Goal: Complete application form: Complete application form

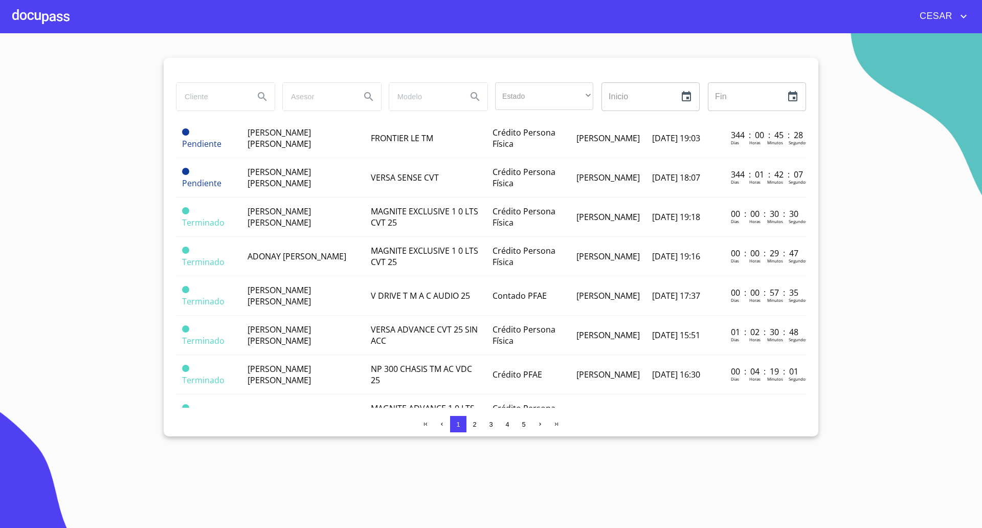
scroll to position [256, 0]
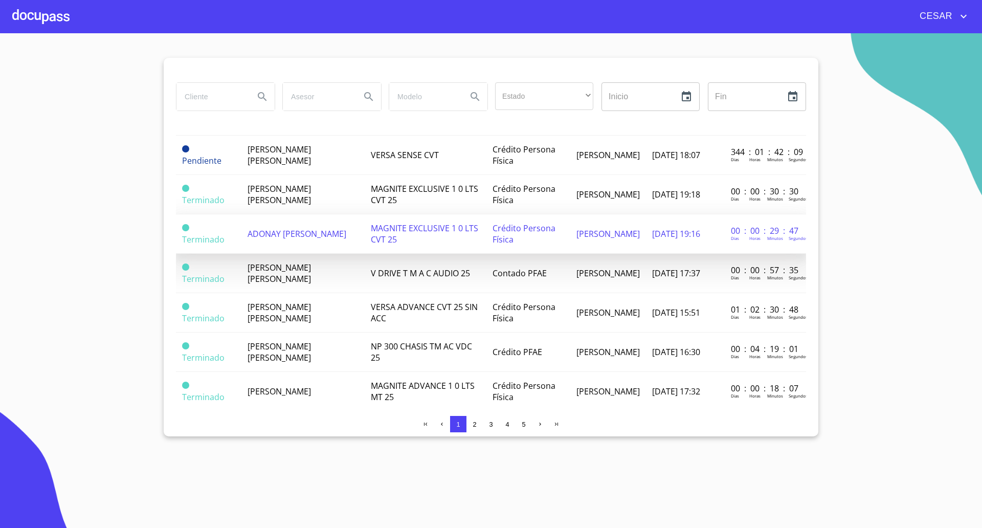
click at [282, 237] on span "ADONAY [PERSON_NAME]" at bounding box center [297, 233] width 99 height 11
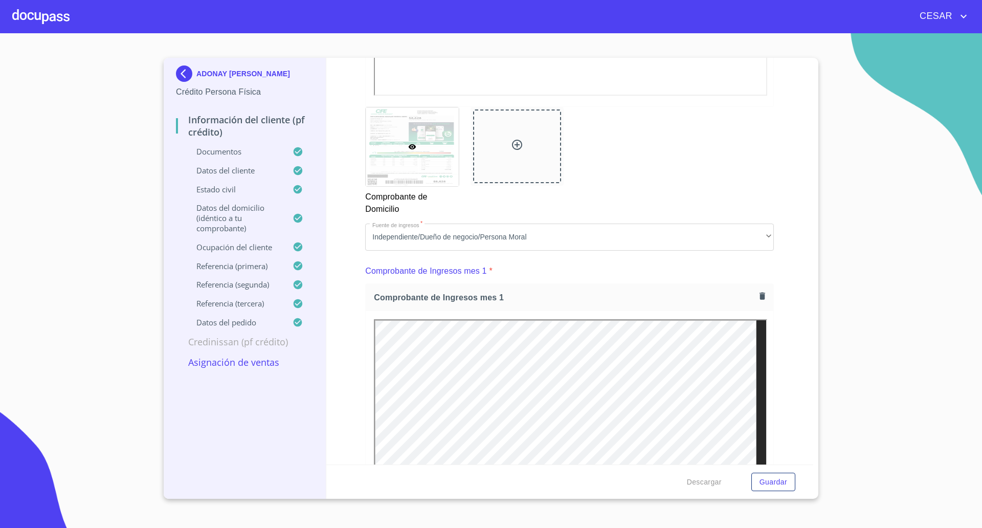
scroll to position [704, 0]
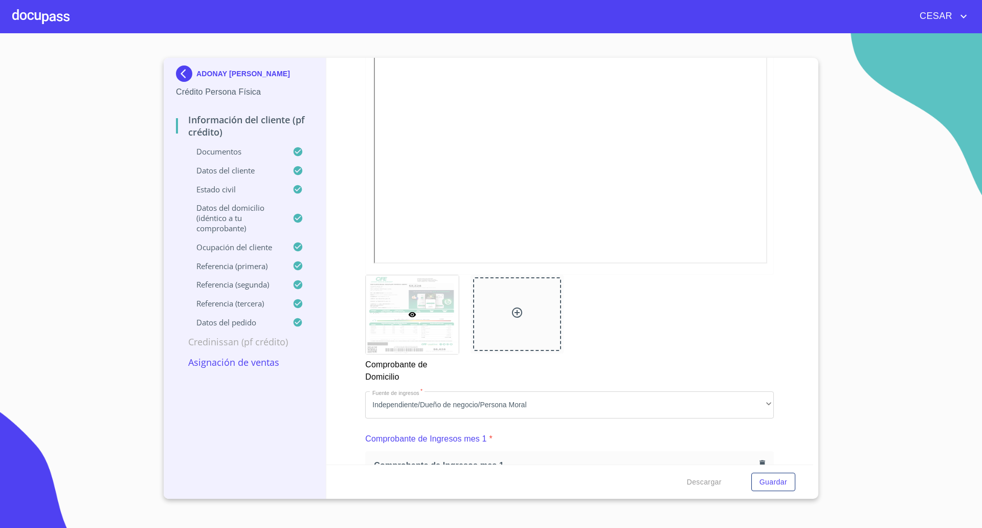
click at [39, 11] on div at bounding box center [40, 16] width 57 height 33
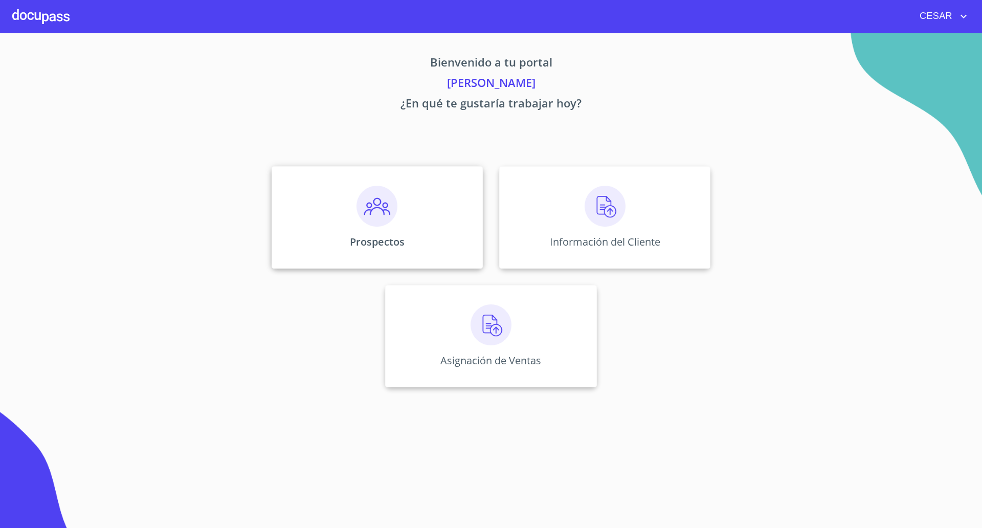
click at [382, 205] on img at bounding box center [377, 206] width 41 height 41
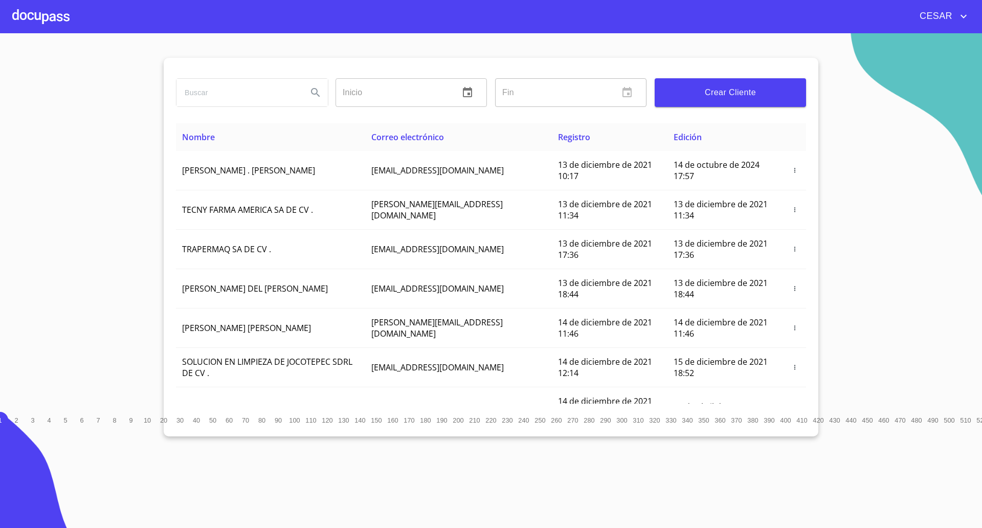
click at [708, 88] on span "Crear Cliente" at bounding box center [730, 92] width 135 height 14
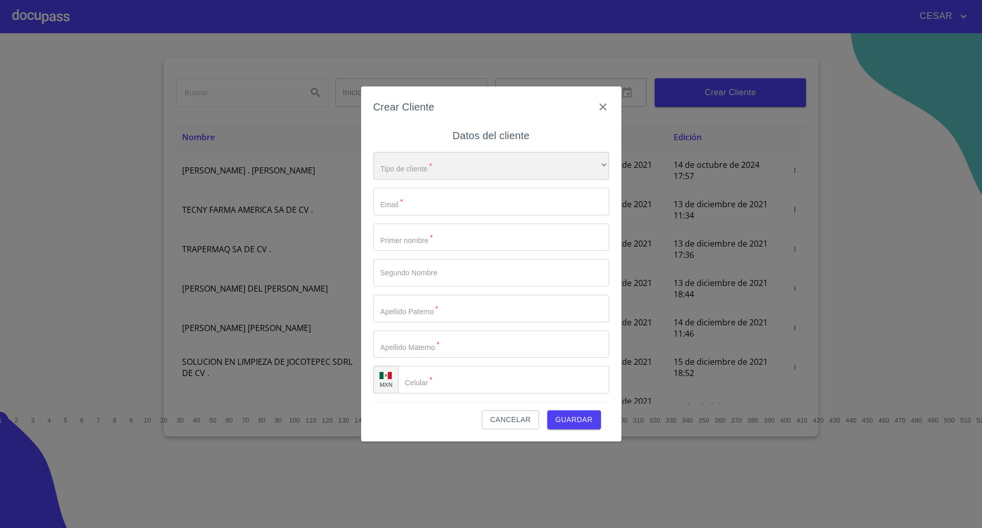
click at [488, 163] on div "​" at bounding box center [492, 166] width 236 height 28
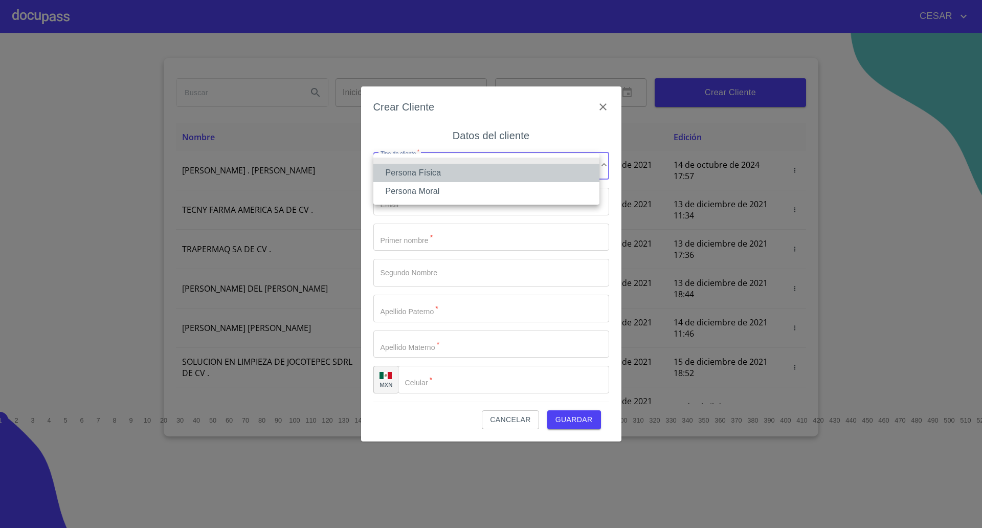
click at [440, 176] on li "Persona Física" at bounding box center [487, 173] width 226 height 18
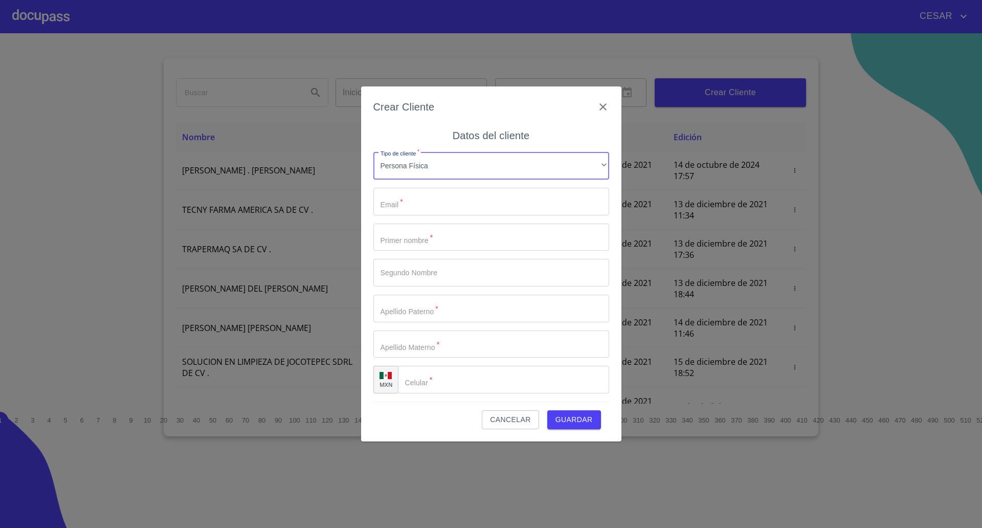
click at [429, 200] on input "Tipo de cliente   *" at bounding box center [492, 202] width 236 height 28
paste input "[EMAIL_ADDRESS][DOMAIN_NAME]"
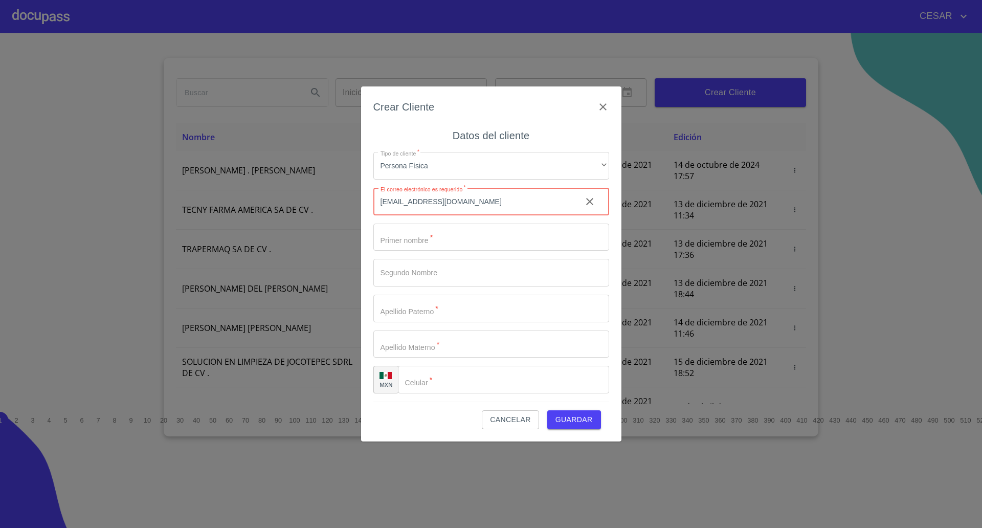
type input "[EMAIL_ADDRESS][DOMAIN_NAME]"
drag, startPoint x: 435, startPoint y: 232, endPoint x: 436, endPoint y: 237, distance: 5.2
click at [435, 233] on input "Tipo de cliente   *" at bounding box center [492, 238] width 236 height 28
type input "N"
type input "[PERSON_NAME]"
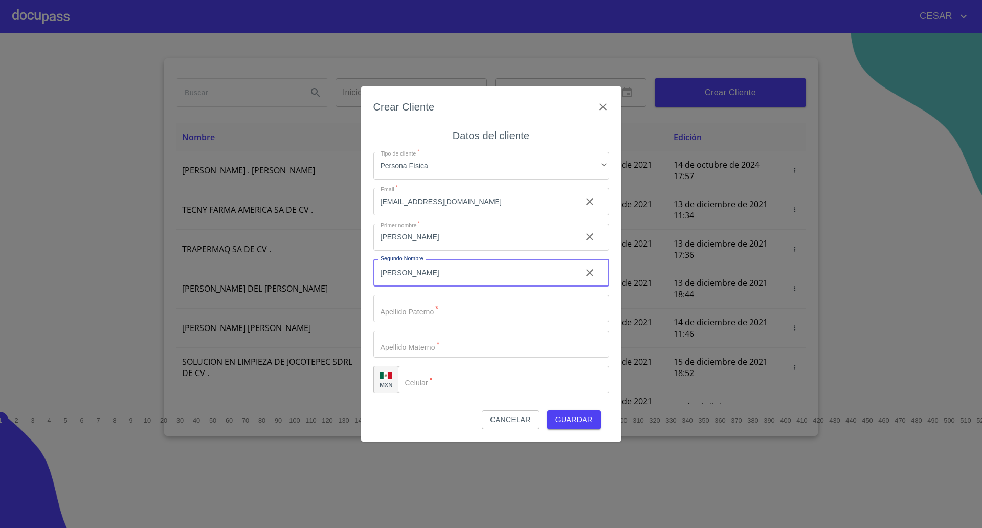
type input "[PERSON_NAME]"
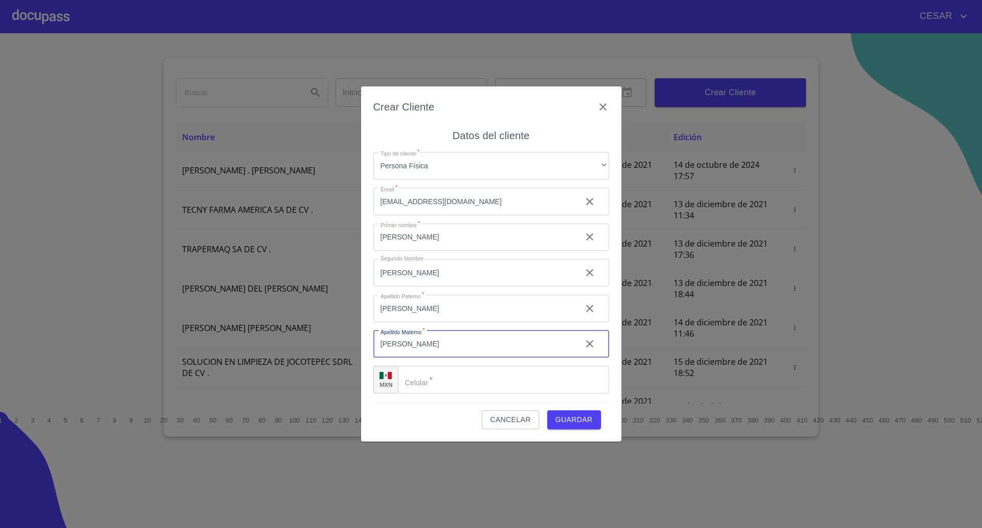
type input "[PERSON_NAME]"
click at [465, 383] on input "Tipo de cliente   *" at bounding box center [503, 380] width 211 height 28
paste input "[PHONE_NUMBER]"
type input "[PHONE_NUMBER]"
click at [586, 417] on span "Guardar" at bounding box center [574, 419] width 37 height 13
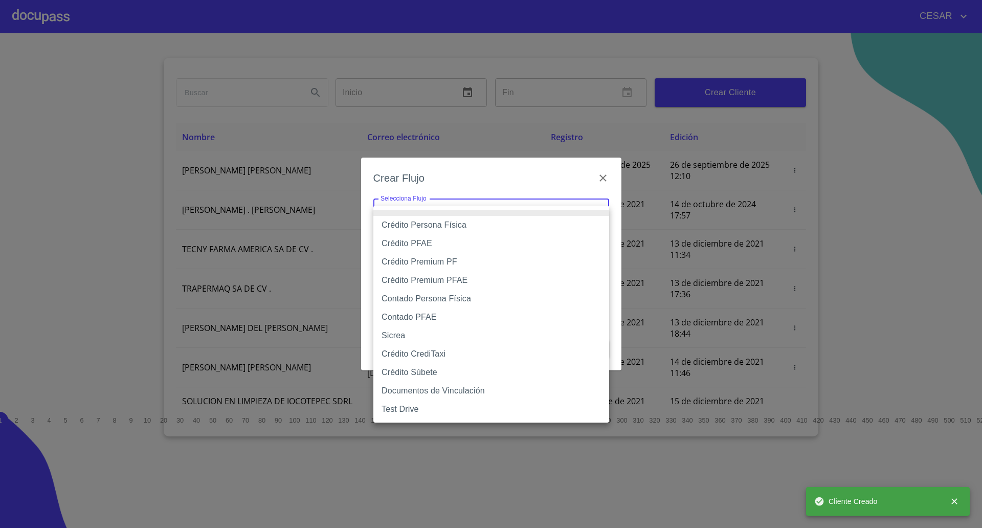
click at [515, 209] on body "[PERSON_NAME] ​ Fin ​ Crear Cliente Nombre Correo electrónico Registro Edición …" at bounding box center [491, 264] width 982 height 528
click at [460, 227] on li "Crédito Persona Física" at bounding box center [492, 225] width 236 height 18
type input "61b033e49b8c202ad5bb7912"
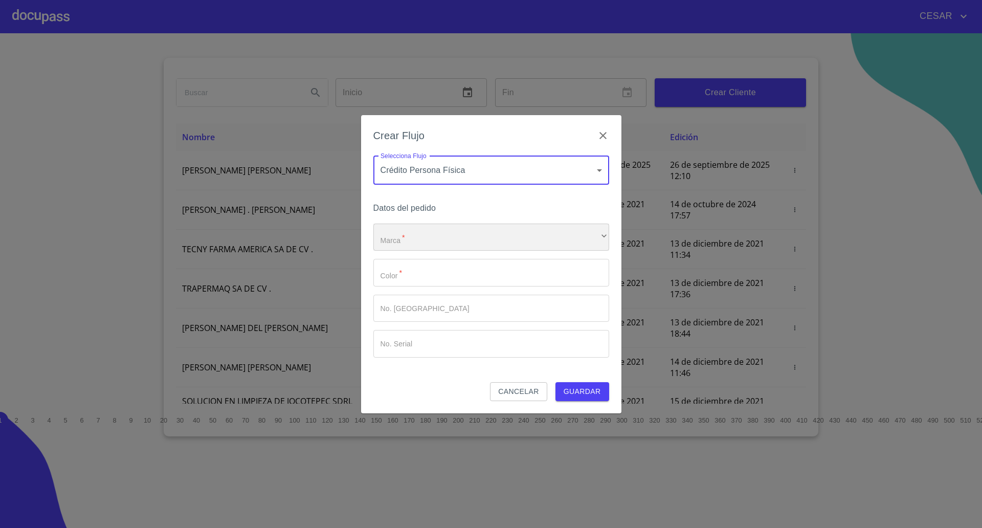
click at [427, 237] on div "​" at bounding box center [492, 238] width 236 height 28
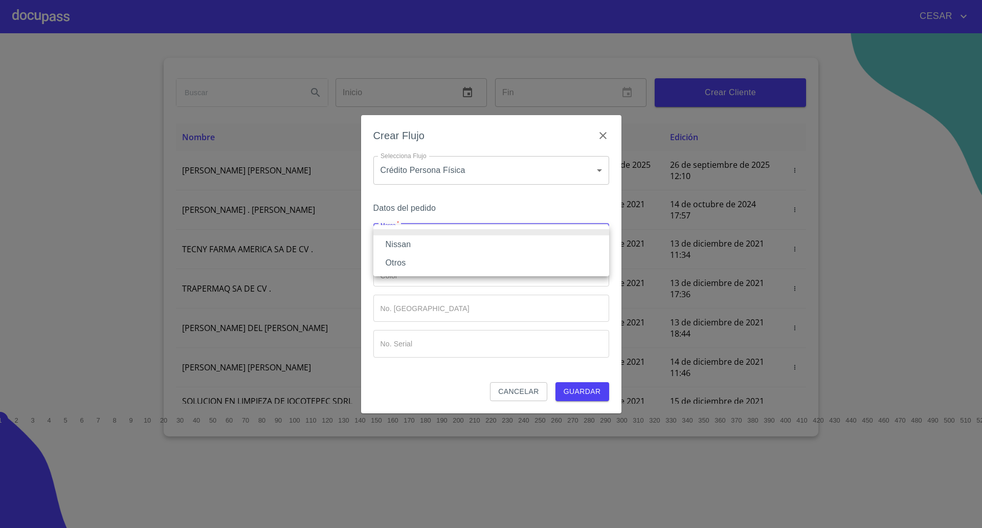
click at [418, 247] on li "Nissan" at bounding box center [492, 244] width 236 height 18
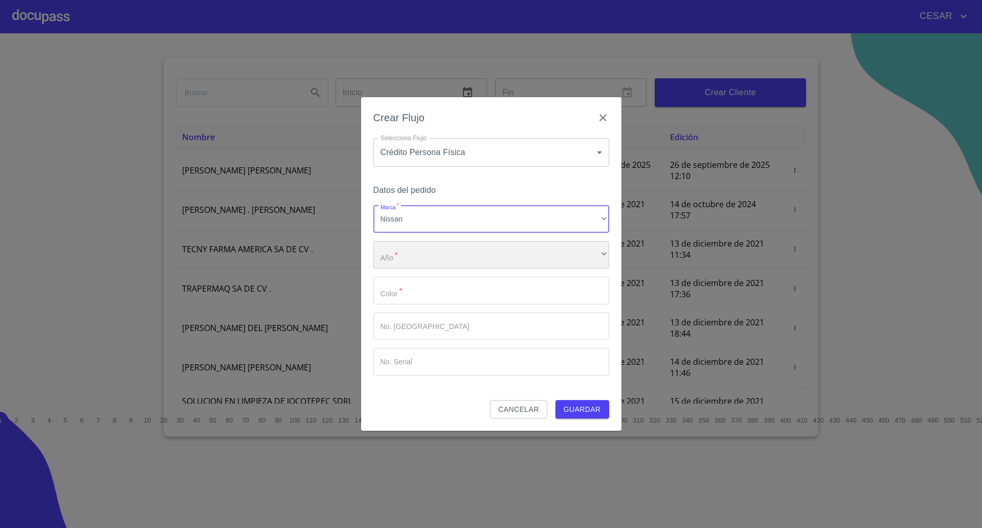
click at [417, 261] on div "​" at bounding box center [492, 255] width 236 height 28
click at [404, 265] on li "2025" at bounding box center [492, 262] width 236 height 18
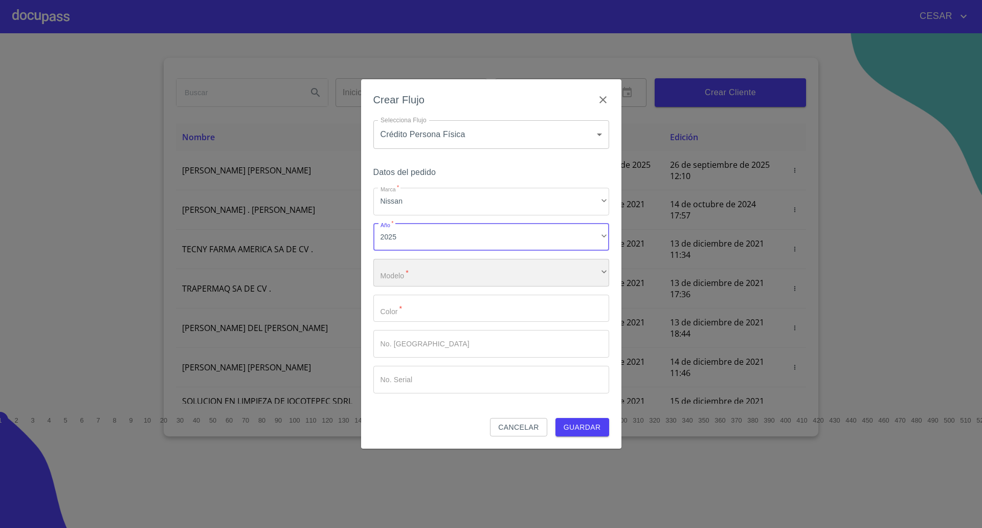
click at [425, 278] on div "​" at bounding box center [492, 273] width 236 height 28
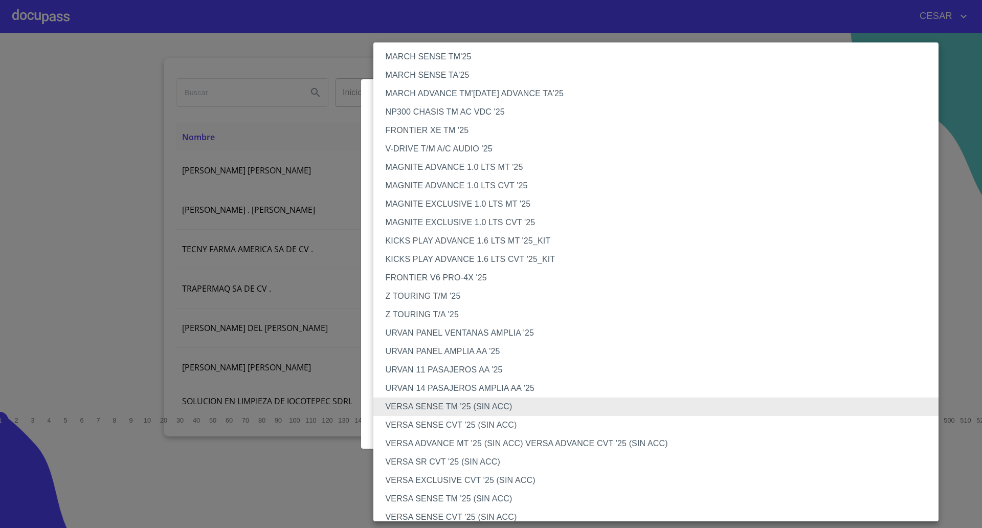
scroll to position [64, 0]
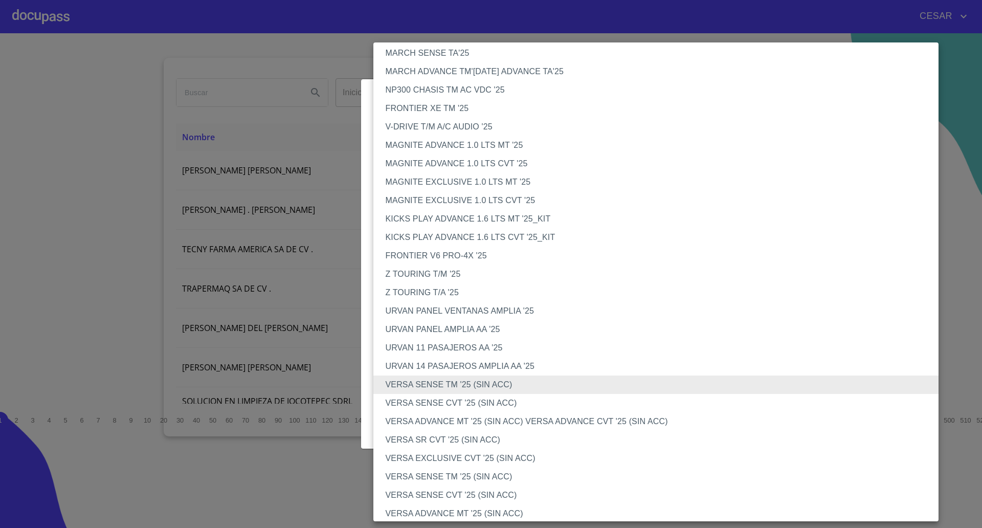
click at [470, 516] on li "VERSA ADVANCE MT '25 (SIN ACC)" at bounding box center [662, 514] width 576 height 18
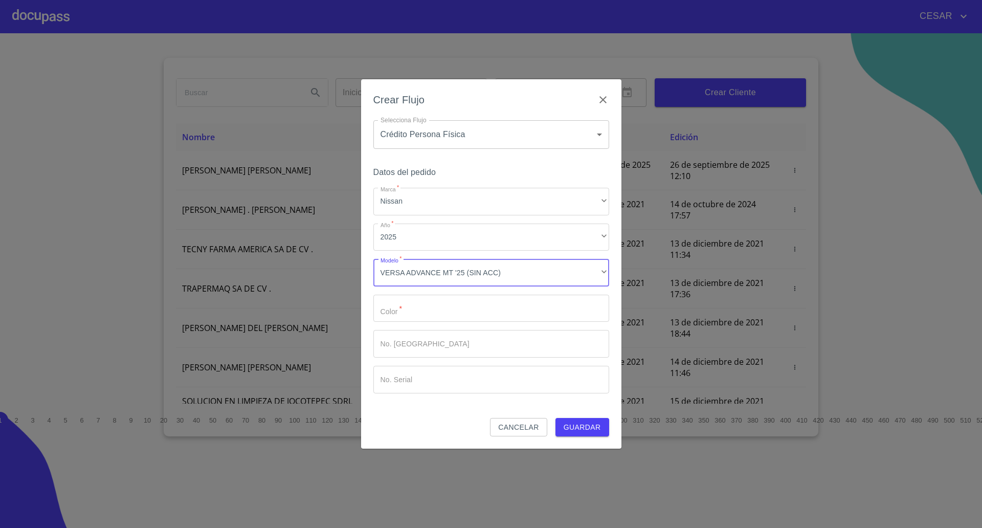
click at [404, 317] on input "Marca   *" at bounding box center [492, 309] width 236 height 28
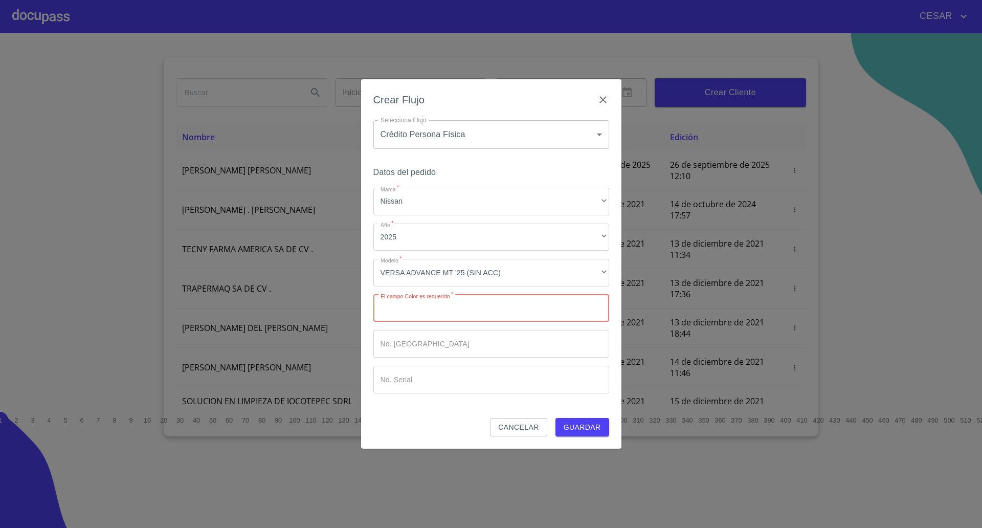
click at [456, 306] on input "Marca   *" at bounding box center [492, 309] width 236 height 28
type input "[PERSON_NAME]"
click at [581, 422] on span "Guardar" at bounding box center [582, 427] width 37 height 13
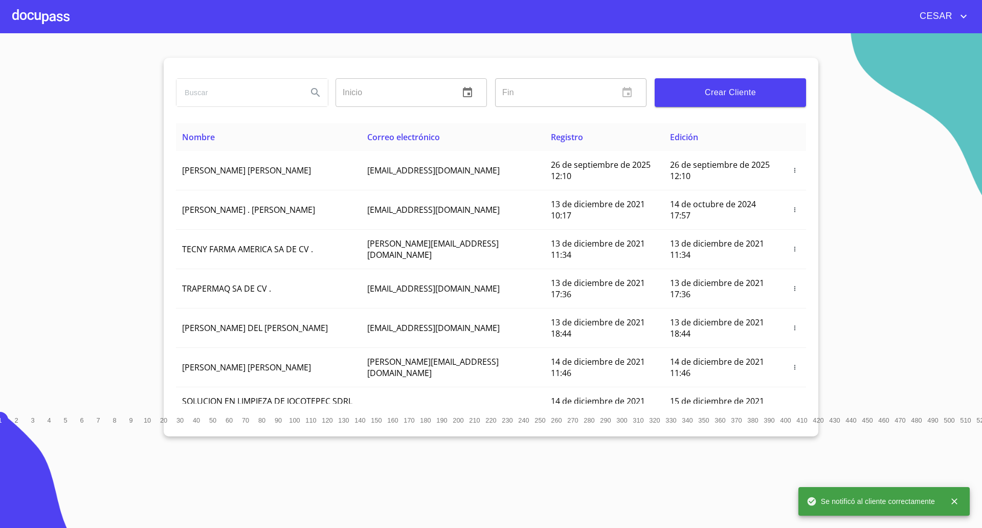
click at [62, 18] on div at bounding box center [40, 16] width 57 height 33
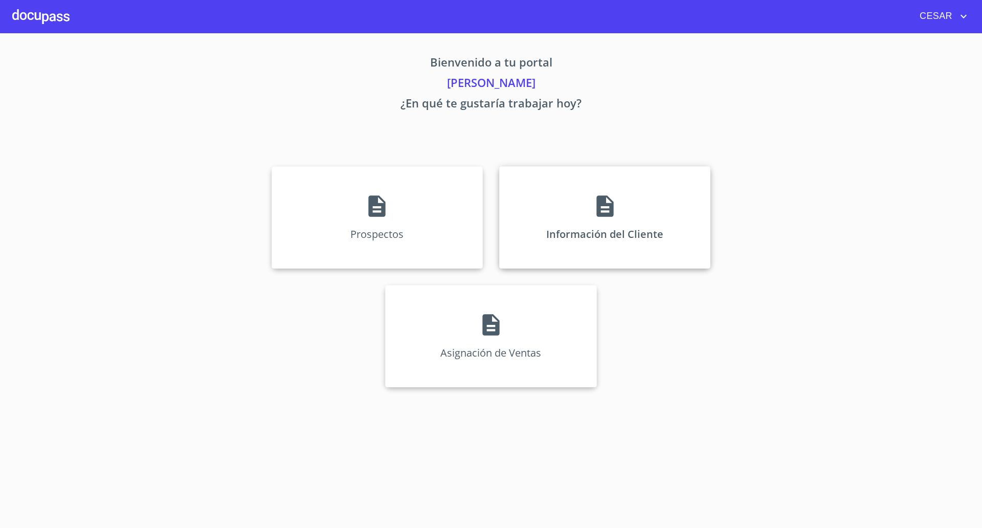
click at [625, 217] on div "Información del Cliente" at bounding box center [604, 217] width 211 height 102
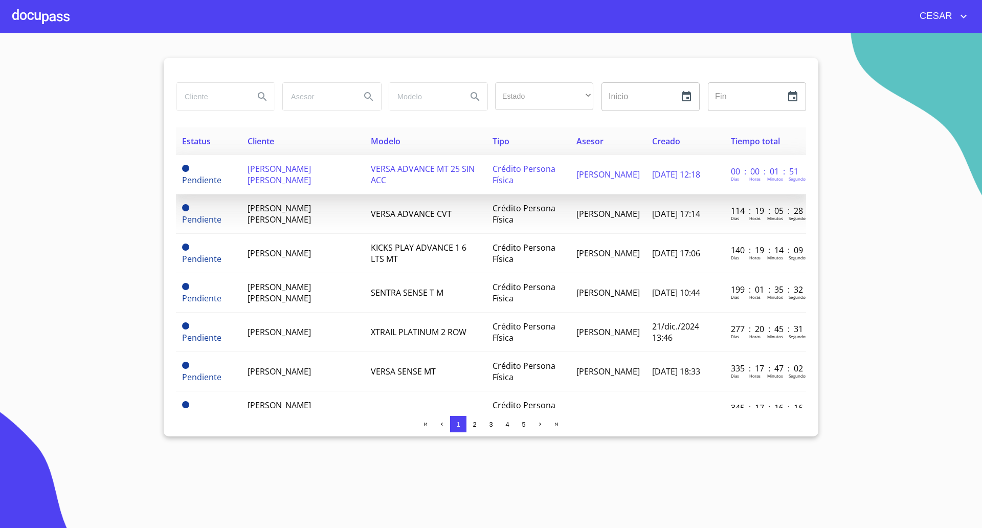
click at [252, 167] on td "[PERSON_NAME] [PERSON_NAME]" at bounding box center [303, 174] width 123 height 39
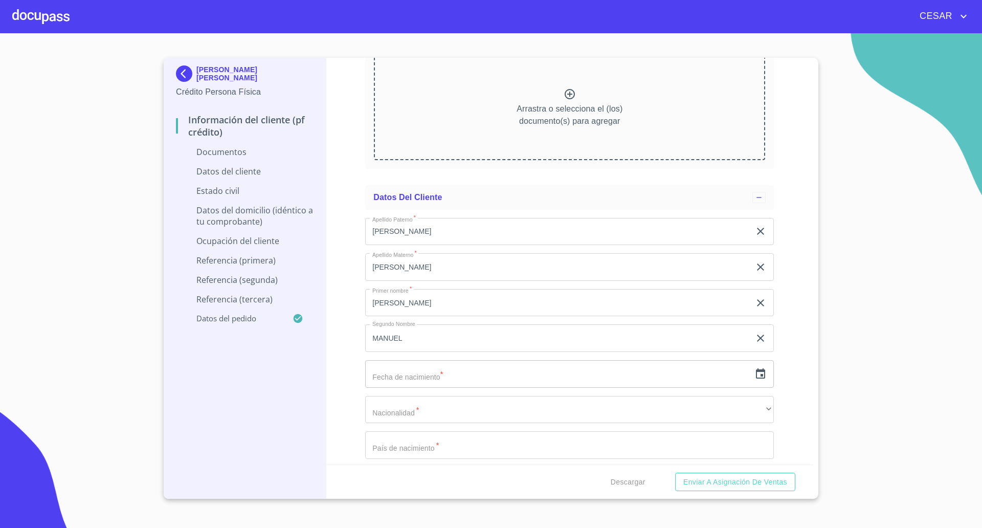
scroll to position [1279, 0]
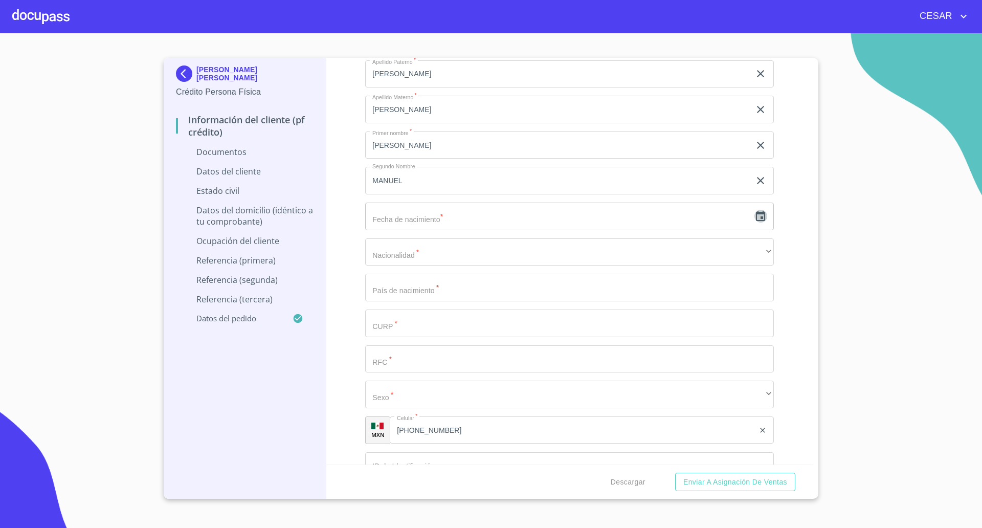
click at [755, 217] on icon "button" at bounding box center [761, 216] width 12 height 12
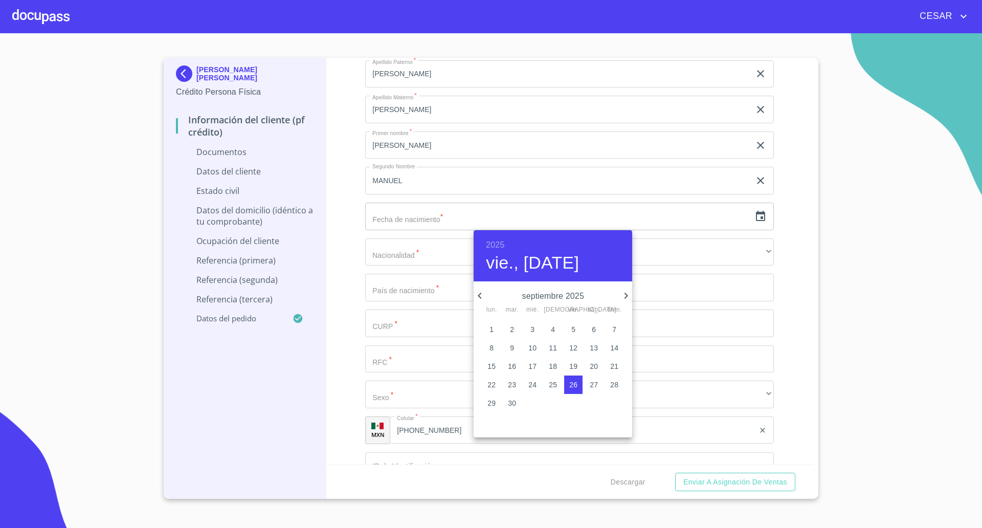
click at [631, 295] on icon "button" at bounding box center [626, 296] width 12 height 12
click at [626, 295] on icon "button" at bounding box center [627, 296] width 4 height 6
click at [516, 366] on span "11" at bounding box center [512, 366] width 18 height 10
click at [493, 245] on h6 "2025" at bounding box center [495, 245] width 18 height 14
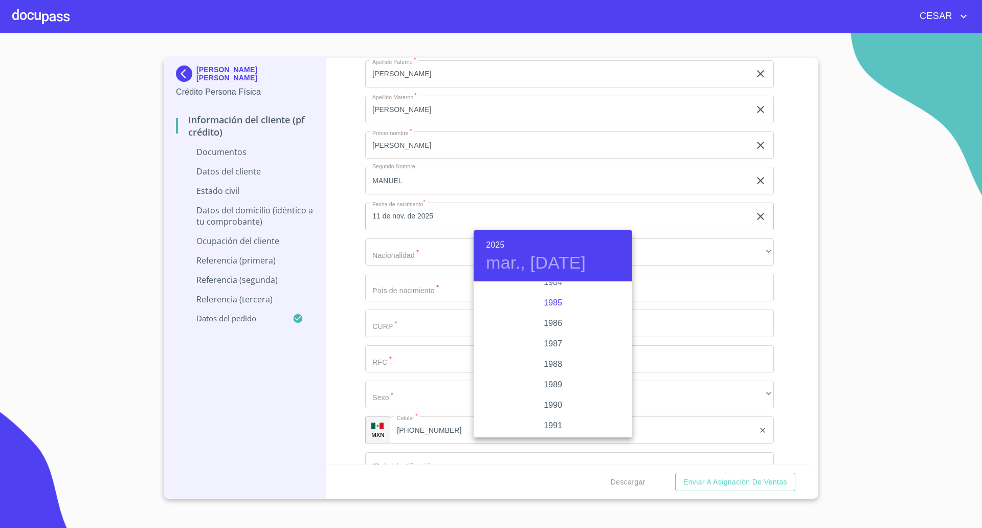
click at [549, 301] on div "1985" at bounding box center [553, 303] width 159 height 20
type input "11 de nov. de 1985"
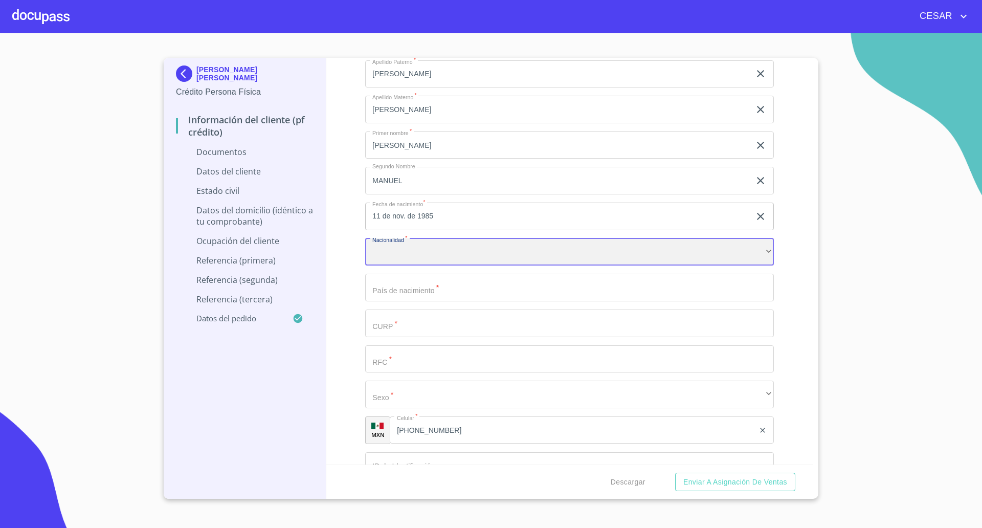
click at [410, 264] on div "​" at bounding box center [569, 252] width 409 height 28
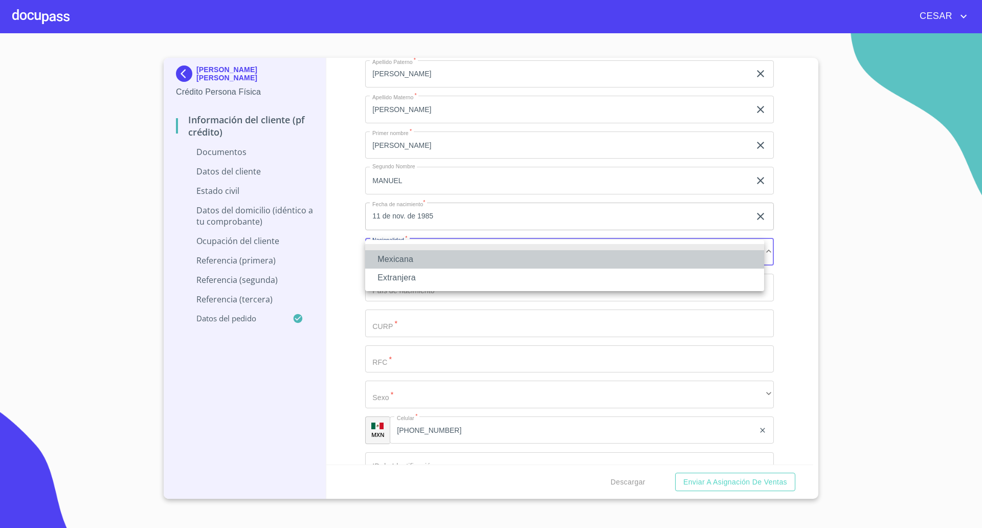
click at [413, 263] on li "Mexicana" at bounding box center [564, 259] width 399 height 18
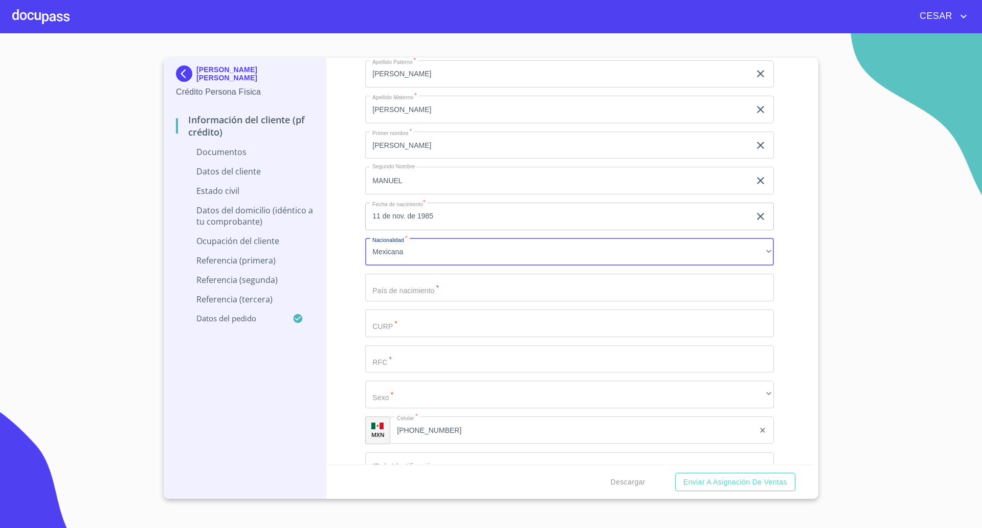
click at [422, 288] on input "Documento de identificación   *" at bounding box center [569, 288] width 409 height 28
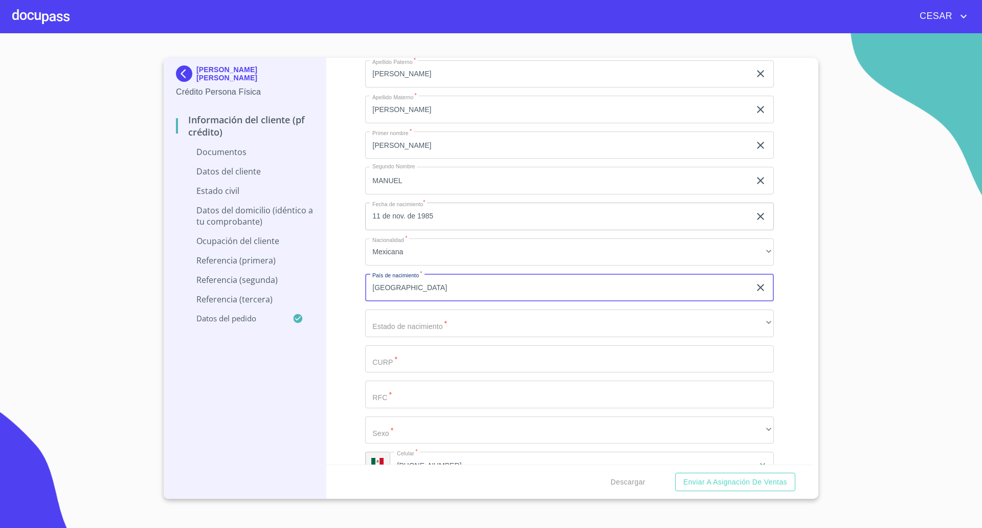
type input "[GEOGRAPHIC_DATA]"
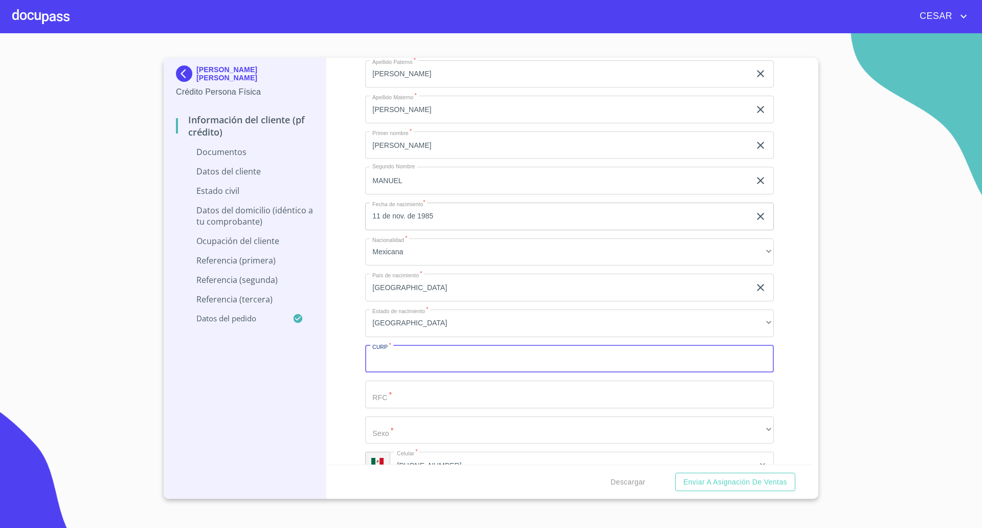
click at [433, 362] on input "Documento de identificación   *" at bounding box center [569, 359] width 409 height 28
paste input "CUPM851111HMCVRN09"
type input "CUPM851111HMCVRN09"
click at [406, 386] on input "Documento de identificación   *" at bounding box center [569, 395] width 409 height 28
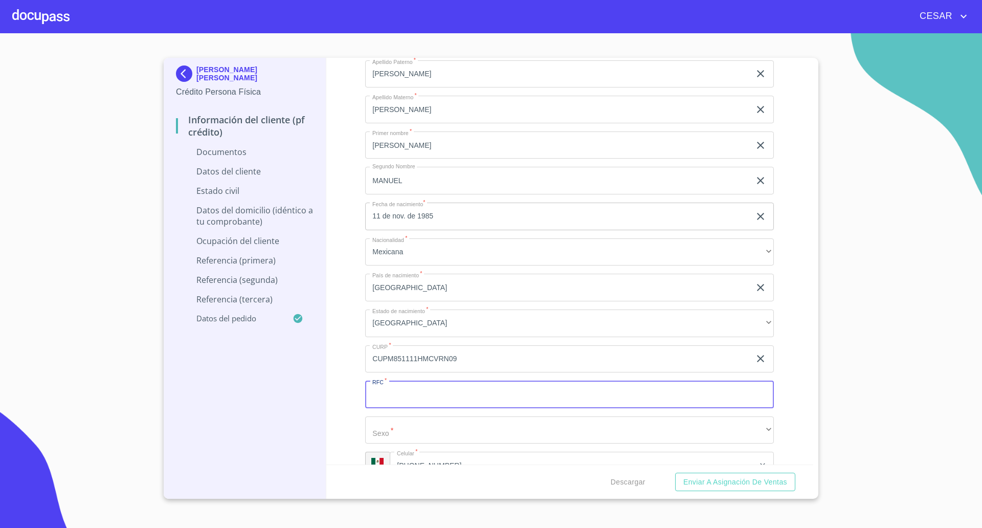
paste input "CUPM851111LV3"
type input "CUPM851111LV3"
click at [416, 413] on div "Apellido [PERSON_NAME]   * [PERSON_NAME] ​ Apellido Materno   * [PERSON_NAME] ​…" at bounding box center [569, 288] width 409 height 472
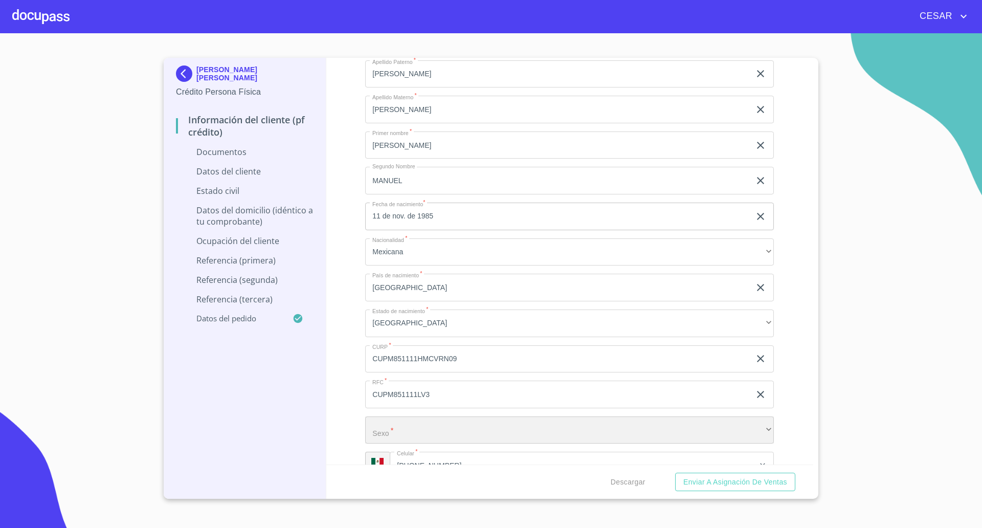
click at [406, 428] on div "​" at bounding box center [569, 431] width 409 height 28
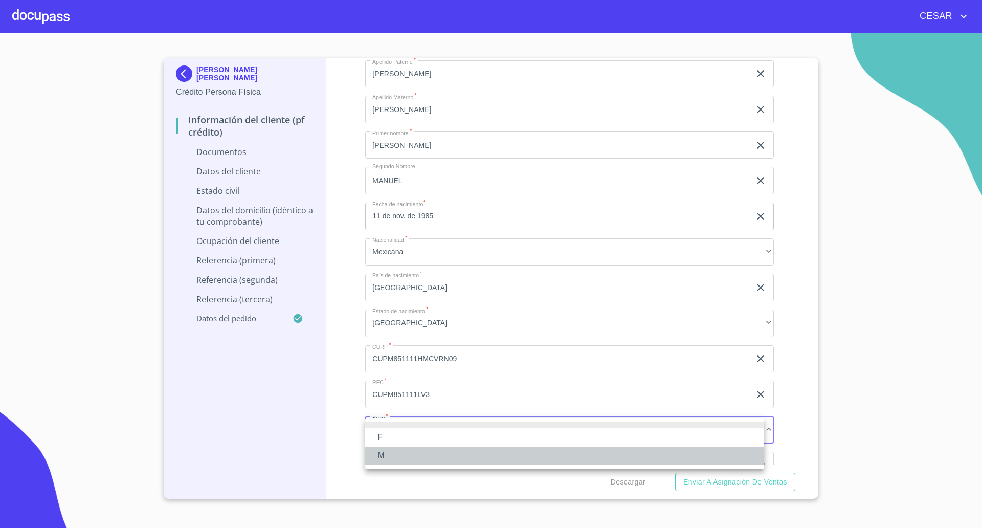
drag, startPoint x: 387, startPoint y: 454, endPoint x: 369, endPoint y: 445, distance: 20.1
click at [386, 455] on li "M" at bounding box center [564, 456] width 399 height 18
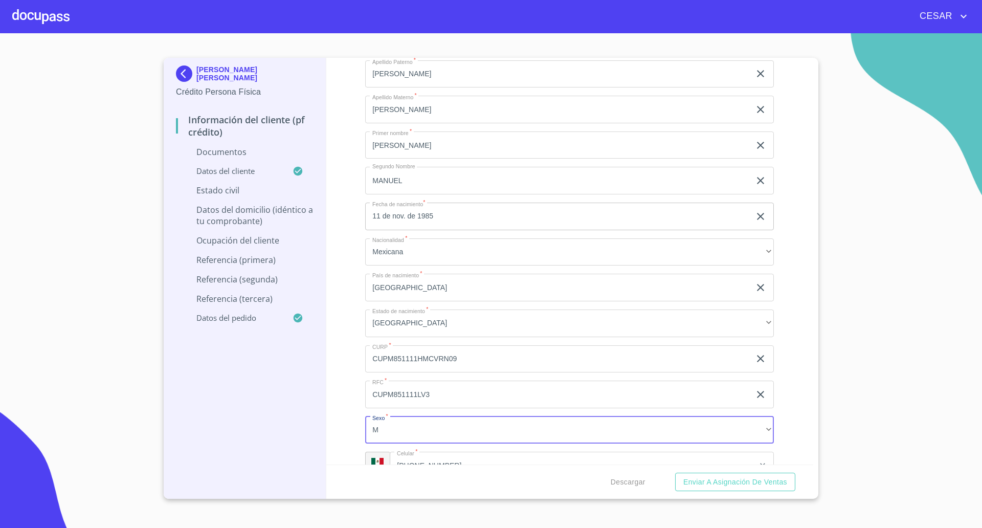
click at [339, 386] on div "Información del cliente (PF crédito) Documentos Documento de identificación   *…" at bounding box center [570, 261] width 488 height 407
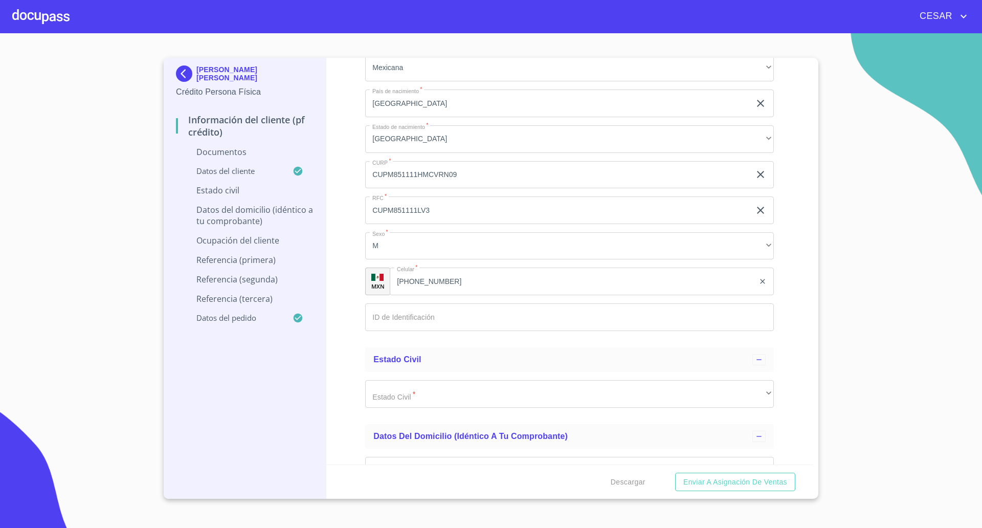
scroll to position [1471, 0]
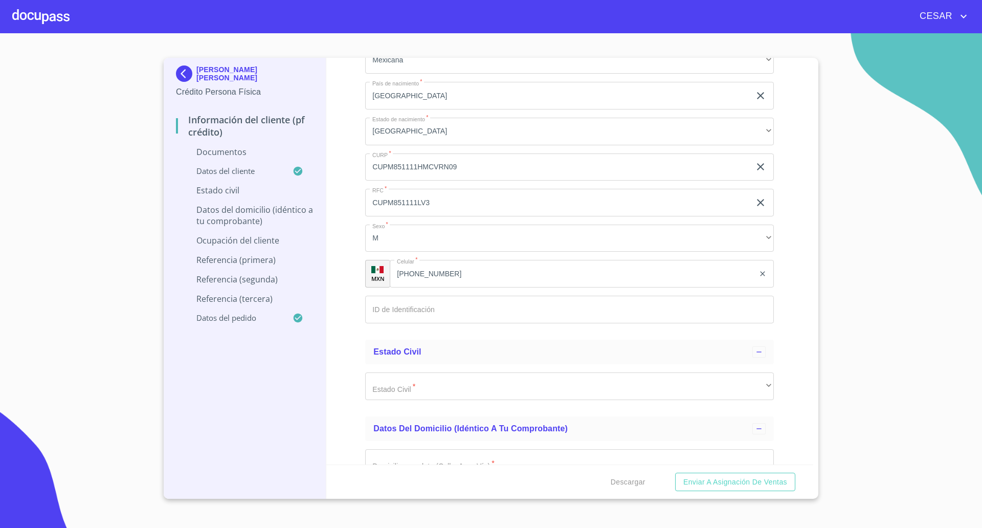
click at [412, 321] on input "Documento de identificación   *" at bounding box center [569, 310] width 409 height 28
type input "1816854562"
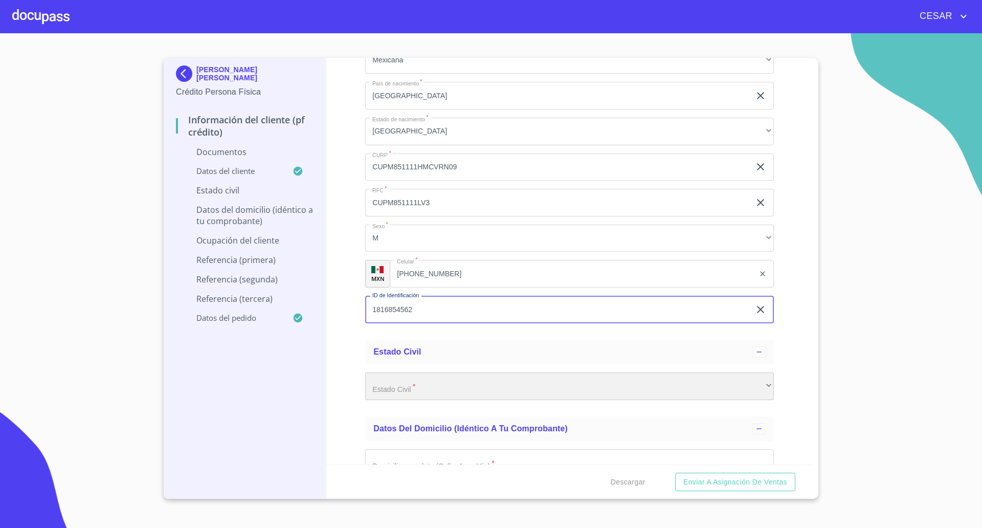
click at [458, 382] on div "​" at bounding box center [569, 387] width 409 height 28
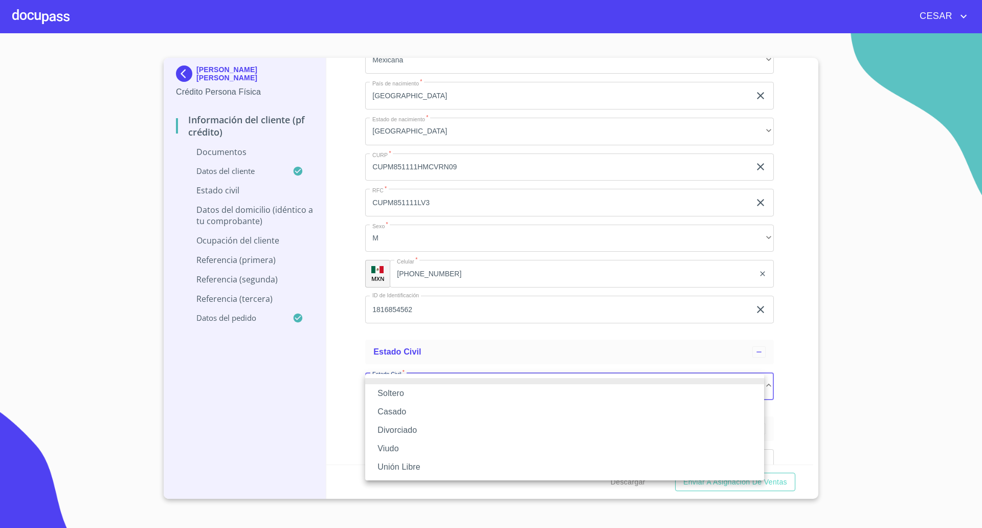
click at [391, 410] on li "Casado" at bounding box center [564, 412] width 399 height 18
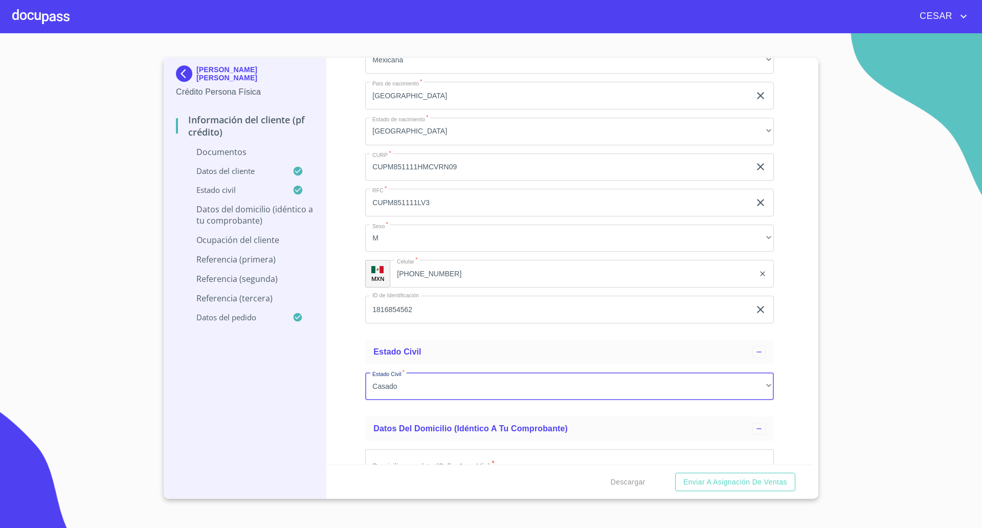
click at [352, 391] on div "Información del cliente (PF crédito) Documentos Documento de identificación   *…" at bounding box center [570, 261] width 488 height 407
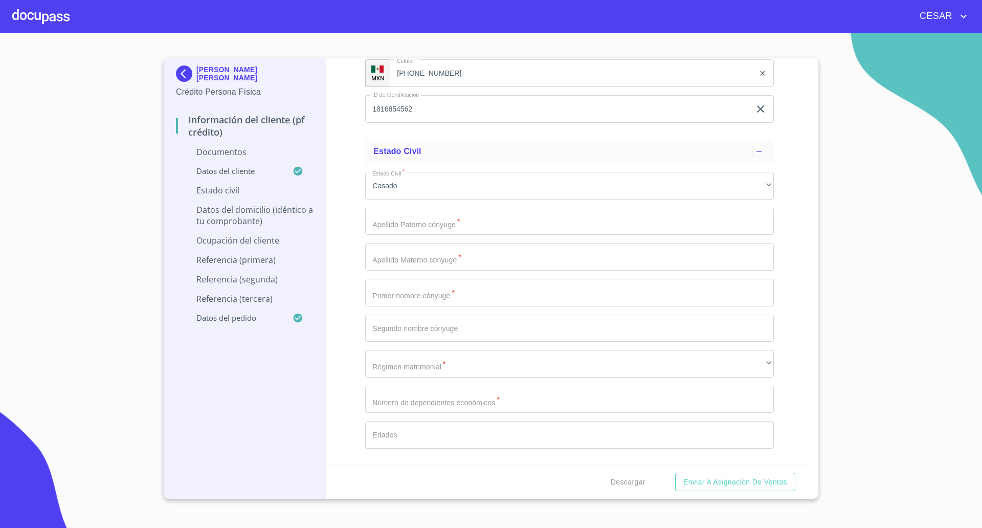
scroll to position [1720, 0]
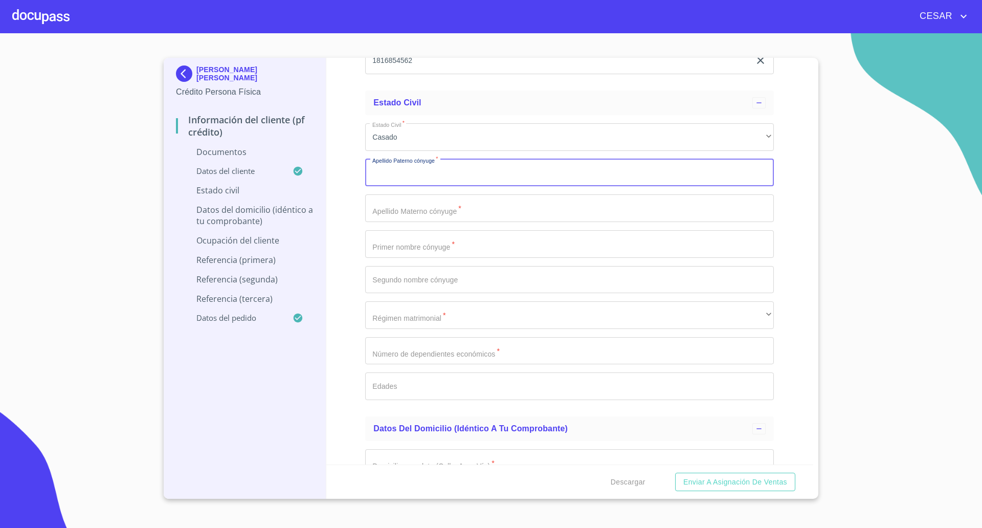
click at [428, 174] on input "Documento de identificación   *" at bounding box center [569, 173] width 409 height 28
click at [416, 246] on input "Documento de identificación   *" at bounding box center [569, 244] width 409 height 28
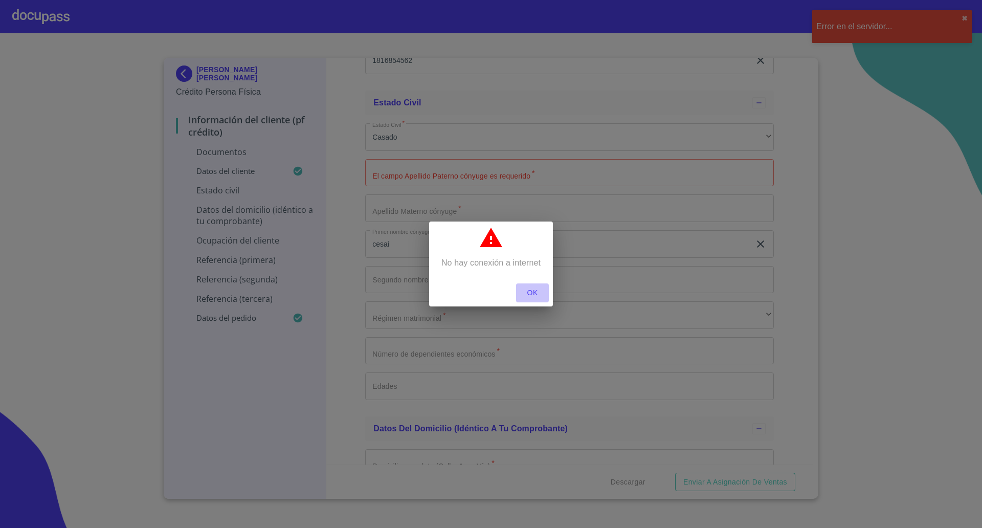
click at [530, 287] on span "OK" at bounding box center [532, 293] width 25 height 13
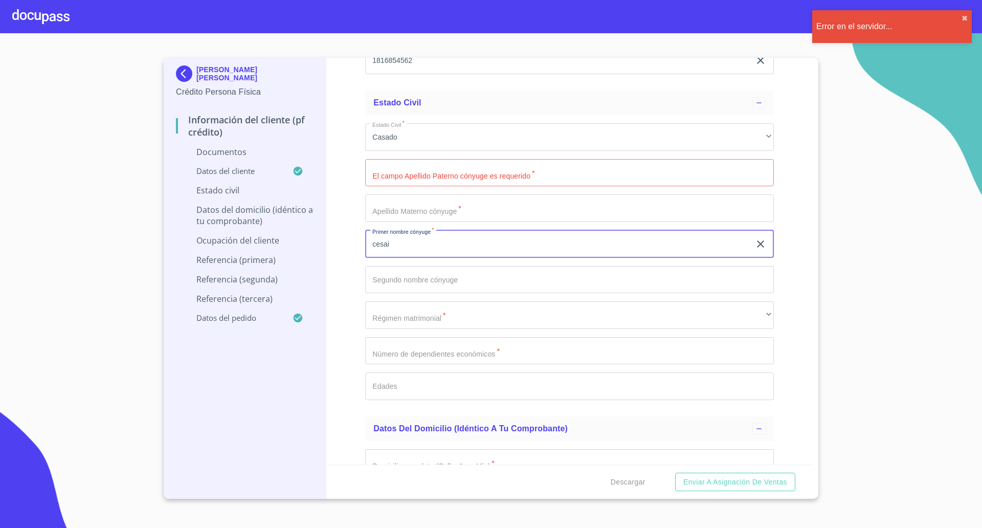
drag, startPoint x: 414, startPoint y: 248, endPoint x: 423, endPoint y: 240, distance: 12.0
click at [417, 247] on input "cesai" at bounding box center [557, 244] width 385 height 28
type input "cesia"
click at [408, 282] on input "Documento de identificación   *" at bounding box center [569, 280] width 409 height 28
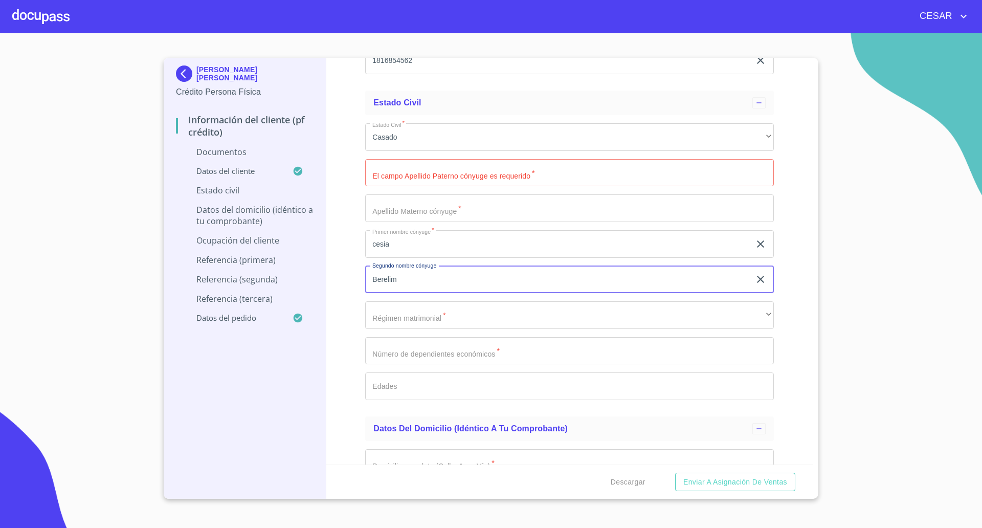
type input "Berelim"
click at [394, 171] on input "Documento de identificación   *" at bounding box center [569, 173] width 409 height 28
type input "[PERSON_NAME]"
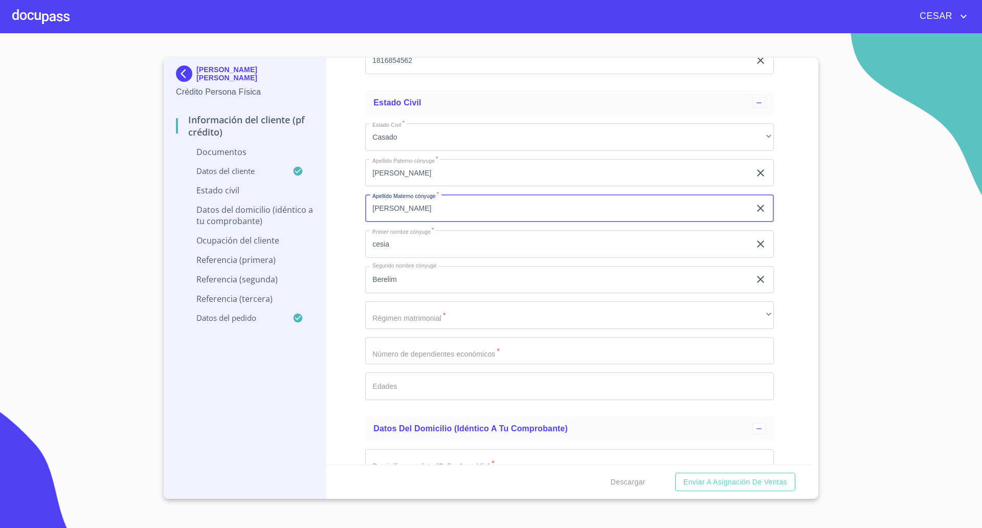
type input "[PERSON_NAME]"
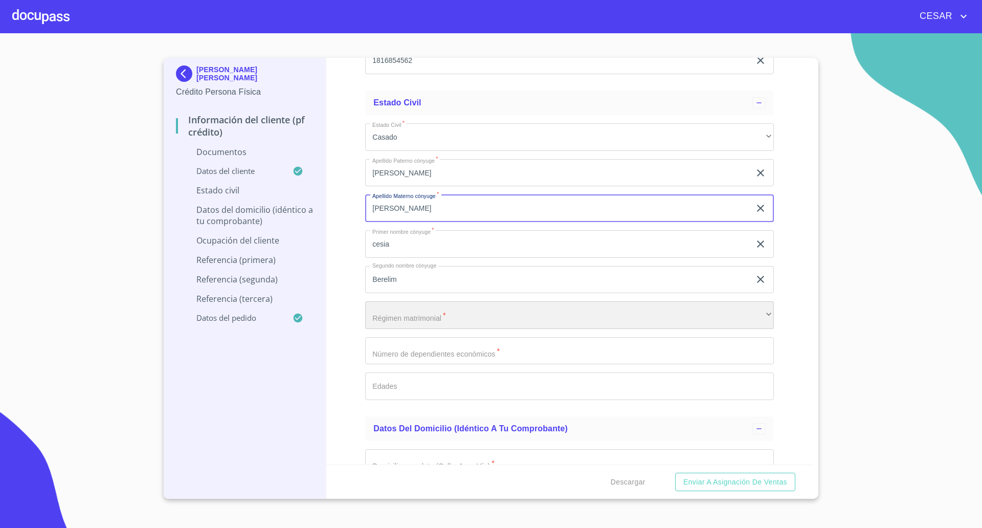
click at [434, 314] on div "​" at bounding box center [569, 315] width 409 height 28
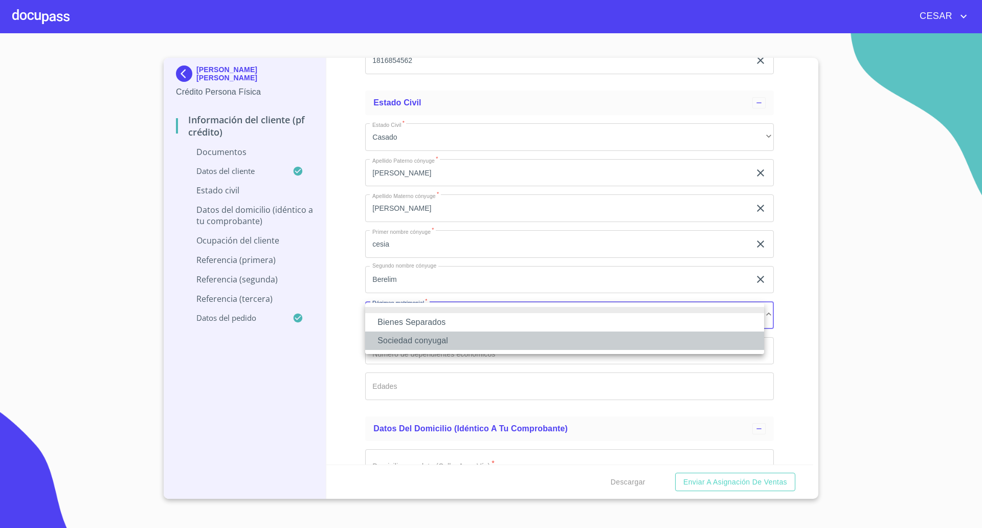
click at [403, 341] on li "Sociedad conyugal" at bounding box center [564, 341] width 399 height 18
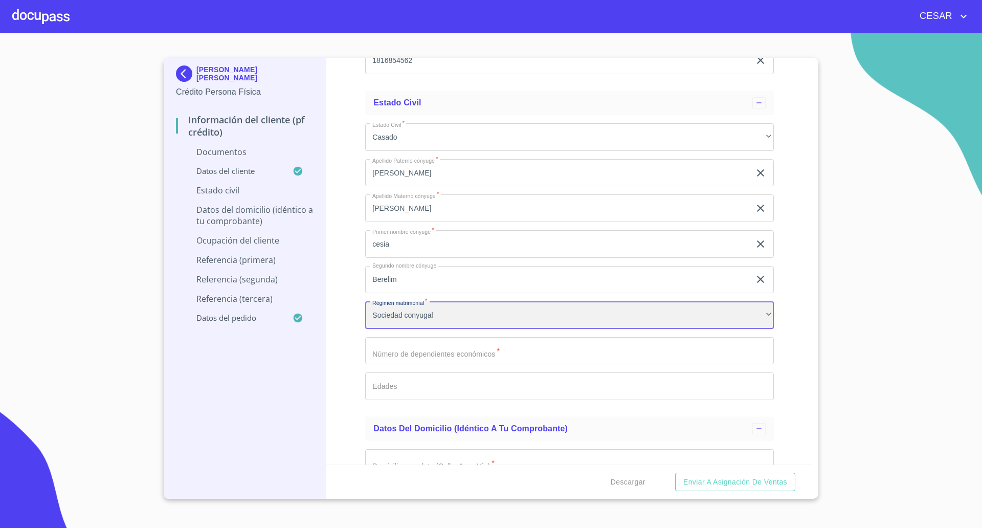
scroll to position [1784, 0]
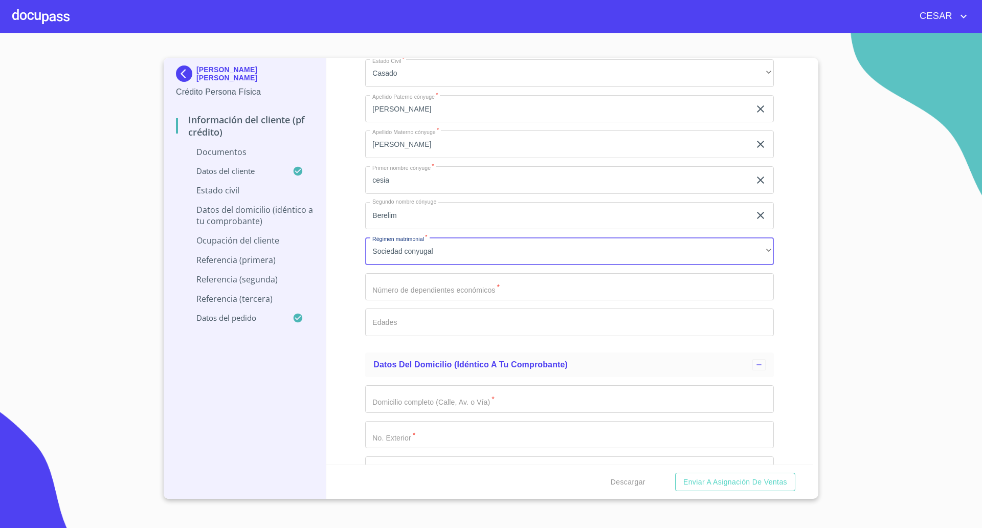
click at [435, 293] on input "Documento de identificación   *" at bounding box center [569, 287] width 409 height 28
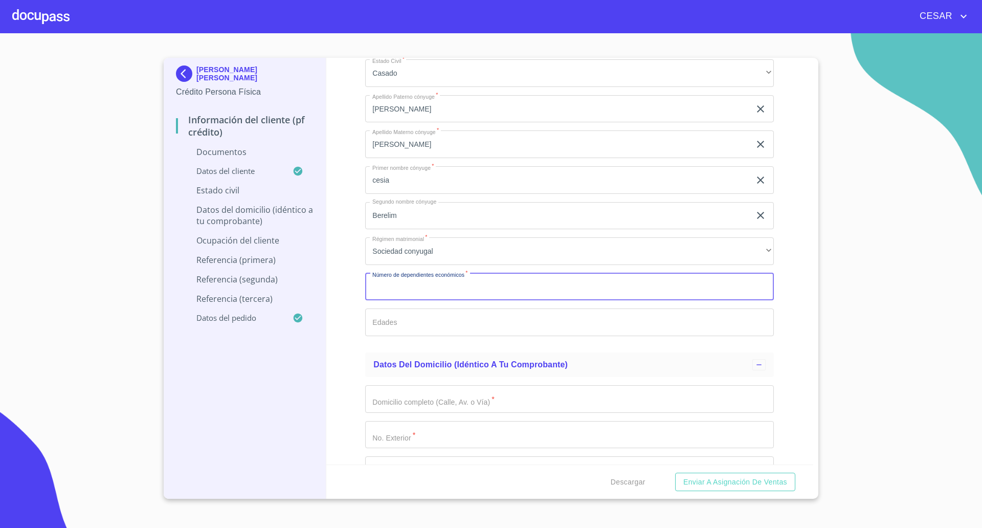
click at [435, 293] on input "Documento de identificación   *" at bounding box center [569, 287] width 409 height 28
drag, startPoint x: 435, startPoint y: 293, endPoint x: 302, endPoint y: 281, distance: 133.6
click at [302, 281] on div "[PERSON_NAME] [PERSON_NAME] Crédito Persona Física Información del cliente (PF …" at bounding box center [489, 278] width 650 height 441
type input "2"
click at [448, 332] on input "Documento de identificación   *" at bounding box center [569, 323] width 409 height 28
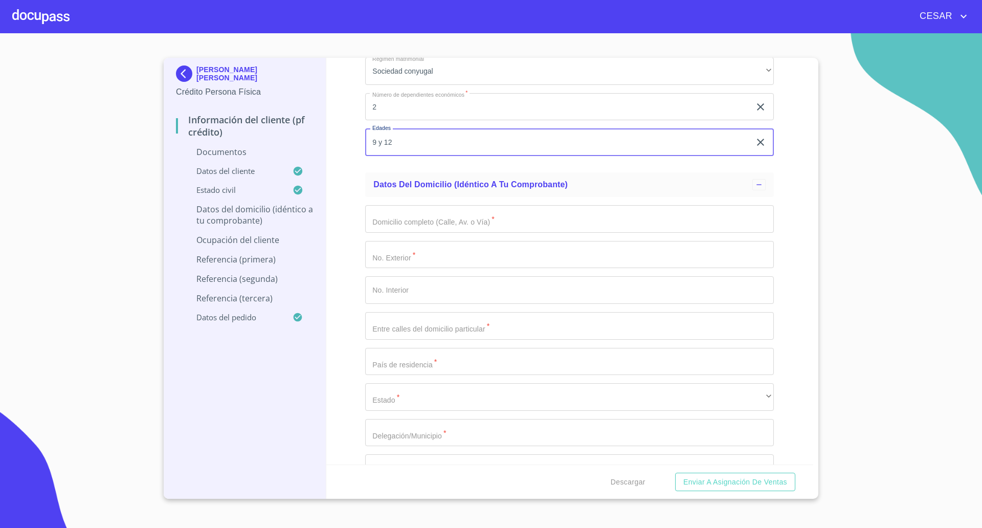
scroll to position [1976, 0]
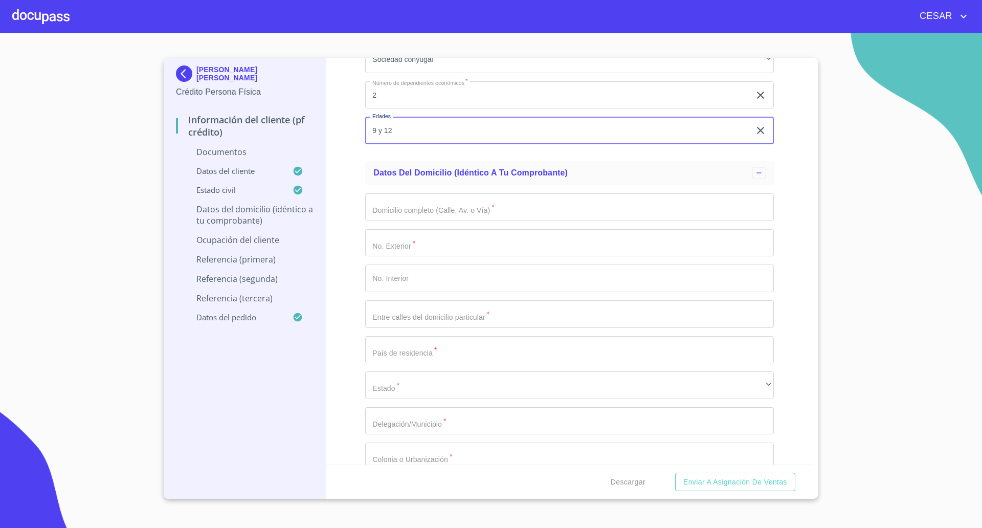
type input "9 y 12"
click at [407, 210] on input "Documento de identificación   *" at bounding box center [569, 207] width 409 height 28
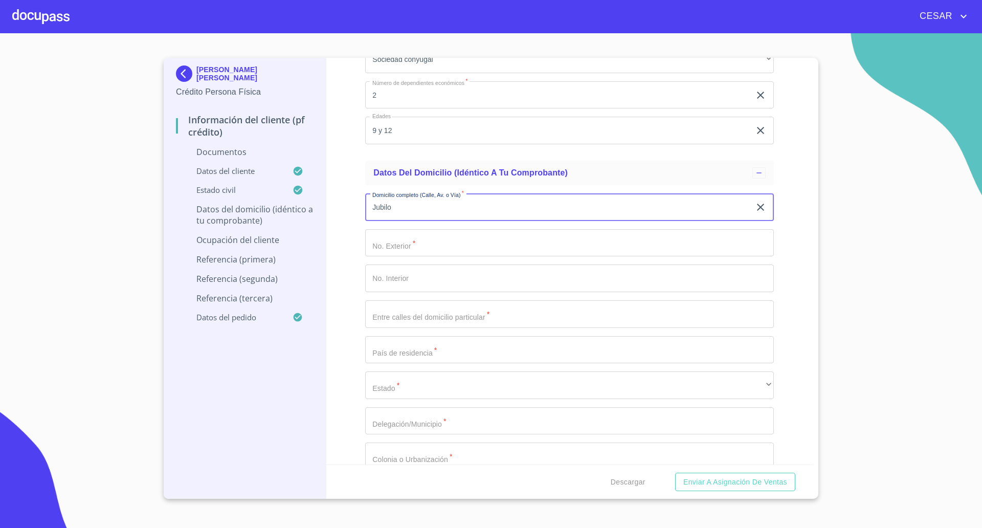
type input "Jubilo"
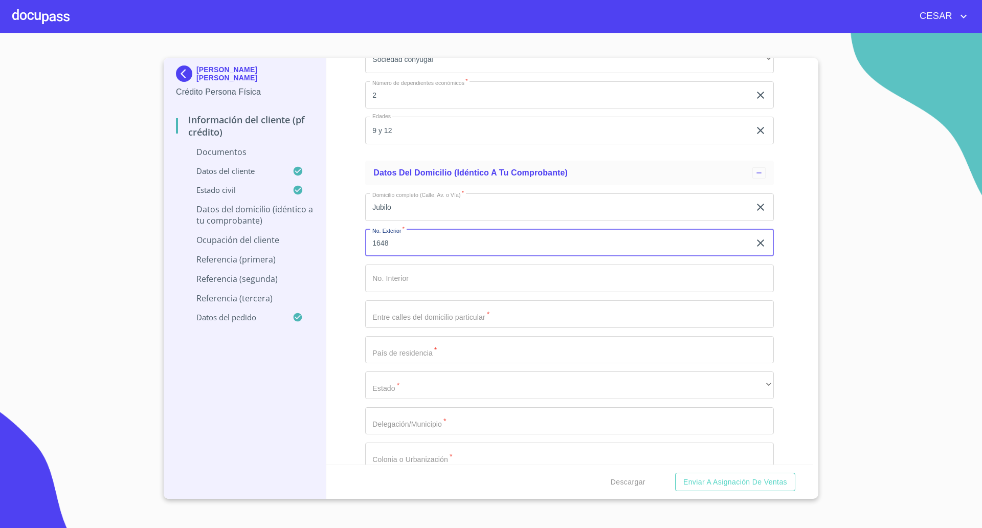
type input "1648"
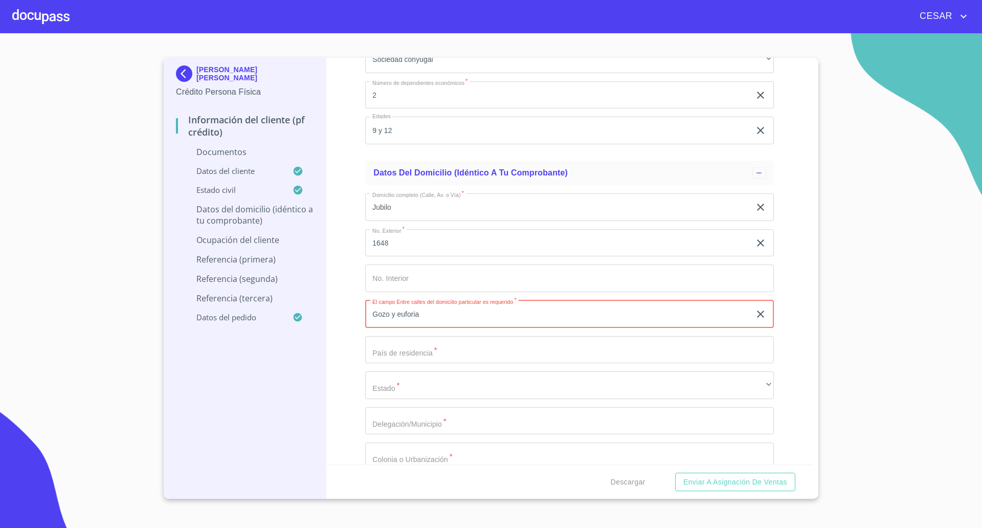
type input "Gozo y euforia"
click at [419, 352] on input "Documento de identificación   *" at bounding box center [569, 350] width 409 height 28
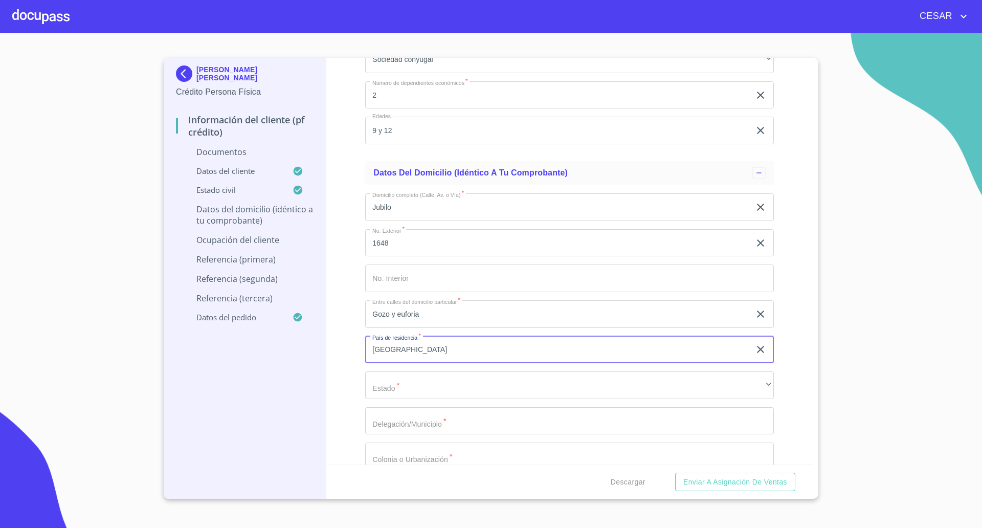
type input "[GEOGRAPHIC_DATA]"
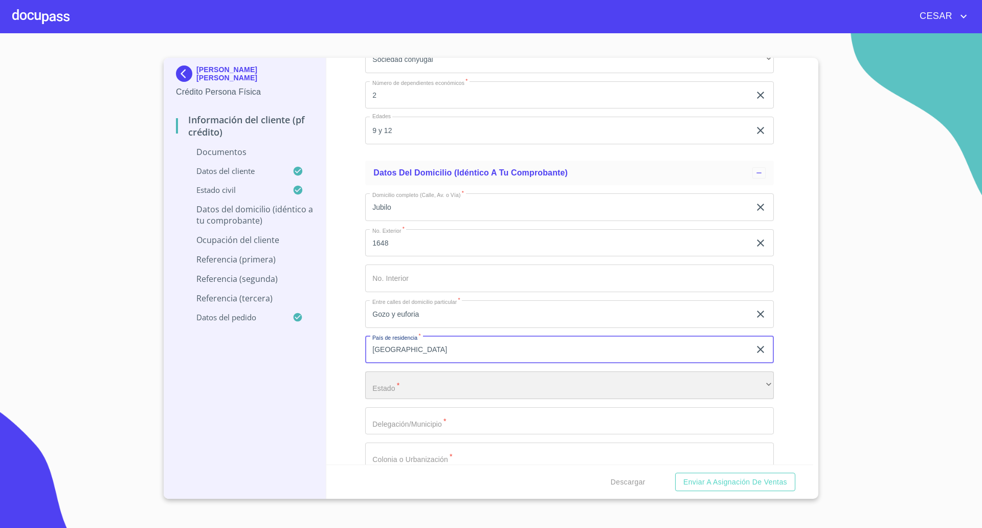
click at [412, 388] on div "​" at bounding box center [569, 386] width 409 height 28
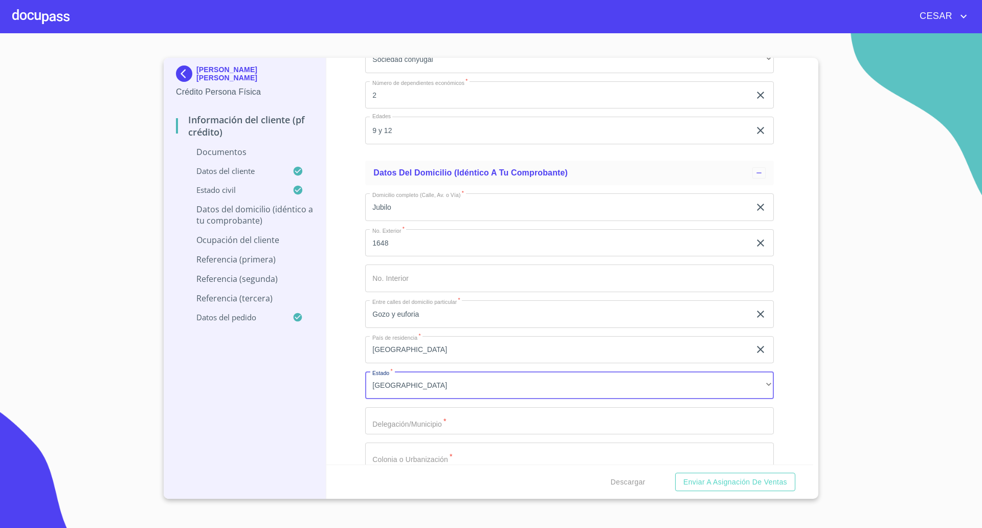
click at [402, 428] on input "Documento de identificación   *" at bounding box center [569, 421] width 409 height 28
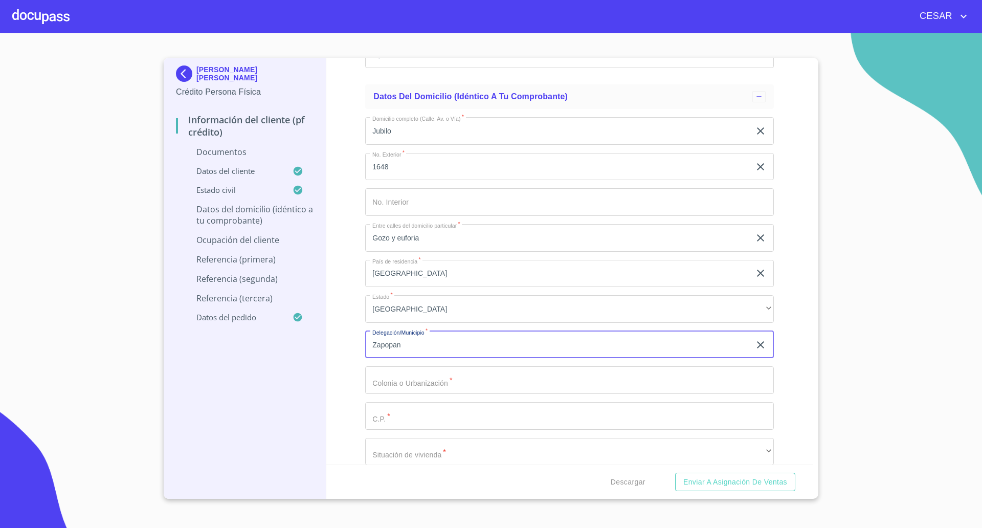
scroll to position [2168, 0]
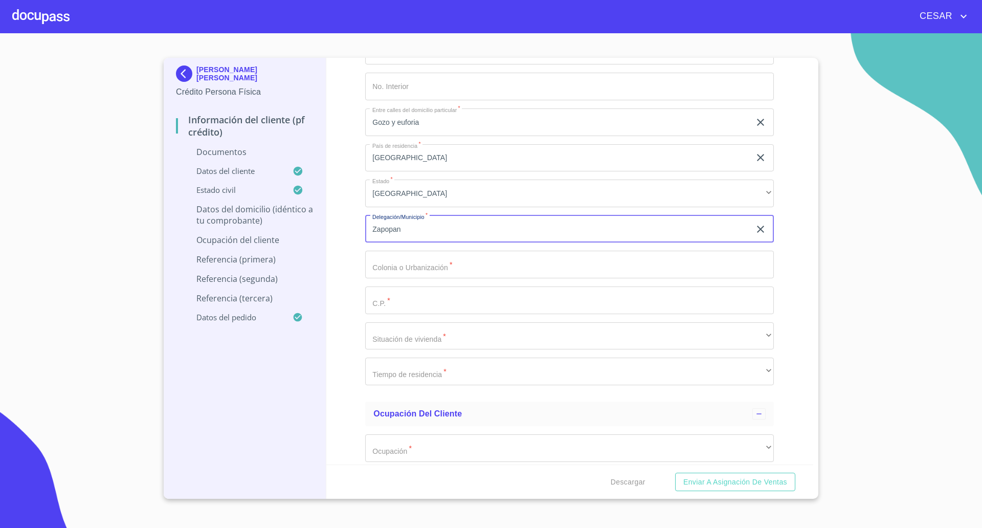
type input "Zapopan"
click at [424, 270] on input "Documento de identificación   *" at bounding box center [569, 265] width 409 height 28
type input "Copalita"
click at [415, 305] on input "Documento de identificación   *" at bounding box center [569, 301] width 409 height 28
type input "45200"
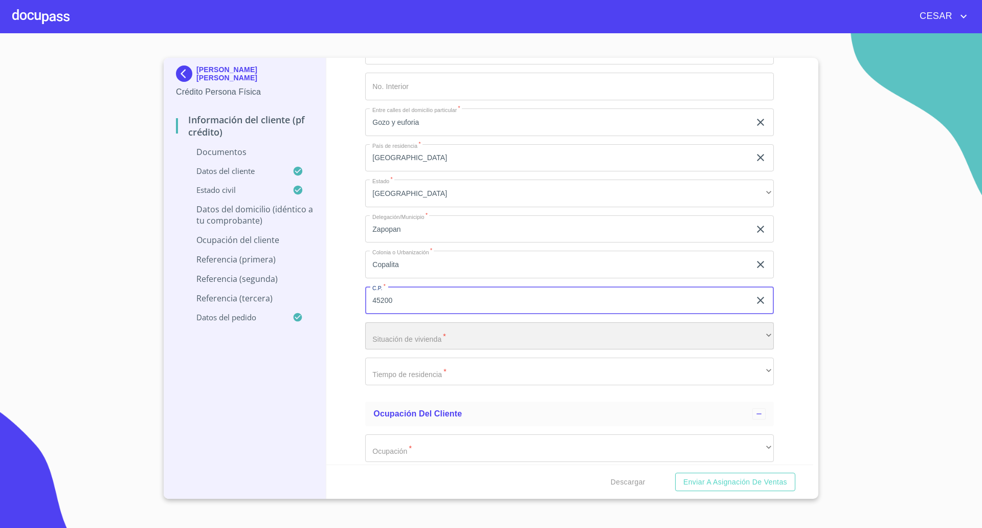
click at [422, 337] on div "​" at bounding box center [569, 336] width 409 height 28
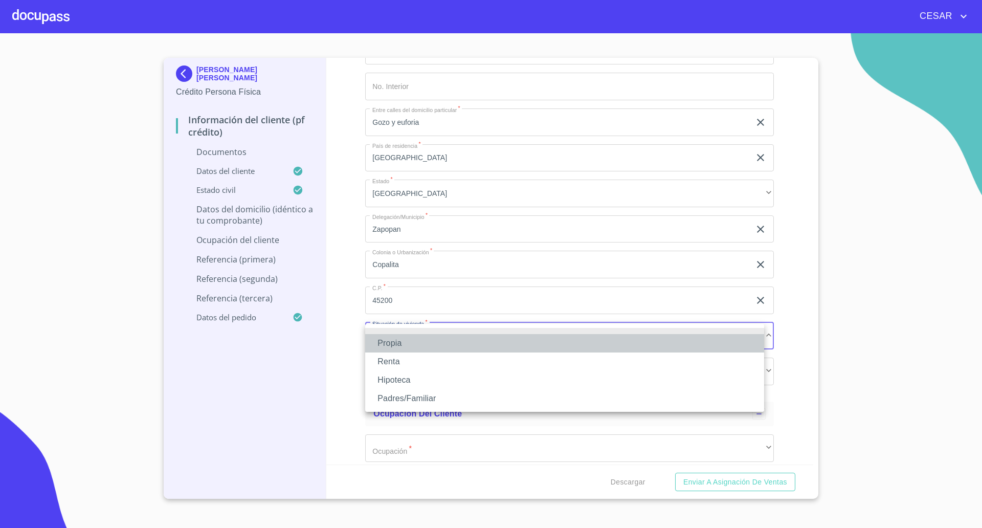
click at [395, 341] on li "Propia" at bounding box center [564, 343] width 399 height 18
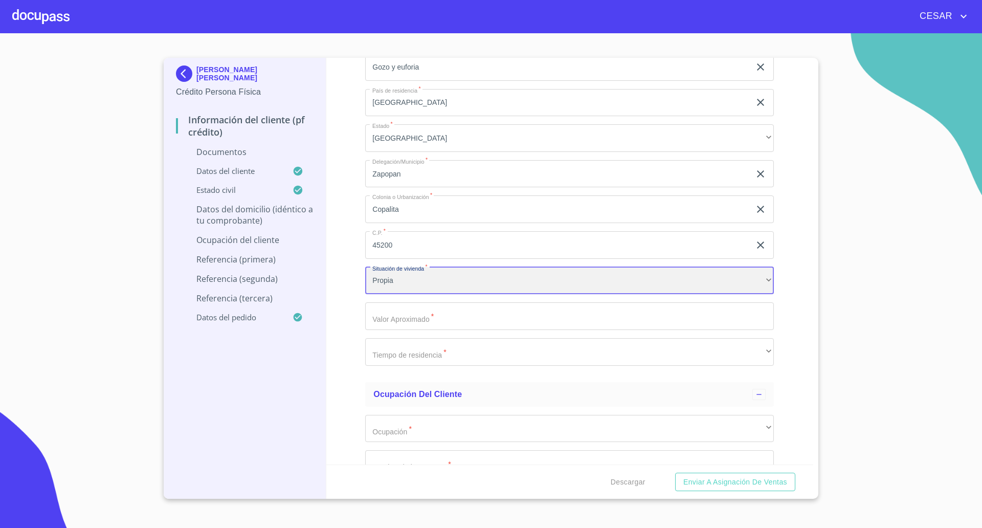
scroll to position [2360, 0]
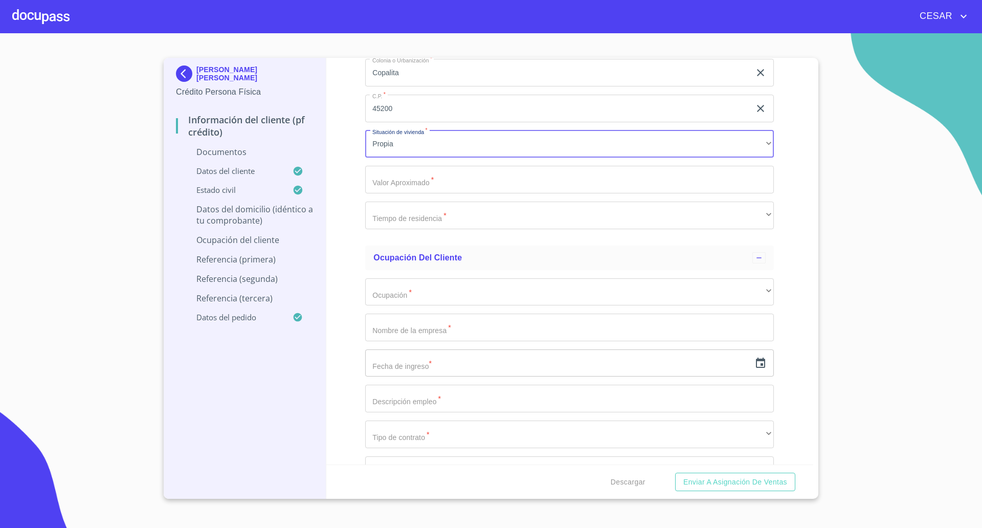
click at [436, 191] on input "Documento de identificación   *" at bounding box center [569, 180] width 409 height 28
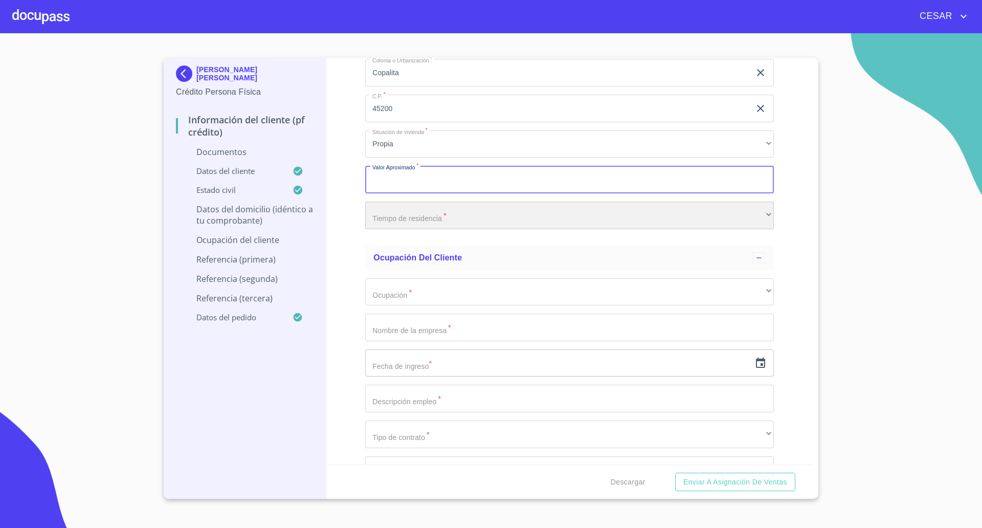
click at [421, 221] on div "​" at bounding box center [569, 216] width 409 height 28
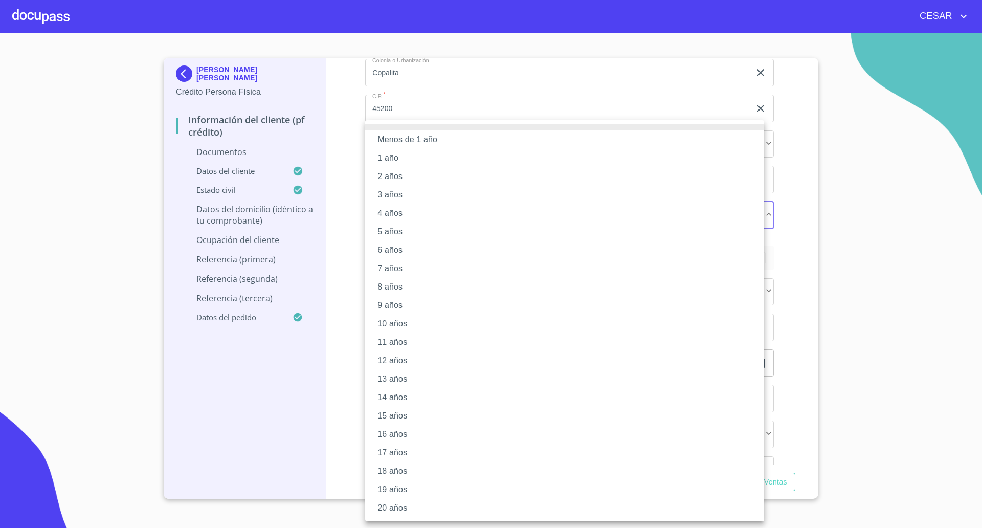
click at [394, 268] on li "7 años" at bounding box center [564, 268] width 399 height 18
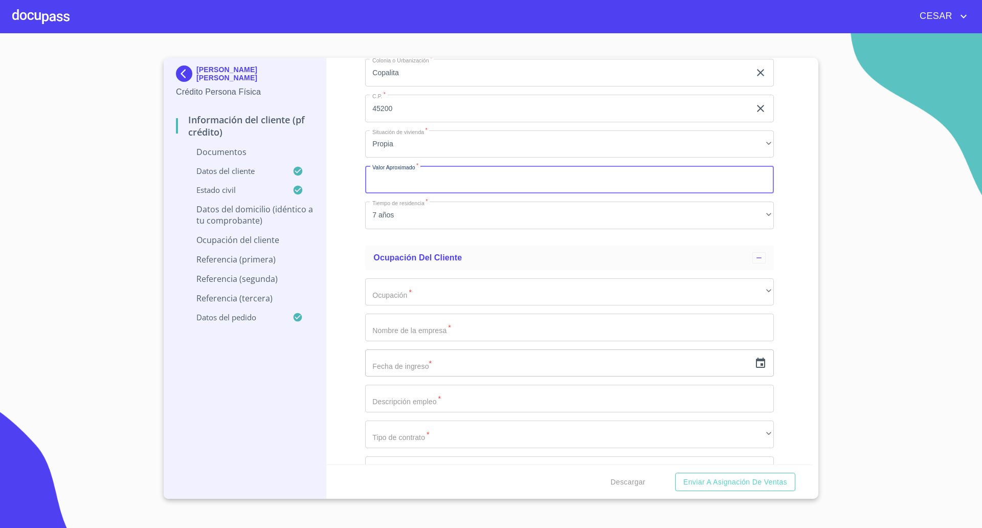
click at [416, 184] on input "Documento de identificación   *" at bounding box center [569, 180] width 409 height 28
type input "$1,200,000"
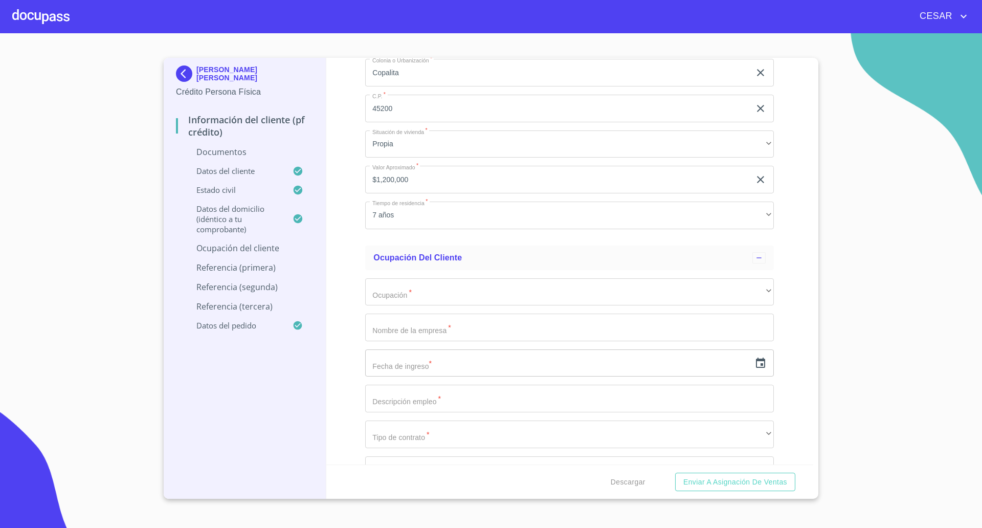
scroll to position [2424, 0]
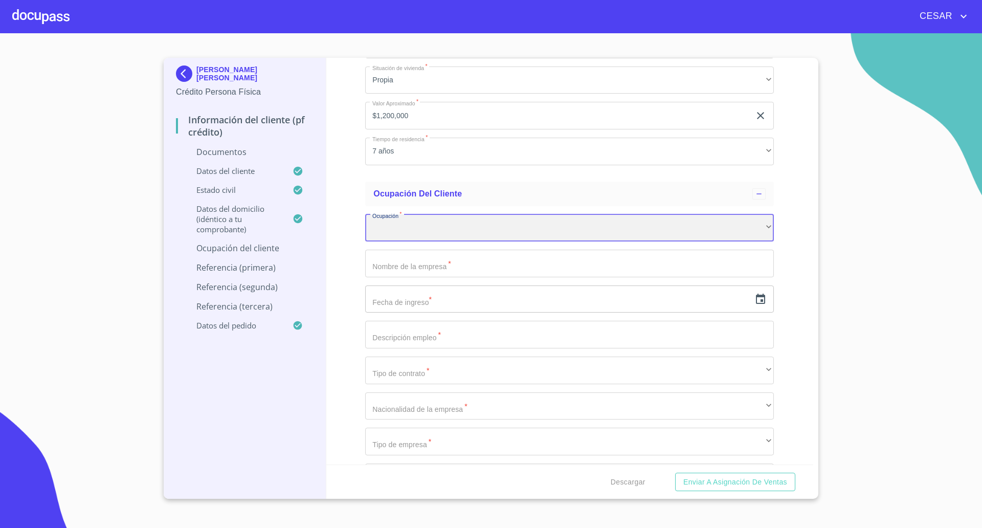
click at [420, 230] on div "​" at bounding box center [569, 228] width 409 height 28
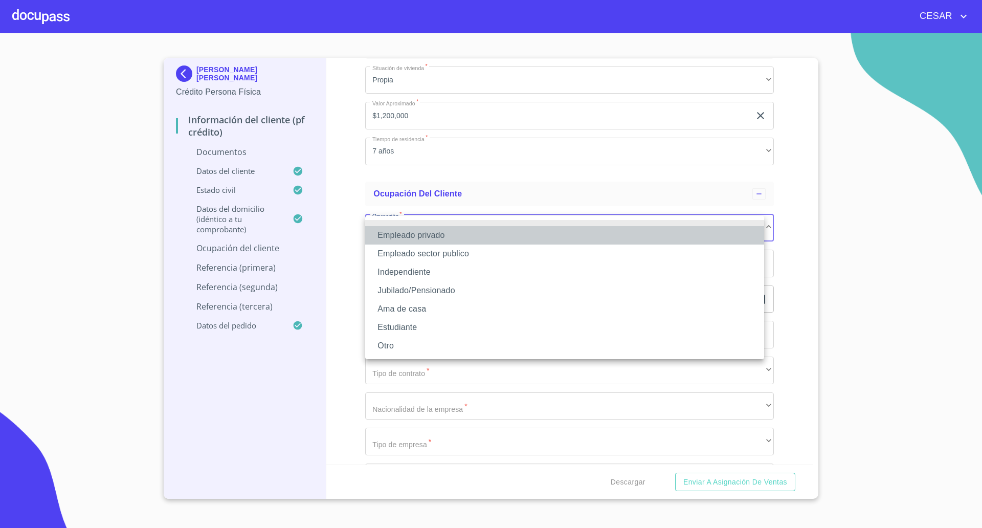
click at [412, 238] on li "Empleado privado" at bounding box center [564, 235] width 399 height 18
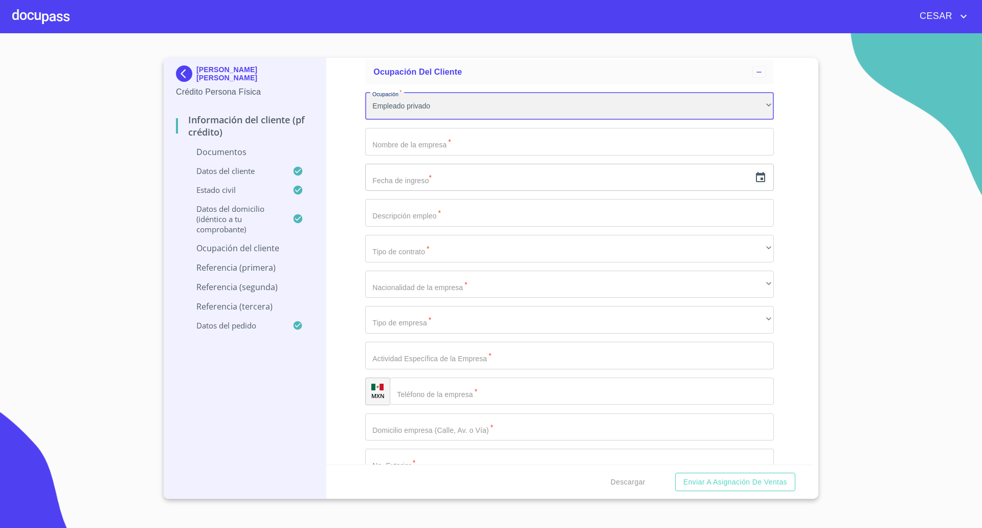
scroll to position [2552, 0]
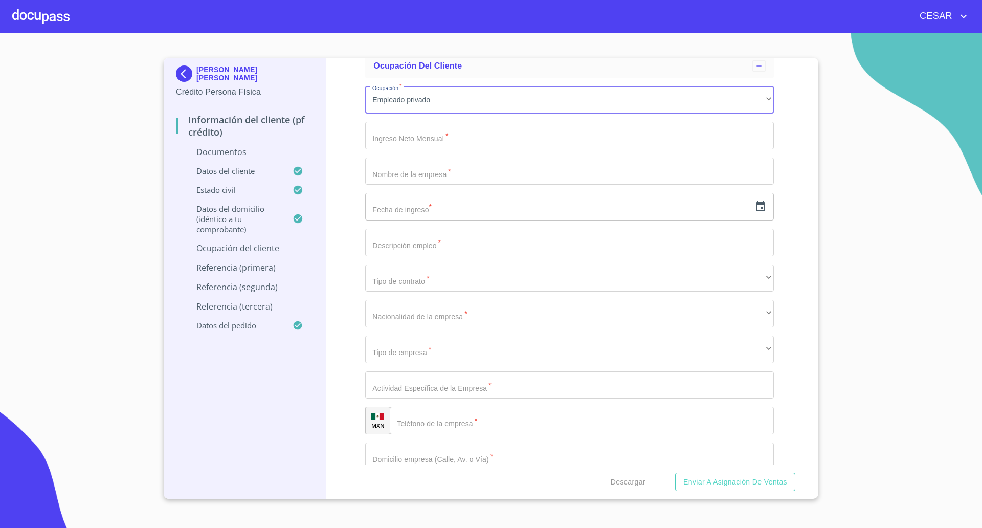
click at [430, 136] on input "Documento de identificación   *" at bounding box center [569, 136] width 409 height 28
type input "35000"
click at [675, 473] on button "Enviar a Asignación de Ventas" at bounding box center [735, 482] width 120 height 19
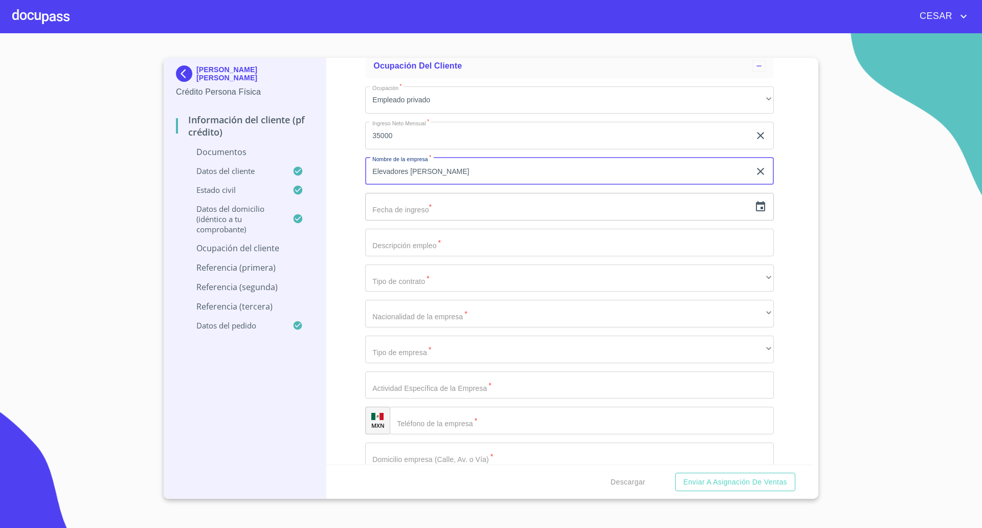
type input "Elevadores [PERSON_NAME]"
click at [410, 204] on input "text" at bounding box center [557, 207] width 385 height 28
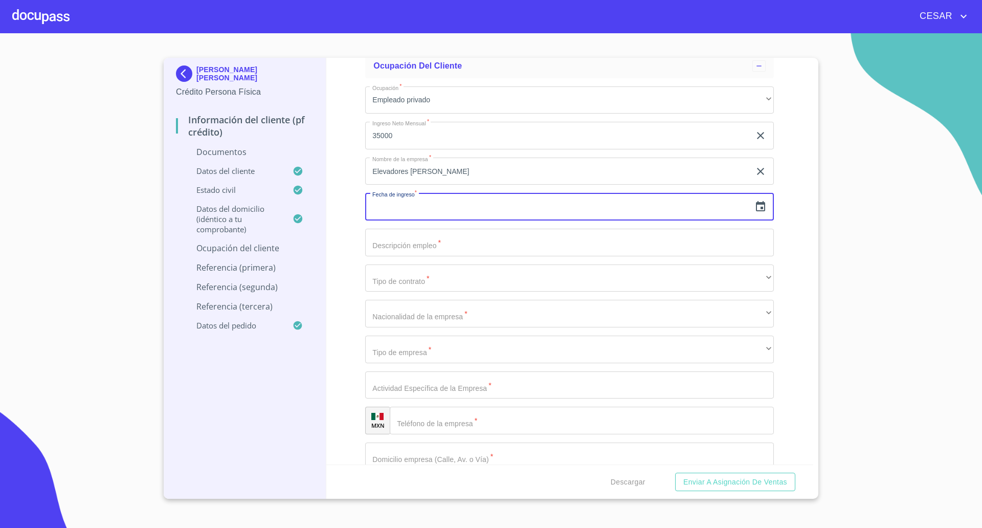
click at [755, 209] on icon "button" at bounding box center [761, 207] width 12 height 12
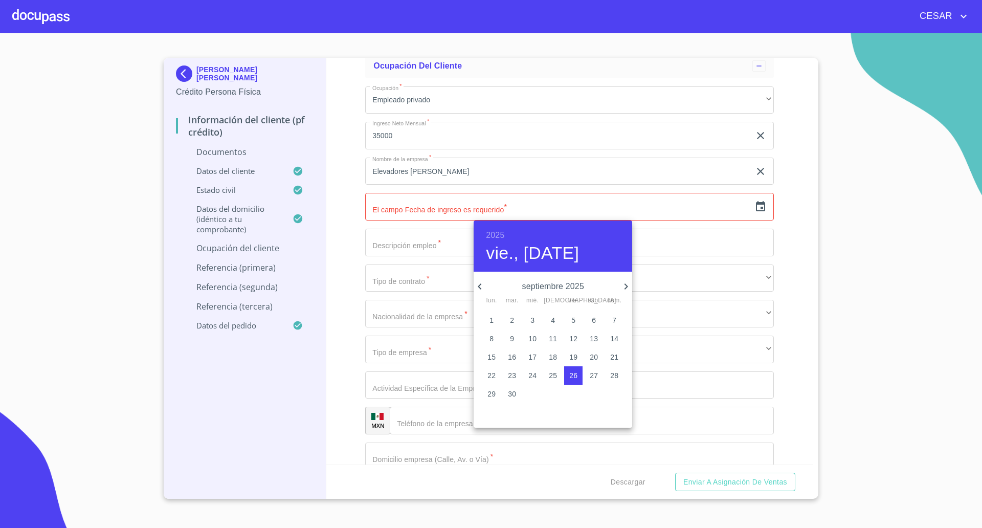
click at [504, 235] on h6 "2025" at bounding box center [495, 235] width 18 height 14
click at [550, 290] on div "2013" at bounding box center [553, 291] width 159 height 20
drag, startPoint x: 494, startPoint y: 340, endPoint x: 500, endPoint y: 335, distance: 8.0
click at [495, 340] on span "2" at bounding box center [492, 339] width 18 height 10
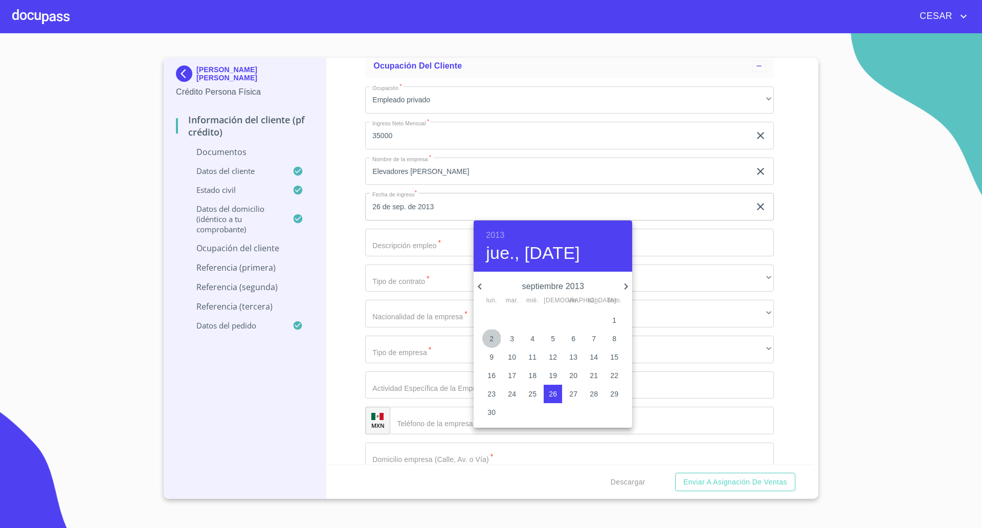
type input "2 de sep. de 2013"
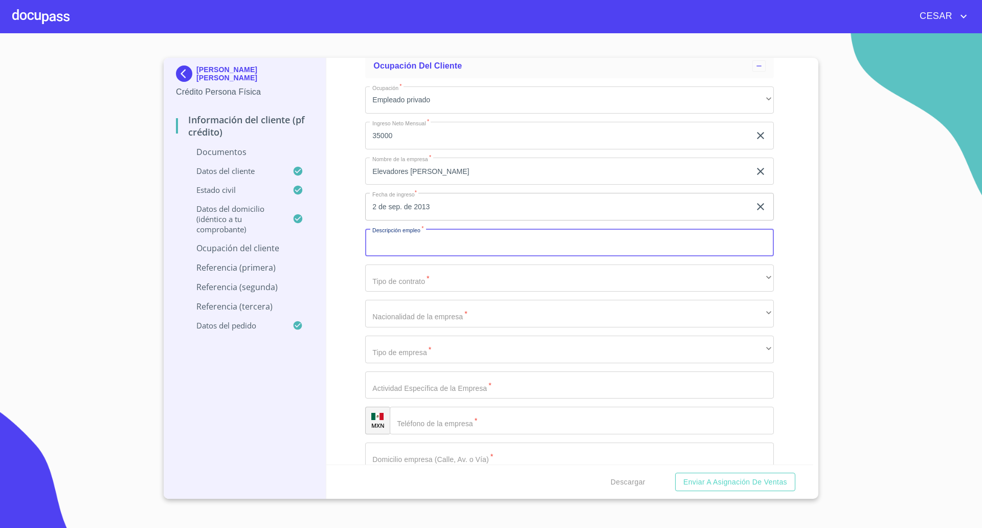
click at [405, 243] on input "Documento de identificación   *" at bounding box center [569, 243] width 409 height 28
type input "Instalacion de elevadores"
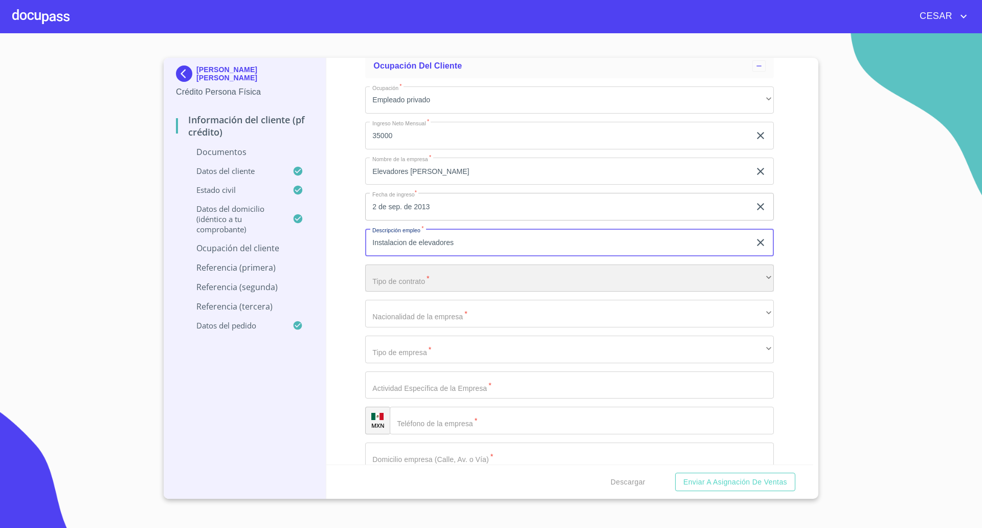
click at [405, 279] on div "​" at bounding box center [569, 279] width 409 height 28
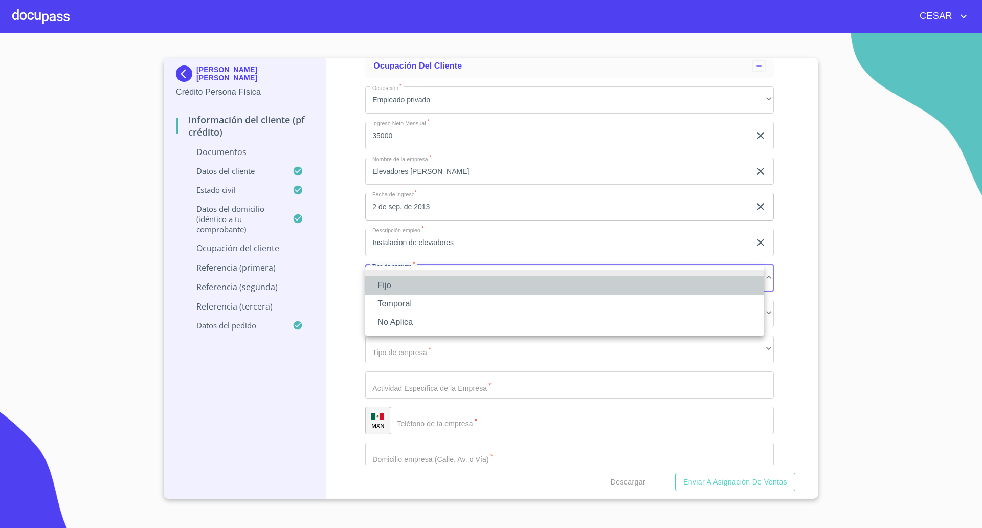
click at [394, 290] on li "Fijo" at bounding box center [564, 285] width 399 height 18
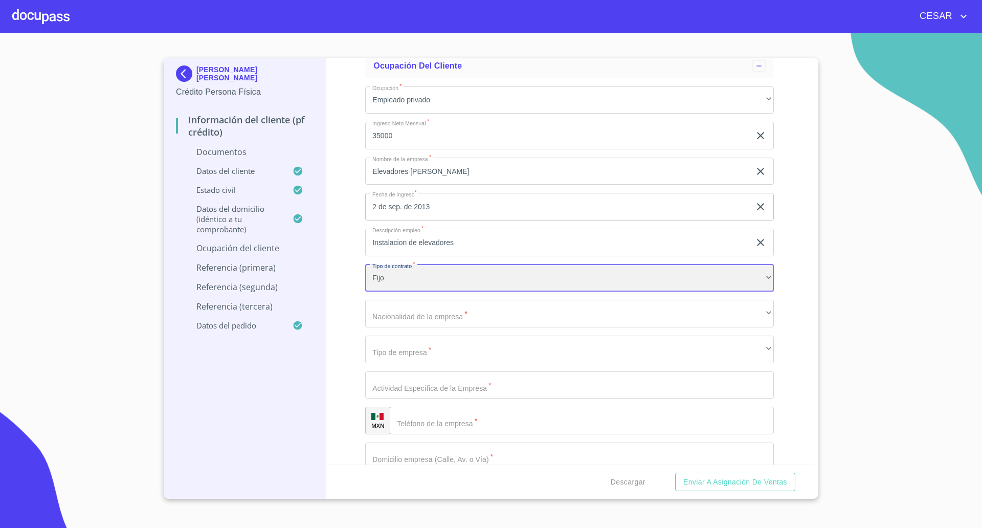
scroll to position [2680, 0]
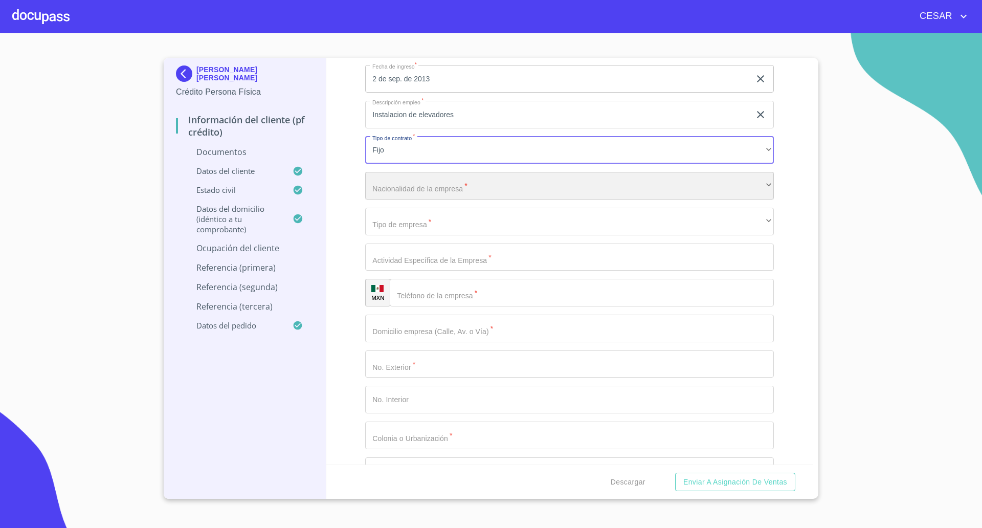
click at [418, 187] on div "​" at bounding box center [569, 186] width 409 height 28
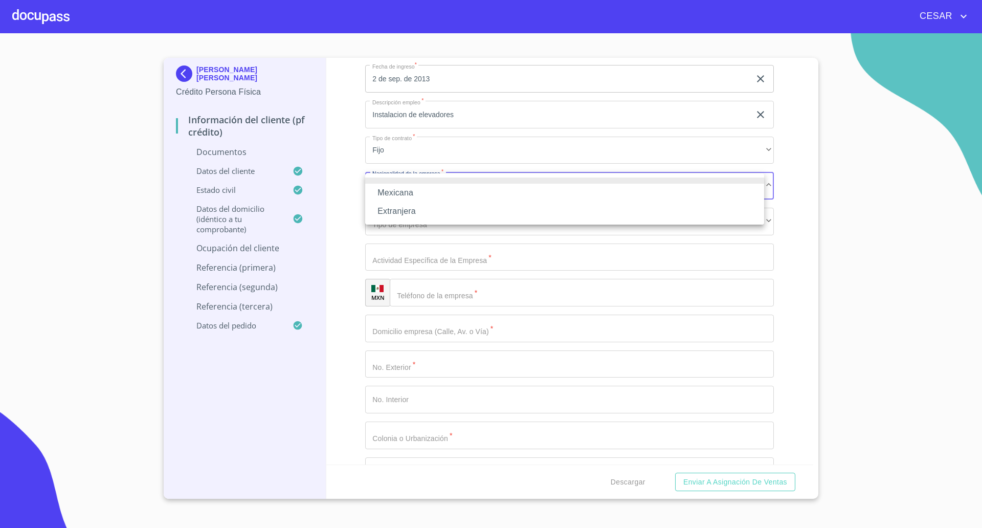
click at [407, 207] on li "Extranjera" at bounding box center [564, 211] width 399 height 18
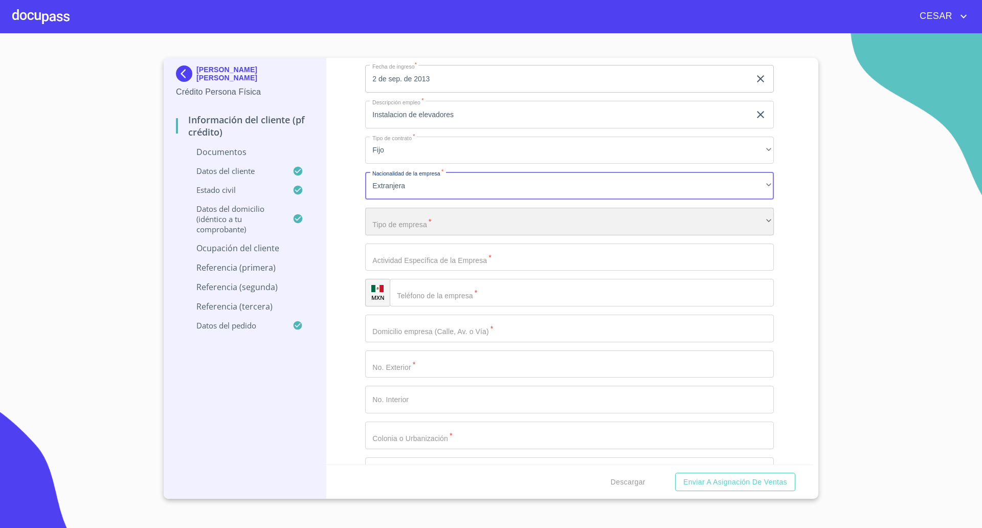
click at [409, 228] on div "​" at bounding box center [569, 222] width 409 height 28
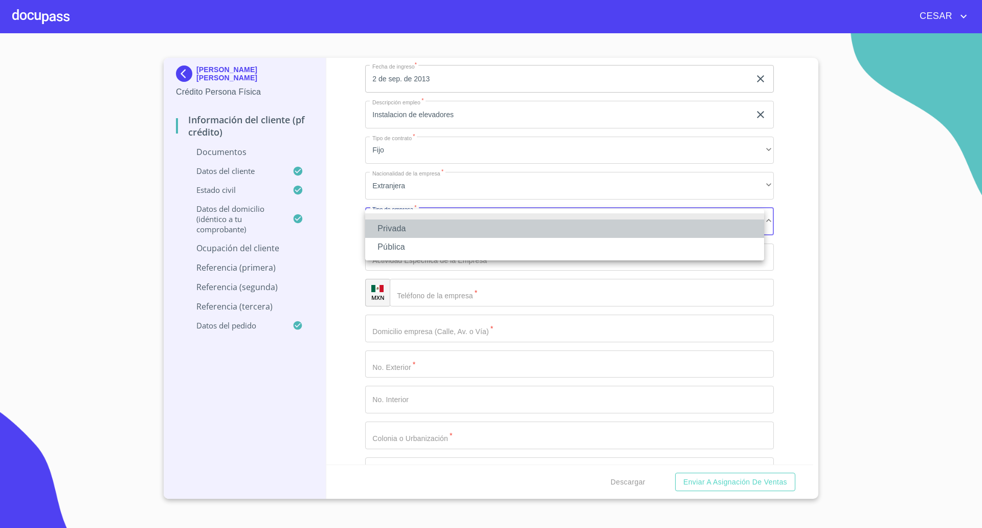
click at [409, 228] on li "Privada" at bounding box center [564, 229] width 399 height 18
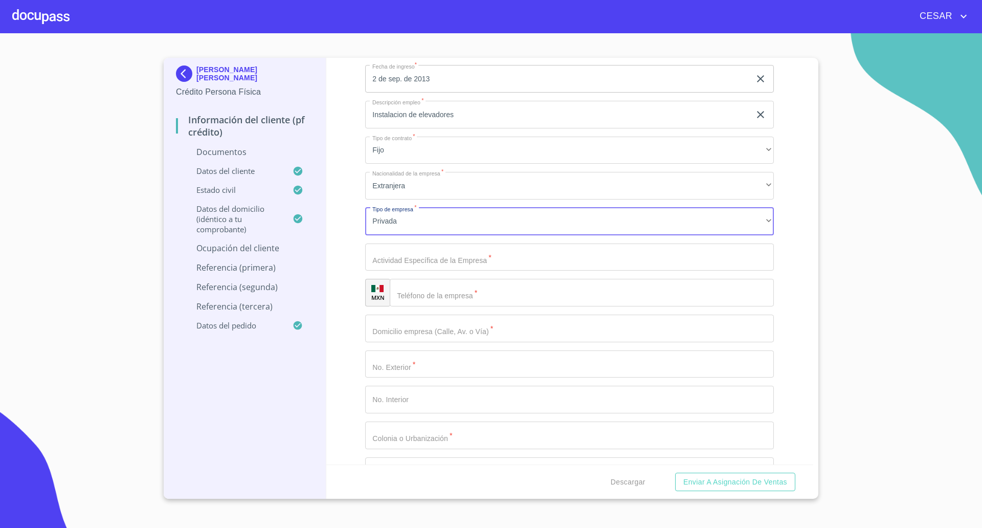
click at [438, 263] on input "Documento de identificación   *" at bounding box center [569, 258] width 409 height 28
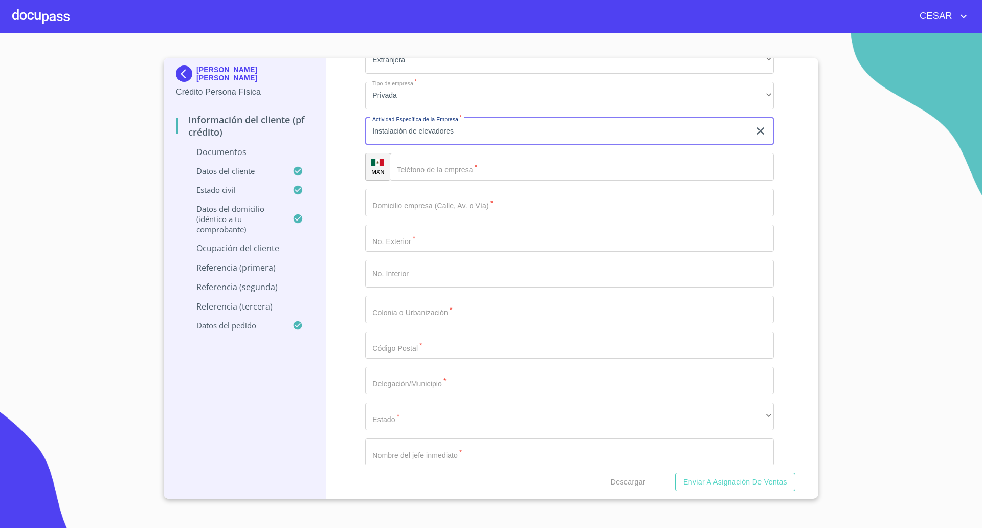
scroll to position [2808, 0]
type input "Instalación de elevadores"
click at [461, 162] on input "Documento de identificación   *" at bounding box center [582, 165] width 384 height 28
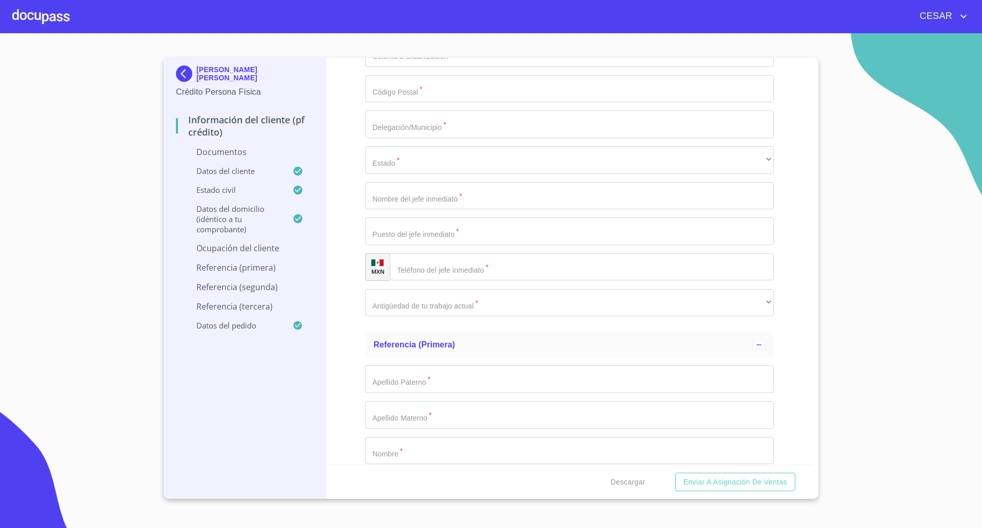
scroll to position [3064, 0]
click at [437, 233] on input "Documento de identificación   *" at bounding box center [569, 230] width 409 height 28
type input "R"
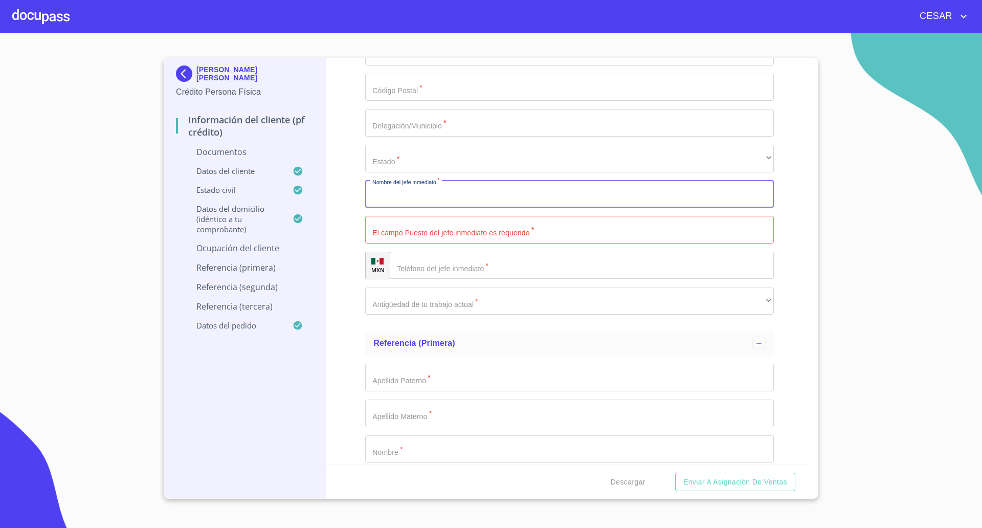
click at [391, 195] on input "Documento de identificación   *" at bounding box center [569, 195] width 409 height 28
type input "[PERSON_NAME]"
click at [399, 234] on input "Documento de identificación   *" at bounding box center [569, 230] width 409 height 28
type input "supervisor"
click at [449, 273] on input "Documento de identificación   *" at bounding box center [582, 266] width 384 height 28
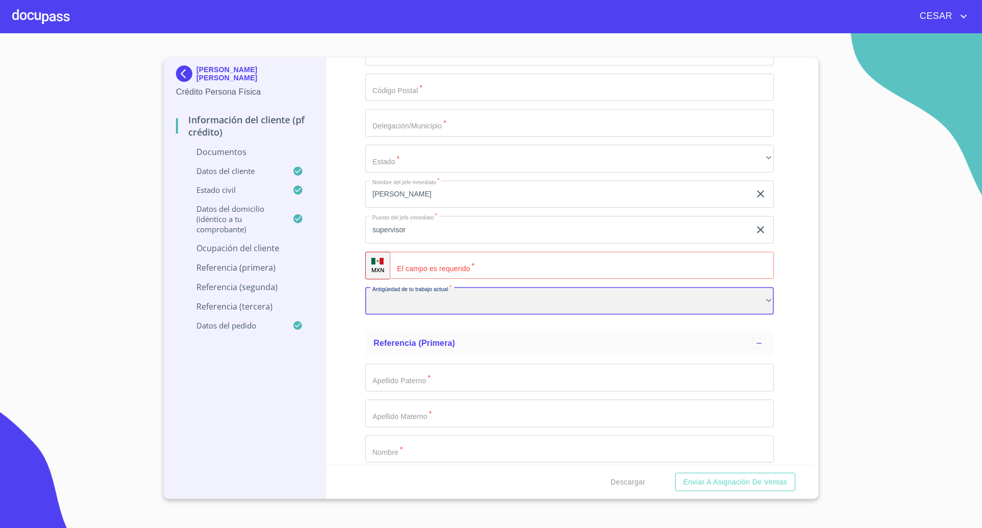
click at [436, 303] on div "​" at bounding box center [569, 302] width 409 height 28
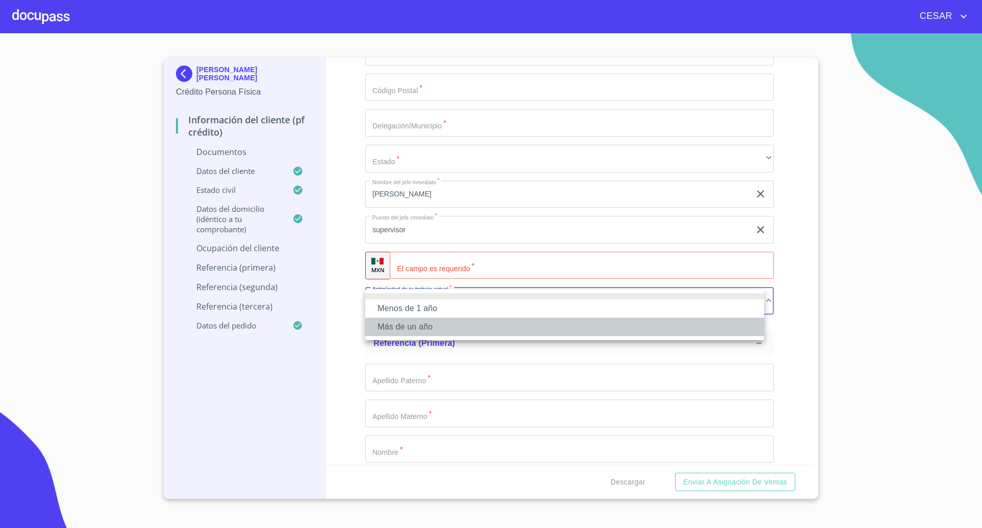
click at [412, 324] on li "Más de un año" at bounding box center [564, 327] width 399 height 18
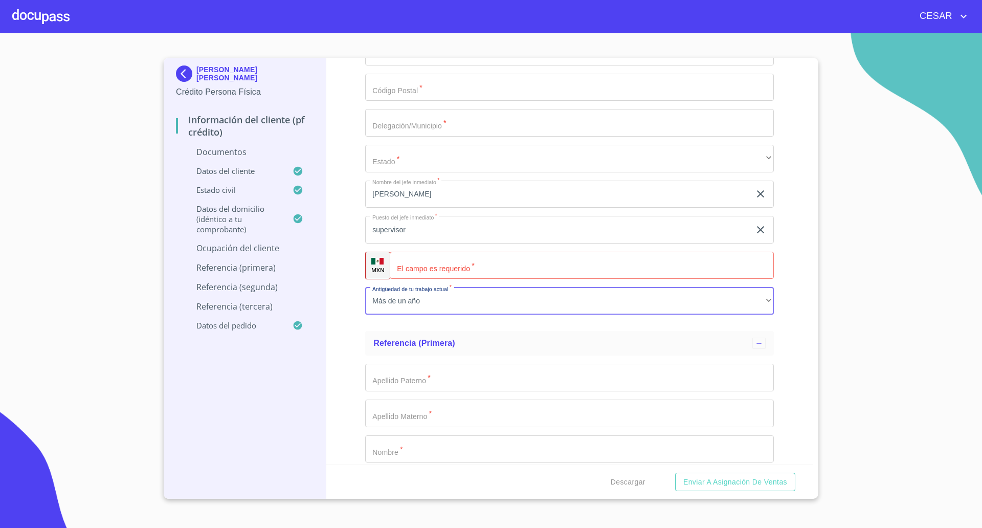
click at [451, 265] on input "Documento de identificación   *" at bounding box center [582, 266] width 384 height 28
click at [443, 268] on input "[PHONE_NUMBER]" at bounding box center [585, 266] width 339 height 28
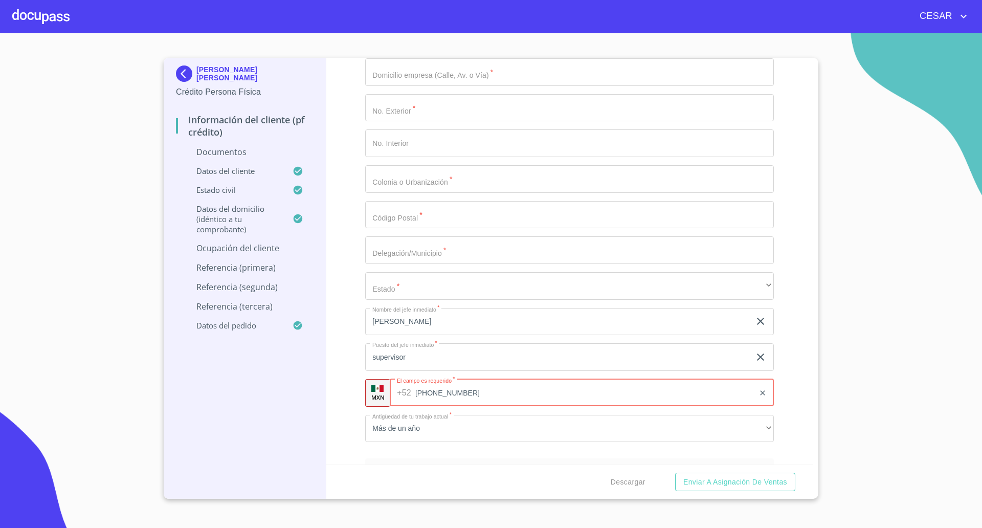
scroll to position [2872, 0]
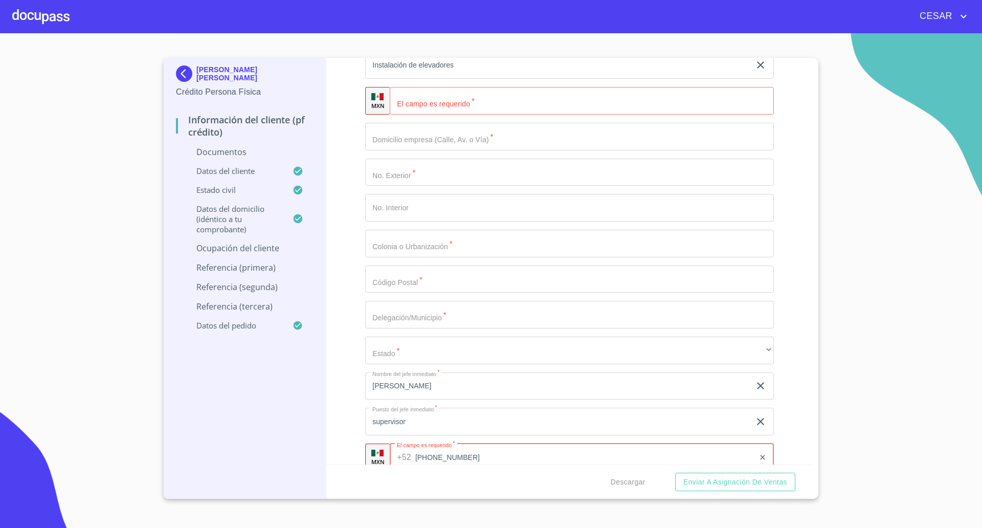
type input "[PHONE_NUMBER]"
click at [438, 92] on input "Documento de identificación   *" at bounding box center [582, 101] width 384 height 28
paste input "[PHONE_NUMBER]"
type input "[PHONE_NUMBER]"
click at [426, 137] on input "Documento de identificación   *" at bounding box center [569, 137] width 409 height 28
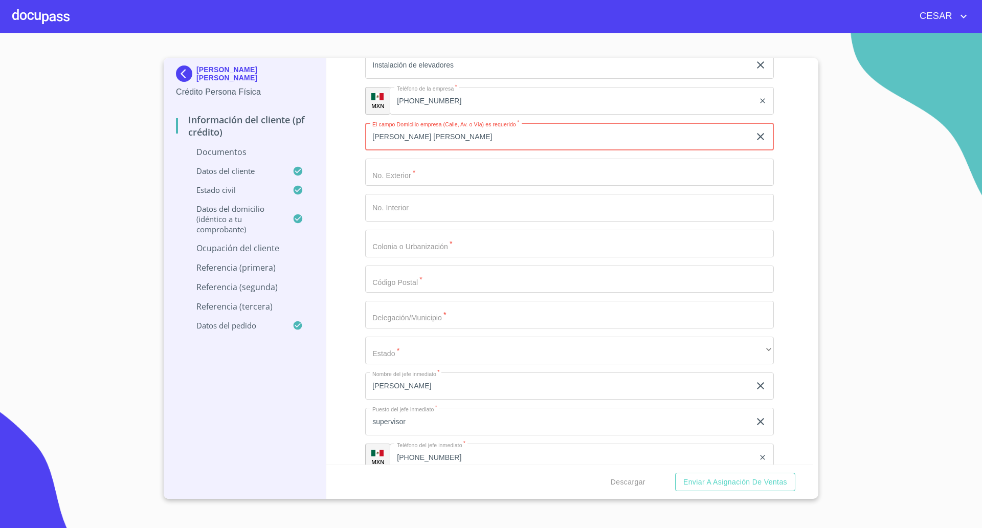
type input "[PERSON_NAME] [PERSON_NAME]"
click at [454, 161] on input "Documento de identificación   *" at bounding box center [569, 173] width 409 height 28
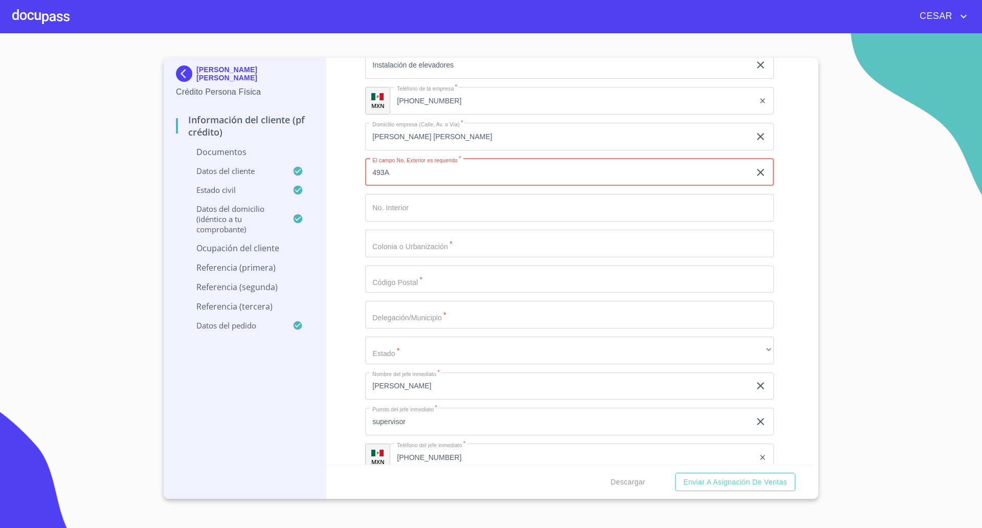
type input "493A"
click at [399, 204] on input "Documento de identificación   *" at bounding box center [569, 208] width 409 height 28
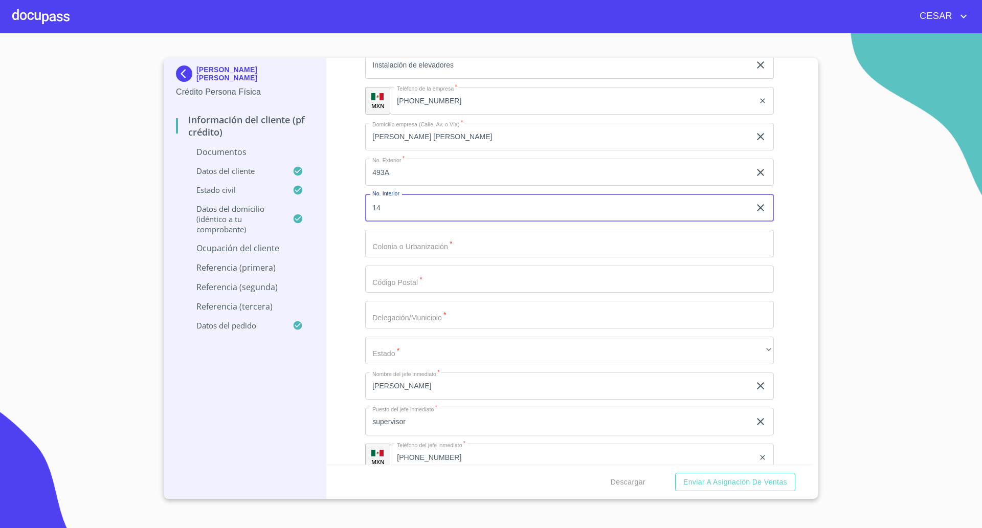
type input "14"
click at [389, 249] on input "Documento de identificación   *" at bounding box center [569, 244] width 409 height 28
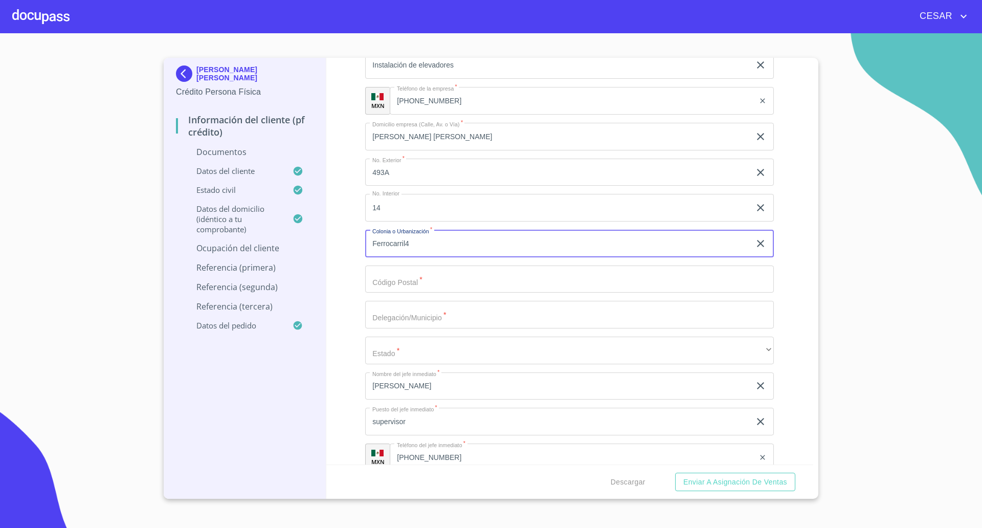
type input "Ferrocarril"
type input "44440"
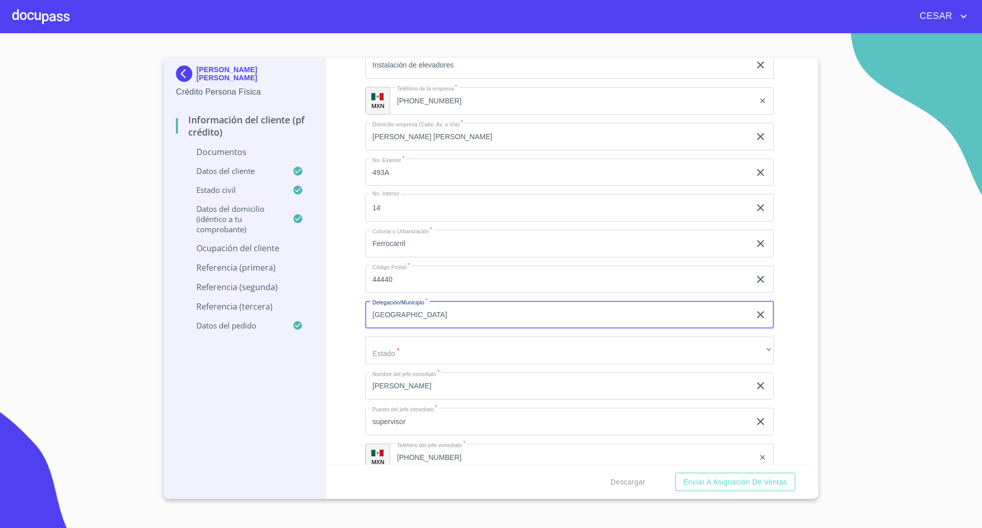
type input "[GEOGRAPHIC_DATA]"
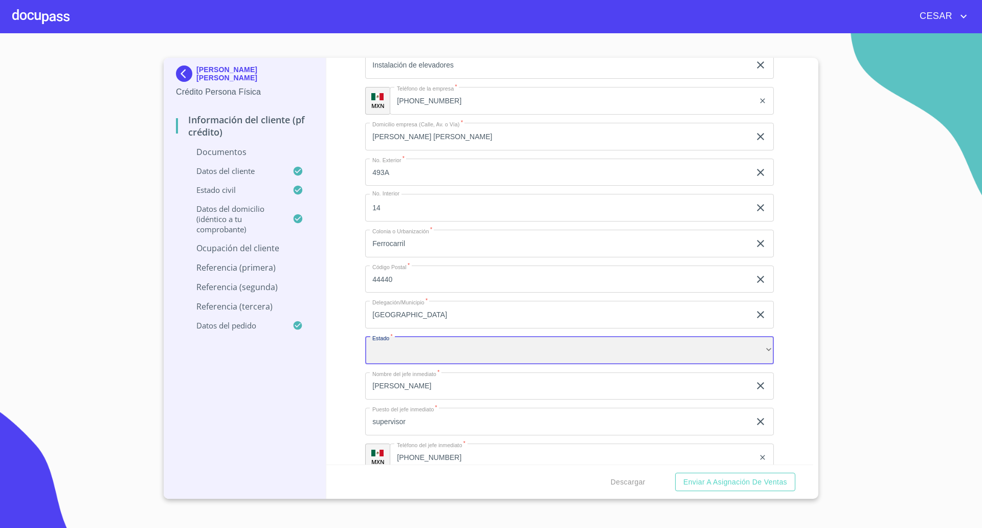
click at [484, 348] on div "​" at bounding box center [569, 351] width 409 height 28
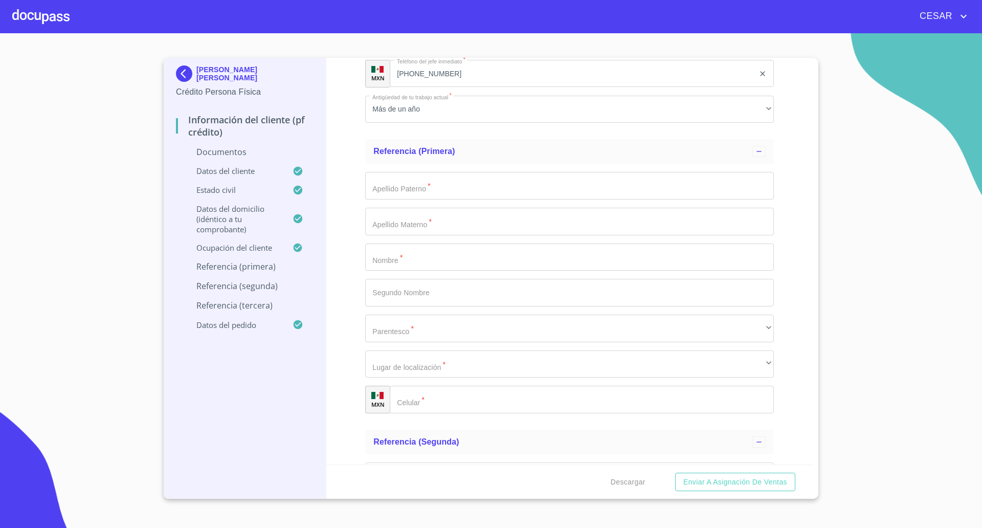
click at [358, 209] on div "Información del cliente (PF crédito) Documentos Documento de identificación   *…" at bounding box center [570, 261] width 488 height 407
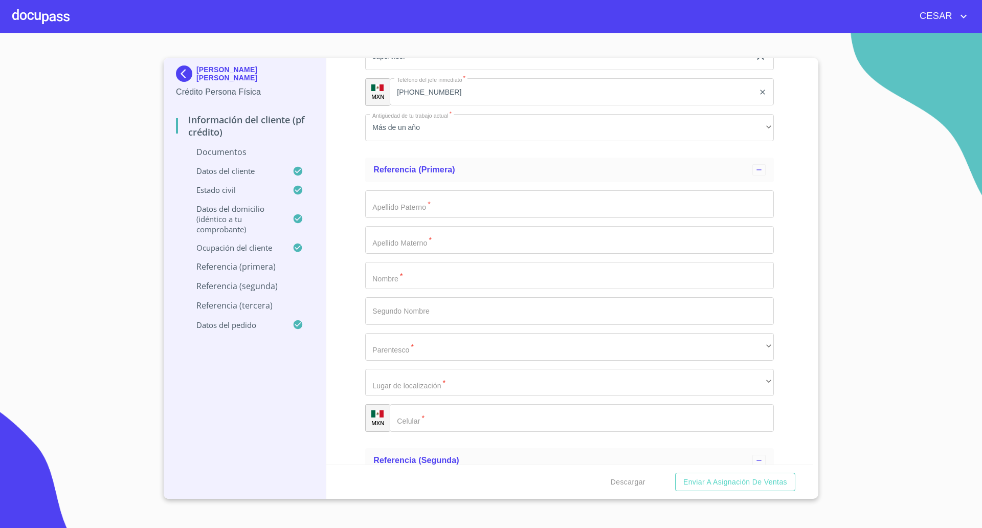
scroll to position [3256, 0]
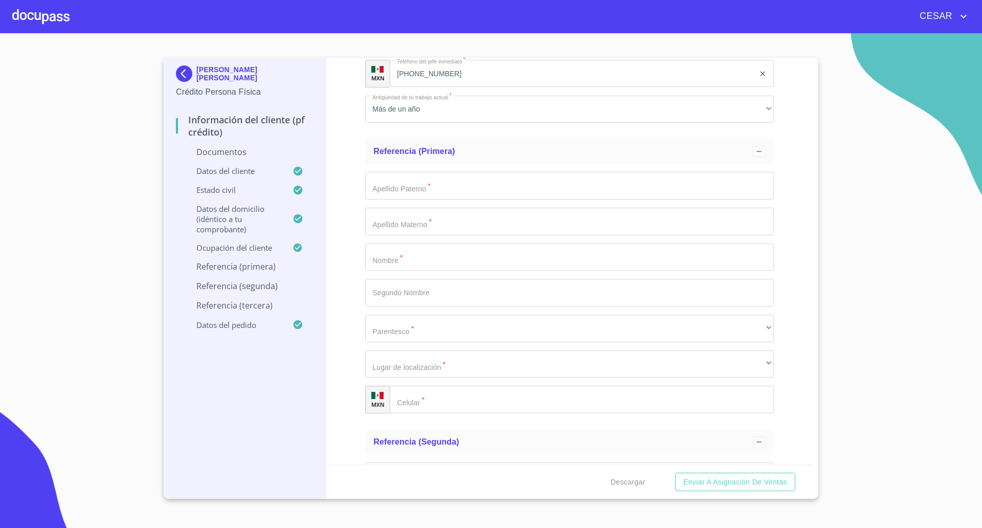
click at [413, 255] on input "Documento de identificación   *" at bounding box center [569, 258] width 409 height 28
type input "[PERSON_NAME]"
click at [396, 194] on input "Documento de identificación   *" at bounding box center [569, 186] width 409 height 28
type input "D"
type input "[PERSON_NAME]"
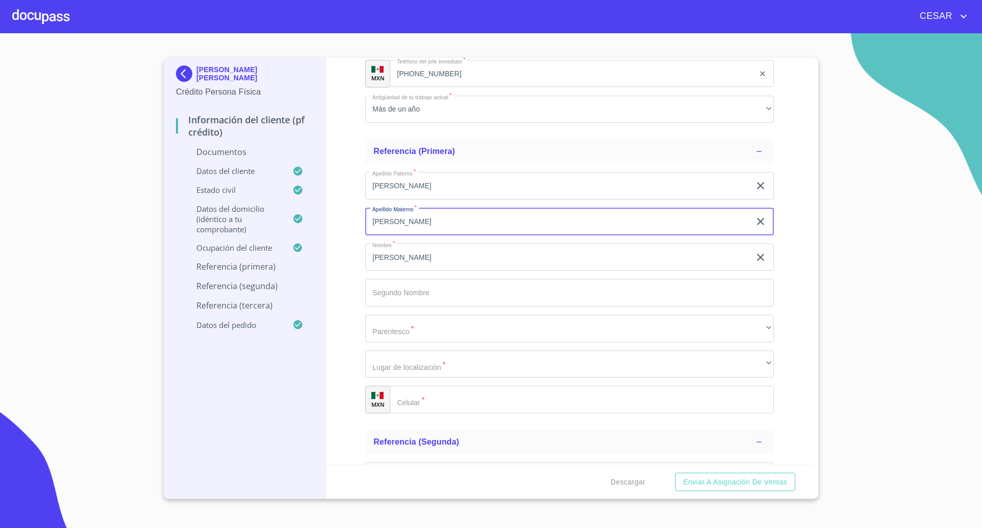
type input "[PERSON_NAME]"
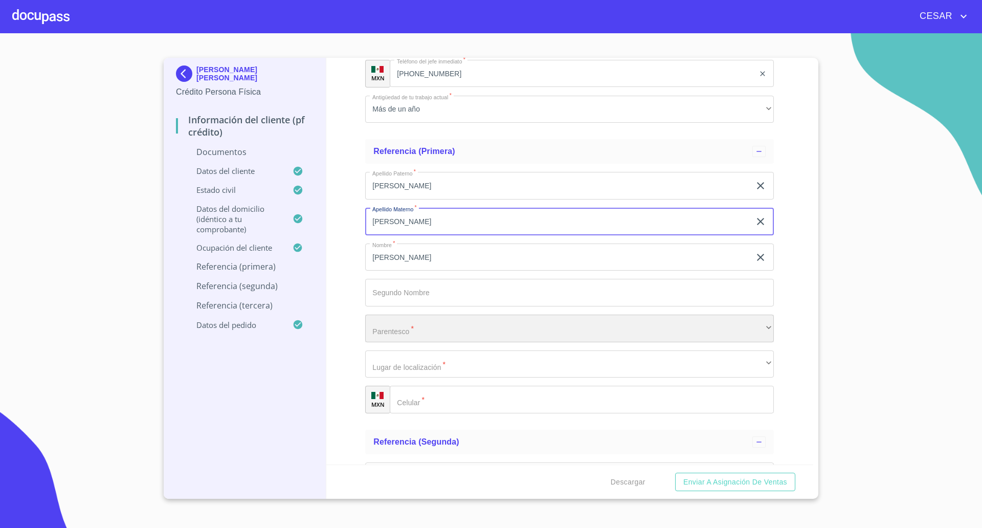
click at [376, 337] on div "​" at bounding box center [569, 329] width 409 height 28
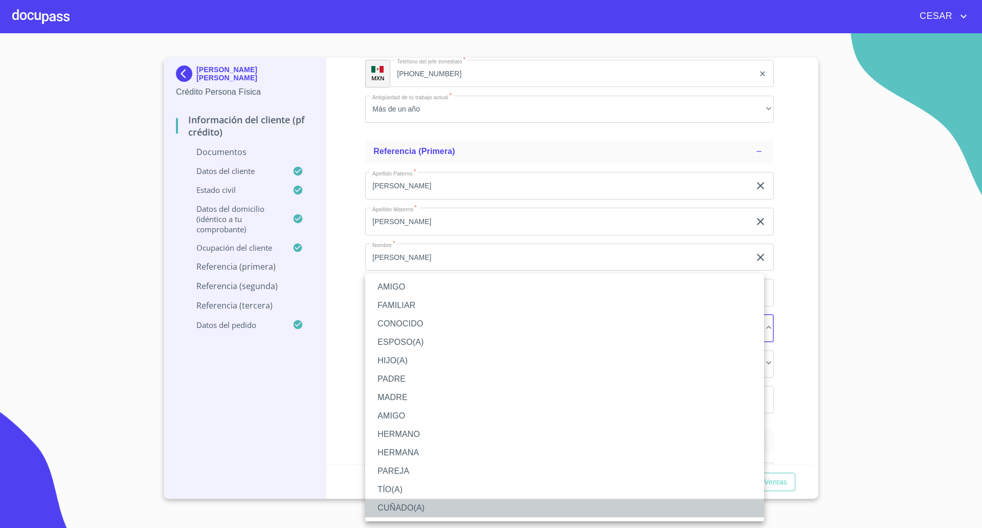
click at [395, 506] on li "CUÑADO(A)" at bounding box center [564, 508] width 399 height 18
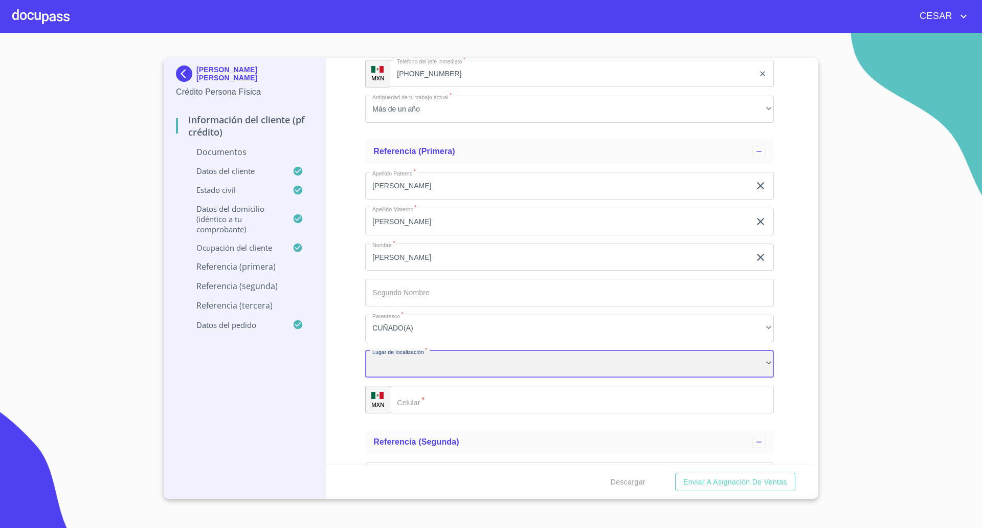
click at [433, 364] on div "​" at bounding box center [569, 365] width 409 height 28
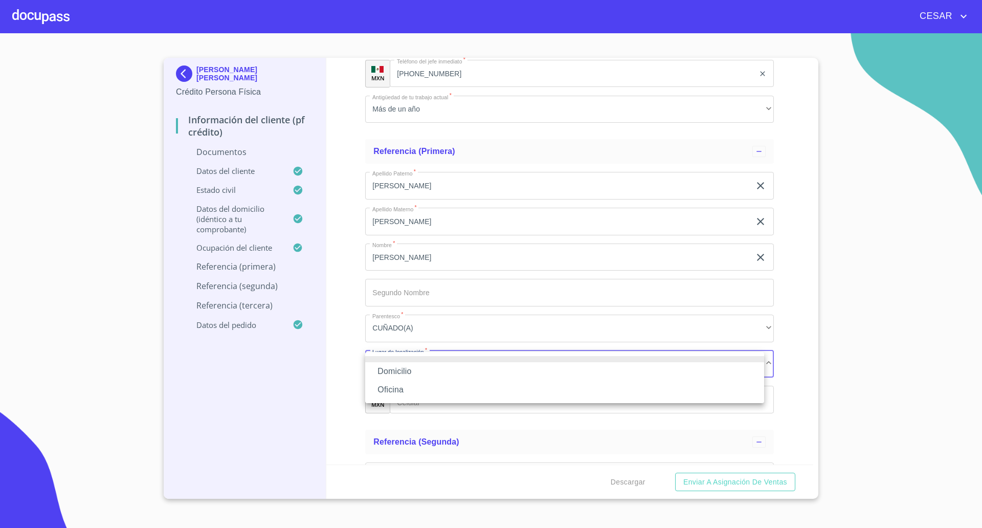
click at [410, 389] on li "Oficina" at bounding box center [564, 390] width 399 height 18
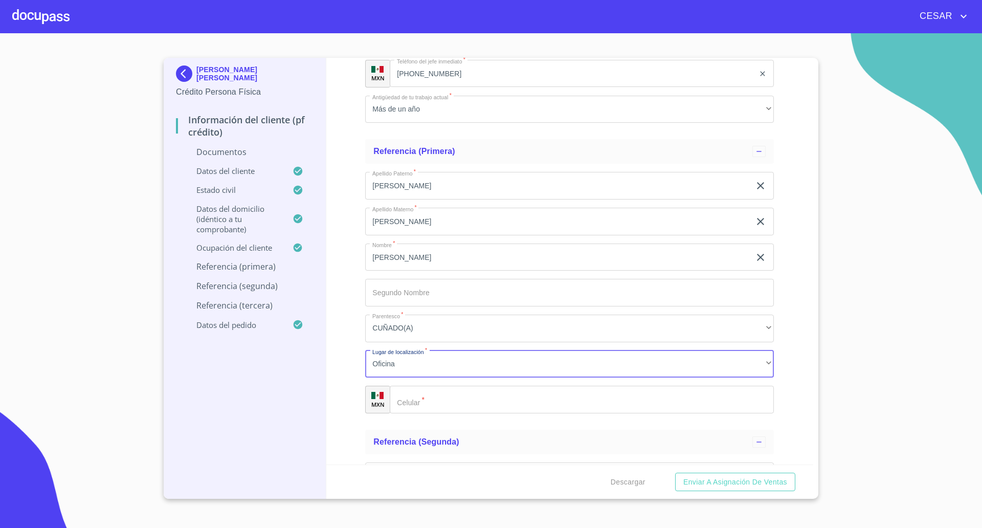
click at [464, 400] on input "Documento de identificación   *" at bounding box center [582, 400] width 384 height 28
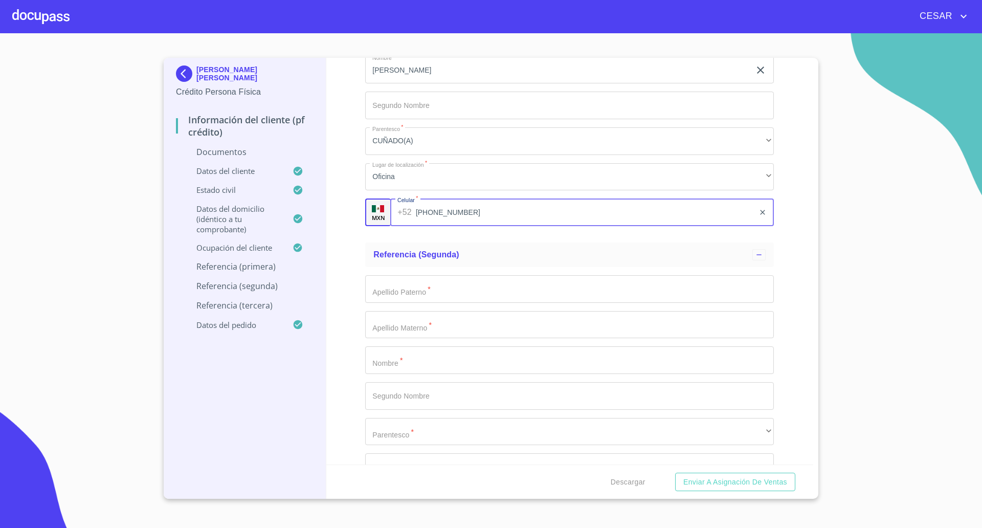
scroll to position [3447, 0]
type input "[PHONE_NUMBER]"
click at [354, 321] on div "Información del cliente (PF crédito) Documentos Documento de identificación   *…" at bounding box center [570, 261] width 488 height 407
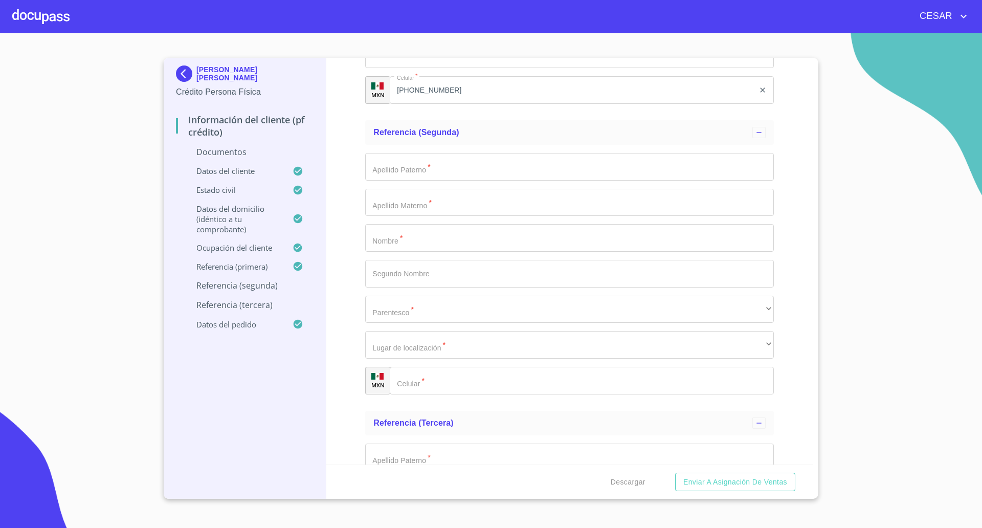
scroll to position [3575, 0]
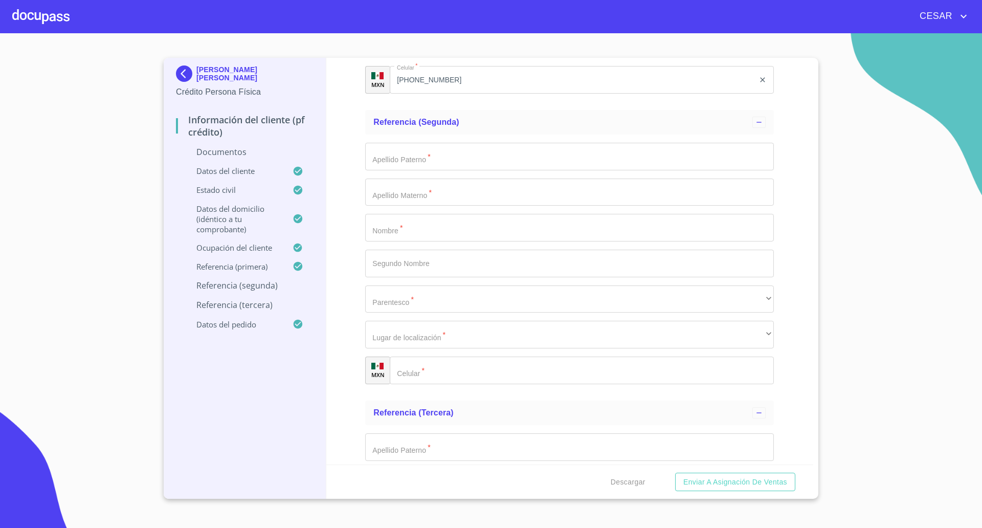
click at [411, 232] on input "Documento de identificación   *" at bounding box center [569, 228] width 409 height 28
type input "[PERSON_NAME]"
click at [400, 150] on input "Documento de identificación   *" at bounding box center [569, 157] width 409 height 28
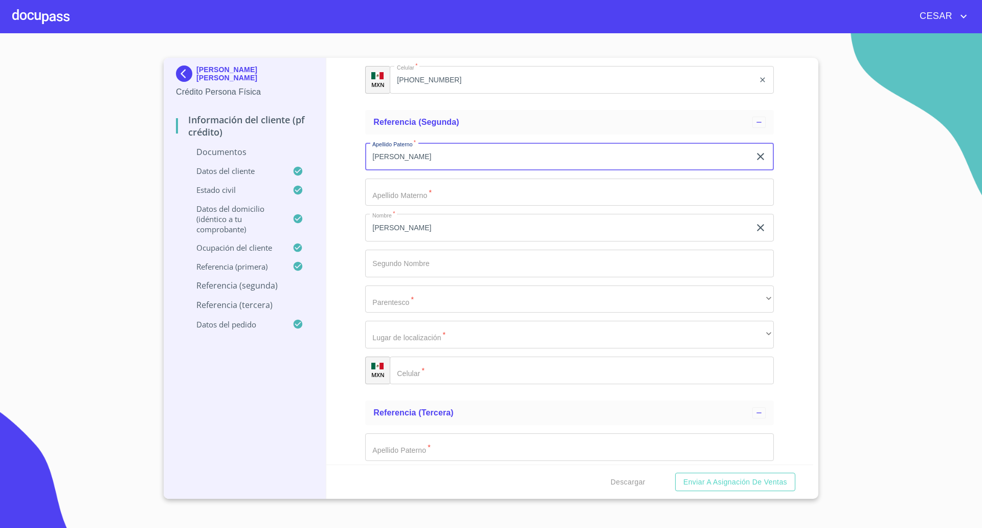
type input "[PERSON_NAME]"
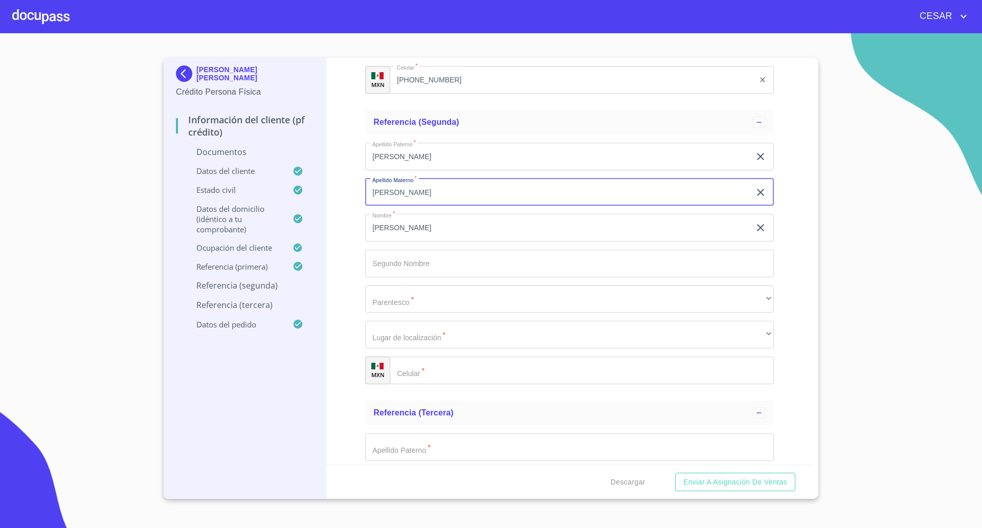
type input "[PERSON_NAME]"
click at [405, 275] on input "Documento de identificación   *" at bounding box center [569, 264] width 409 height 28
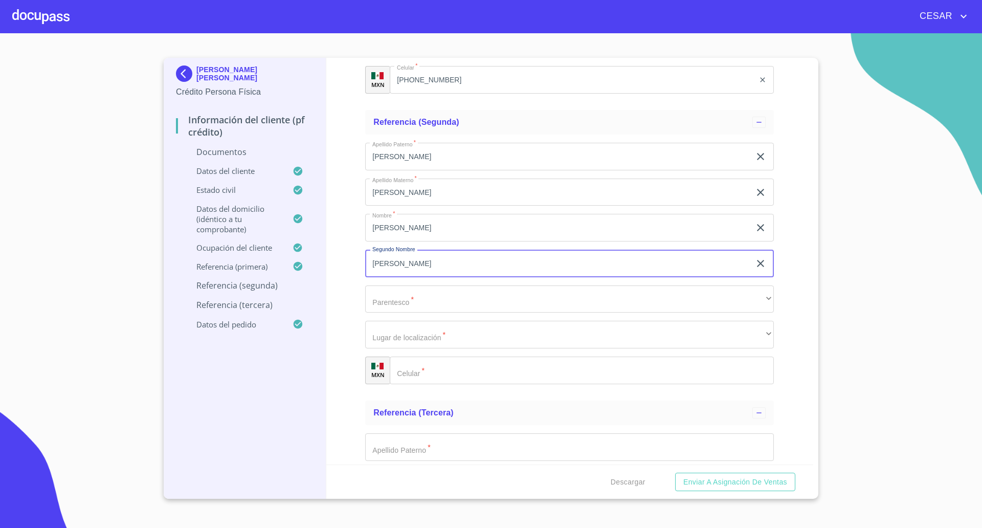
type input "[PERSON_NAME]"
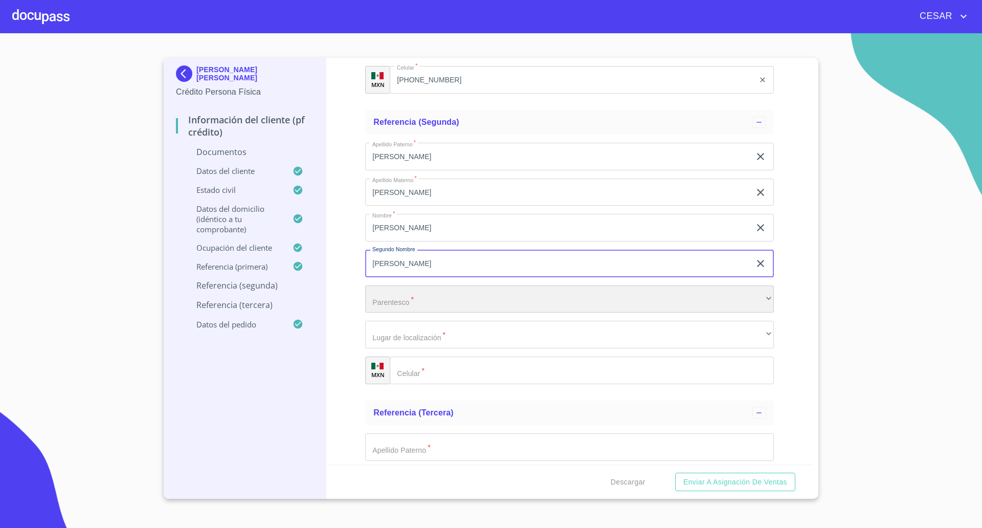
click at [410, 297] on div "​" at bounding box center [569, 300] width 409 height 28
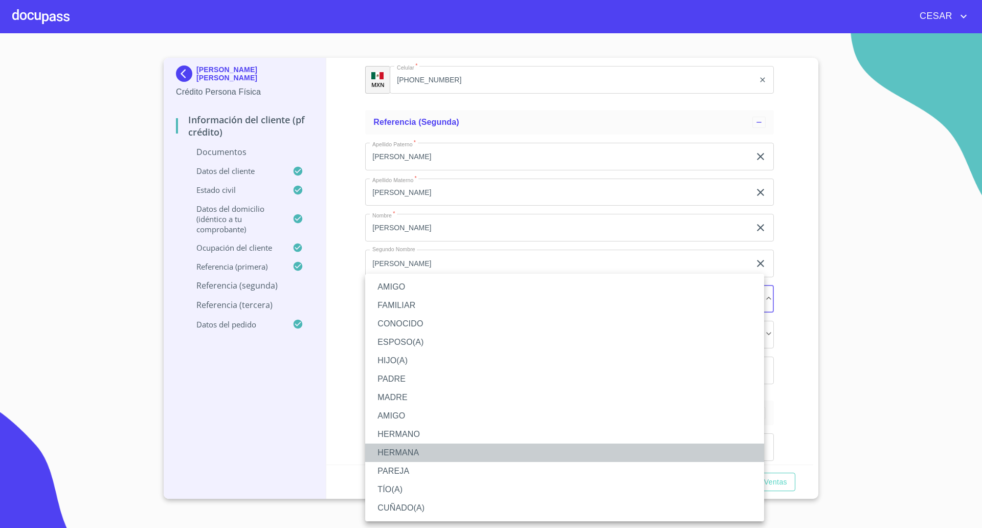
click at [395, 453] on li "HERMANA" at bounding box center [564, 453] width 399 height 18
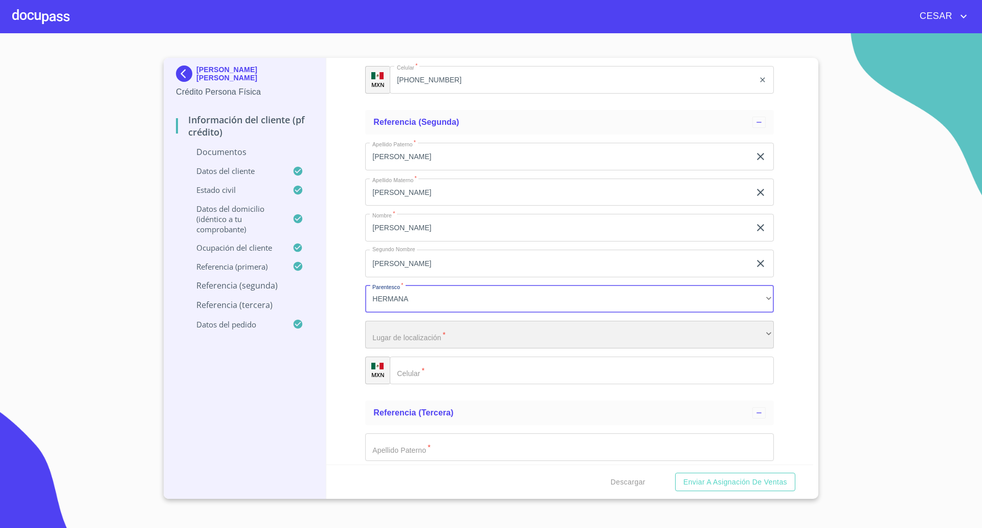
click at [410, 329] on div "​" at bounding box center [569, 335] width 409 height 28
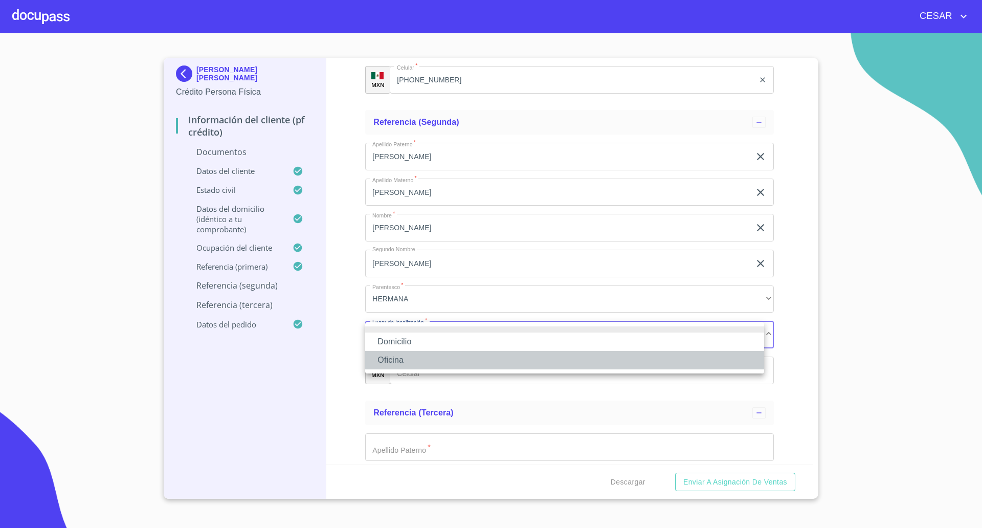
click at [410, 361] on li "Oficina" at bounding box center [564, 360] width 399 height 18
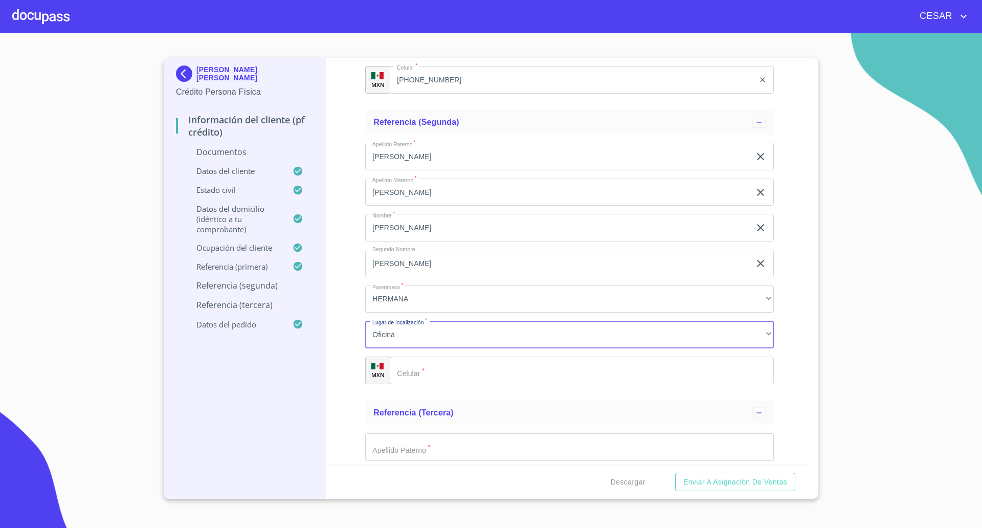
click at [441, 372] on input "Documento de identificación   *" at bounding box center [582, 371] width 384 height 28
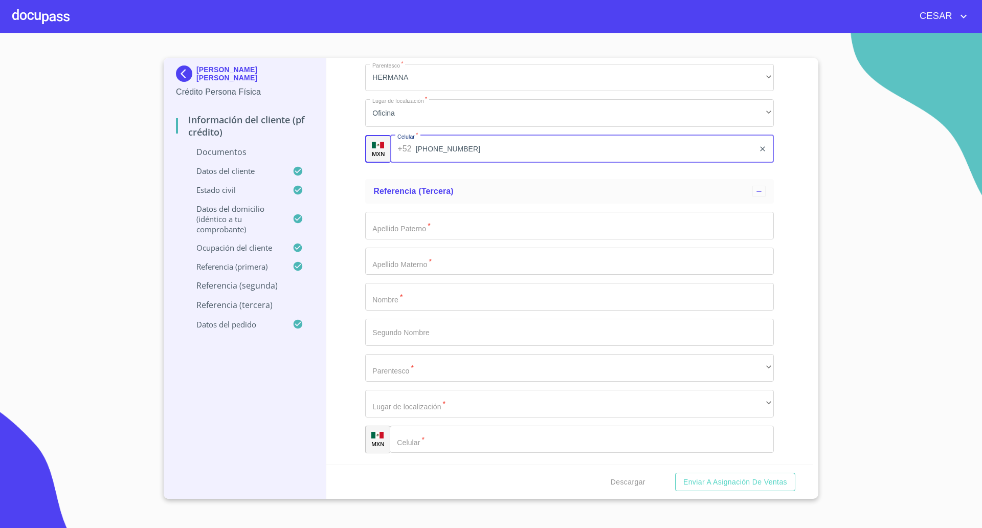
scroll to position [3831, 0]
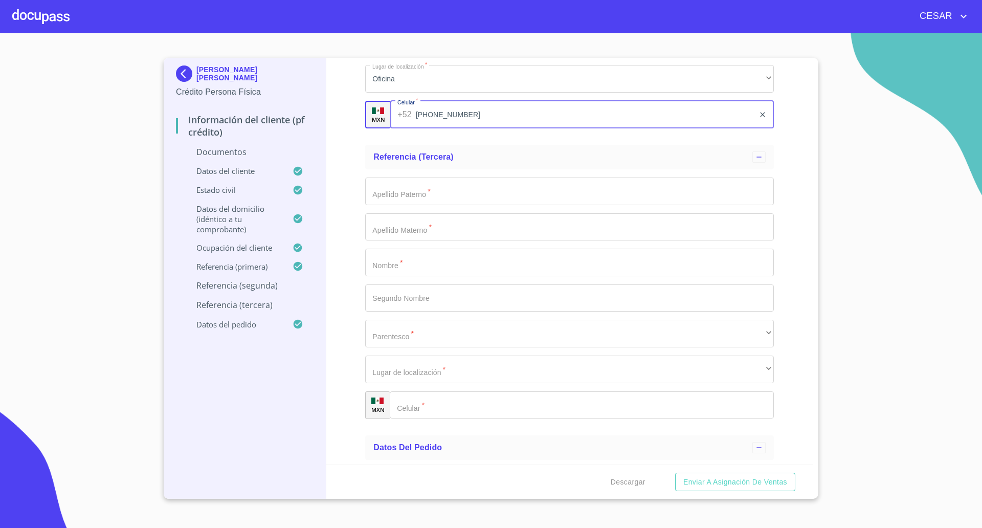
type input "[PHONE_NUMBER]"
click at [383, 268] on input "Documento de identificación   *" at bounding box center [569, 263] width 409 height 28
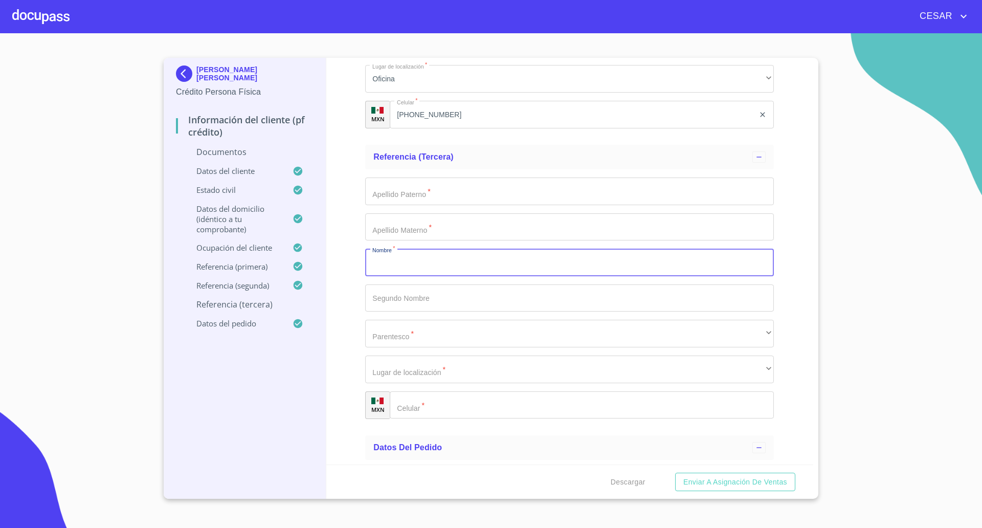
click at [405, 197] on input "Documento de identificación   *" at bounding box center [569, 192] width 409 height 28
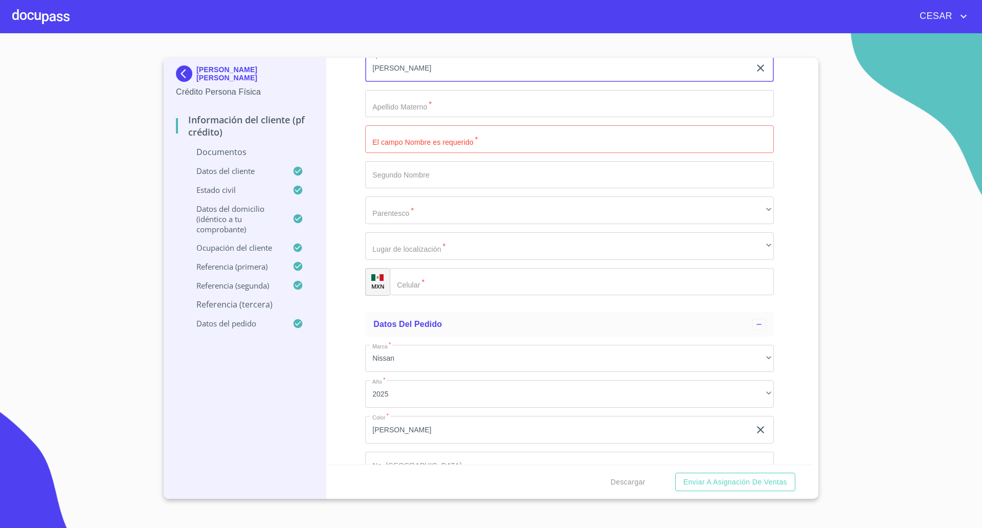
scroll to position [3959, 0]
type input "[PERSON_NAME]"
click at [455, 285] on input "Documento de identificación   *" at bounding box center [582, 278] width 384 height 28
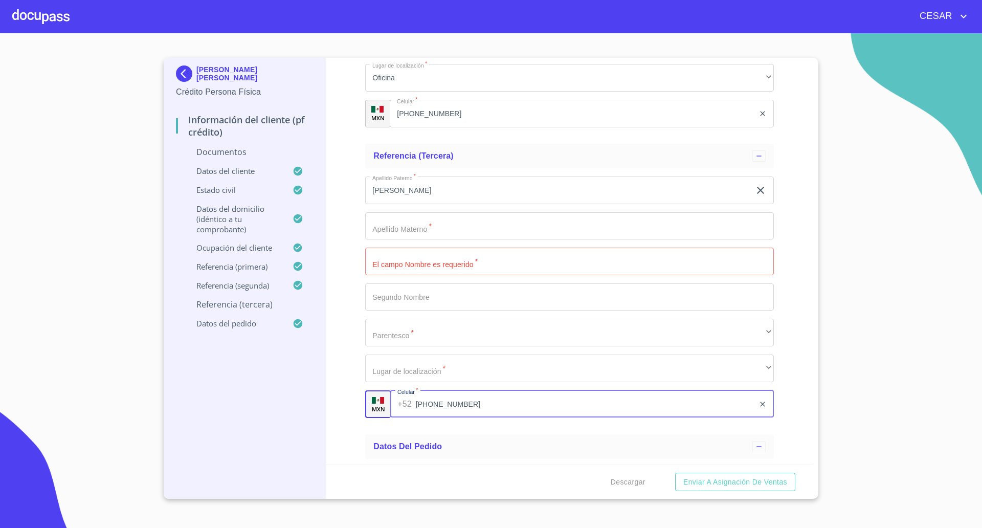
scroll to position [3831, 0]
type input "[PHONE_NUMBER]"
click at [416, 260] on input "Documento de identificación   *" at bounding box center [569, 263] width 409 height 28
type input "Lino"
click at [416, 230] on input "Documento de identificación   *" at bounding box center [569, 227] width 409 height 28
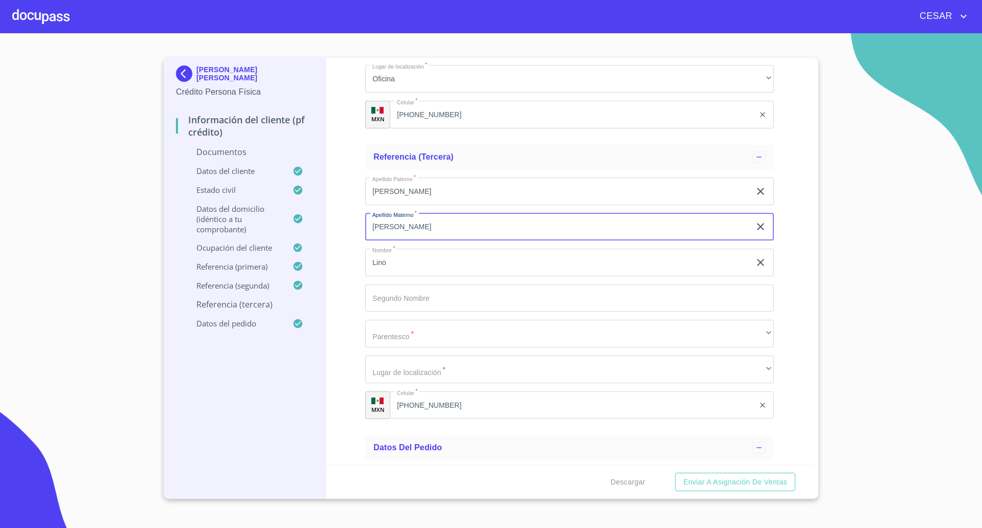
type input "[PERSON_NAME]"
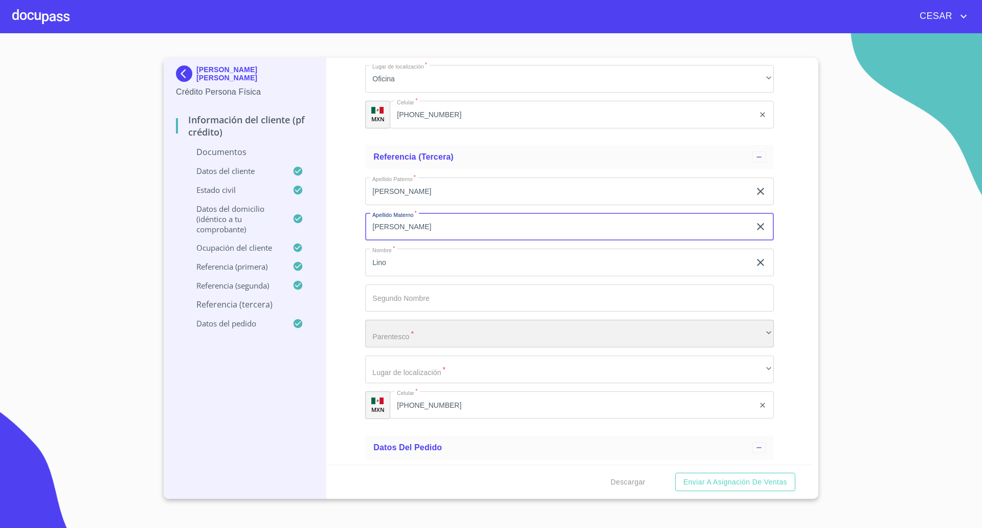
click at [419, 332] on div "​" at bounding box center [569, 334] width 409 height 28
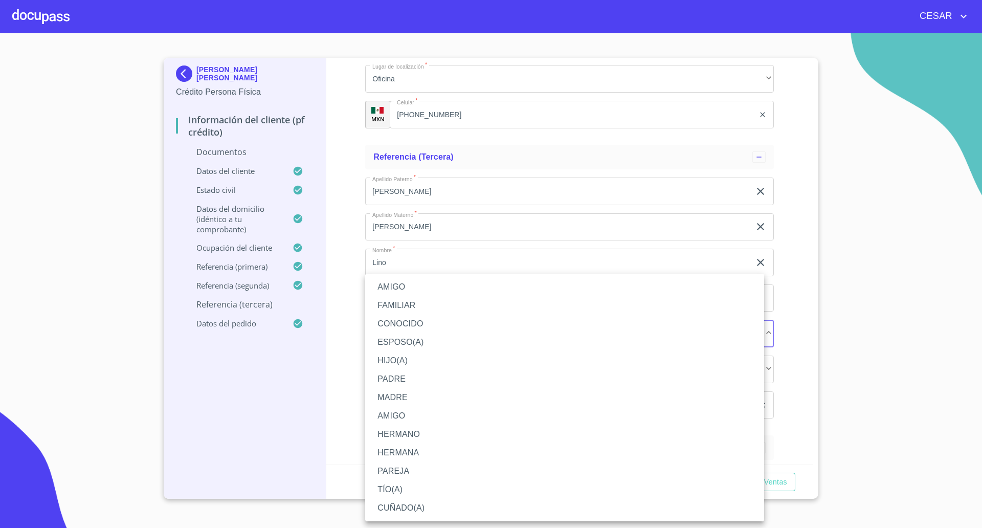
click at [394, 386] on li "PADRE" at bounding box center [564, 379] width 399 height 18
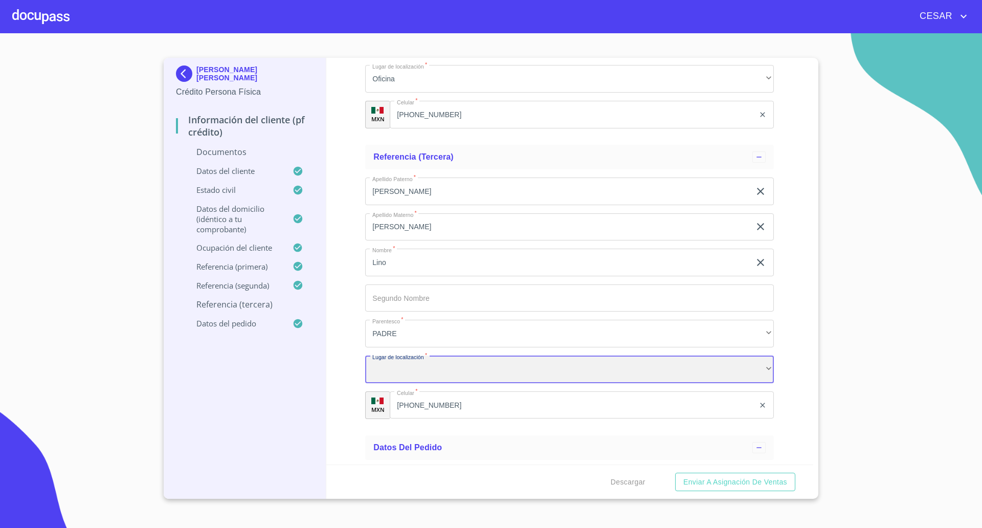
click at [400, 376] on div "​" at bounding box center [569, 370] width 409 height 28
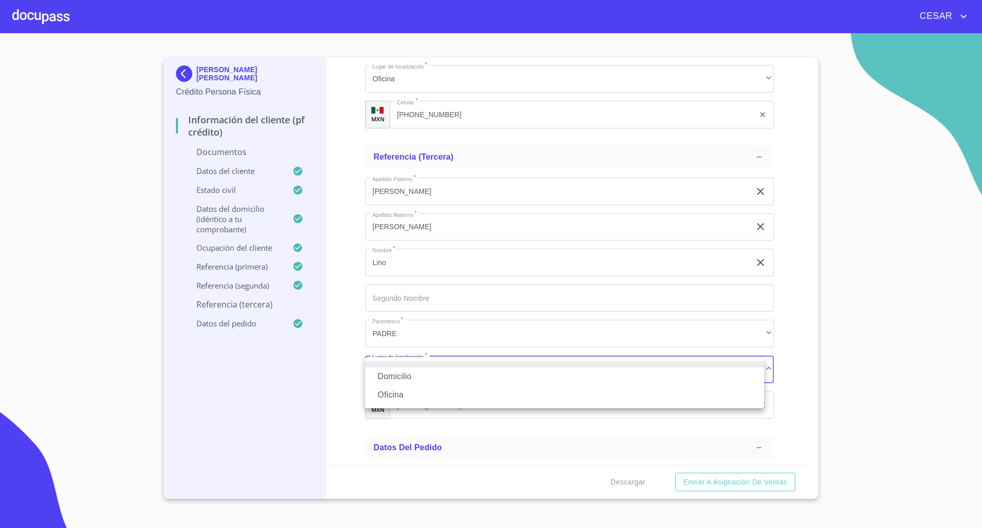
click at [404, 400] on li "Oficina" at bounding box center [564, 395] width 399 height 18
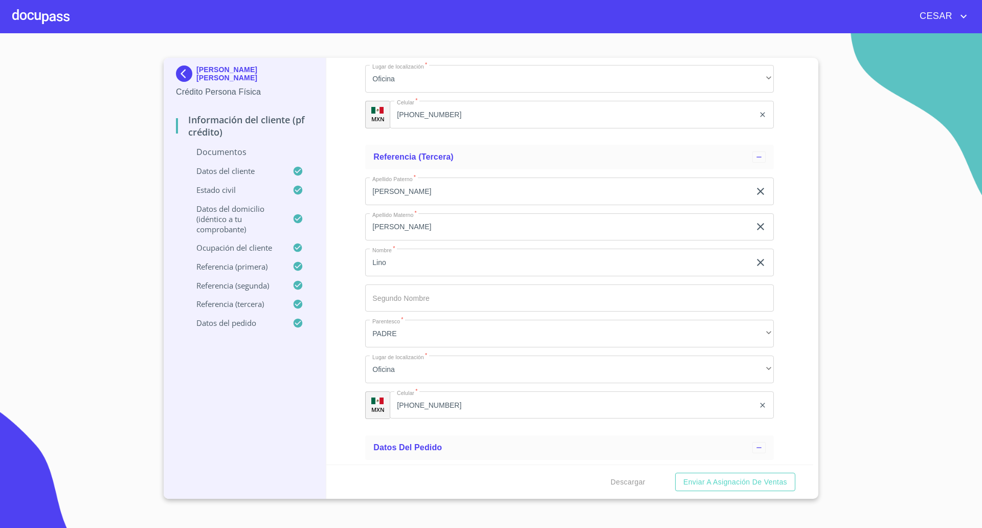
click at [346, 386] on div "Información del cliente (PF crédito) Documentos Documento de identificación   *…" at bounding box center [570, 261] width 488 height 407
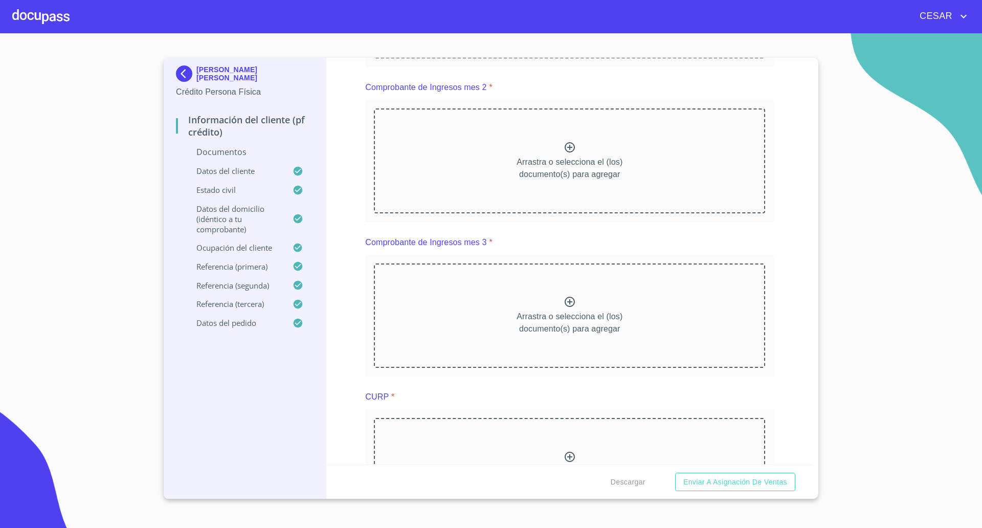
scroll to position [569, 0]
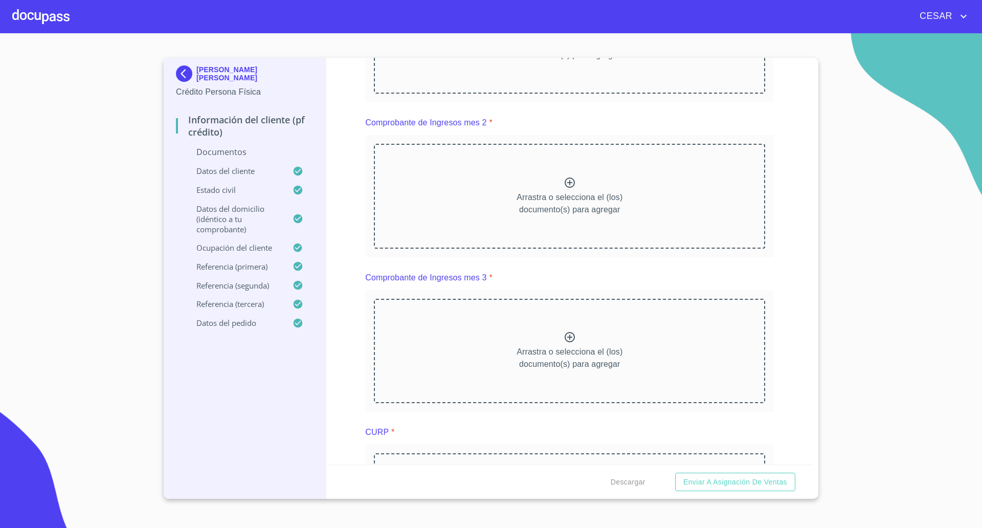
click at [99, 305] on section "[PERSON_NAME] [PERSON_NAME] Crédito Persona Física Información del cliente (PF …" at bounding box center [491, 280] width 982 height 495
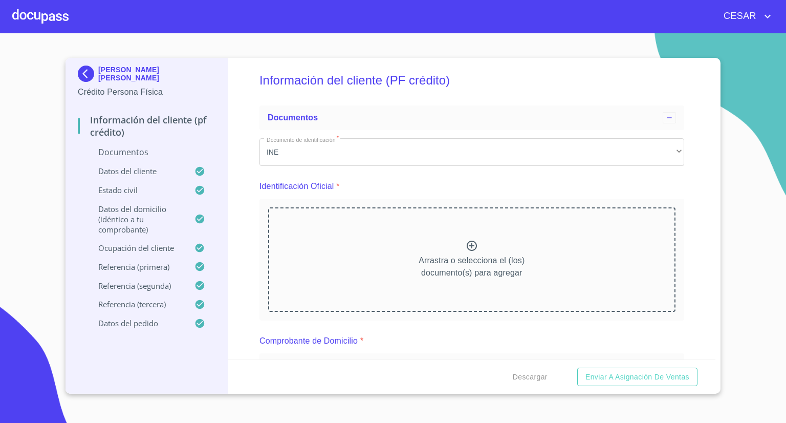
scroll to position [0, 0]
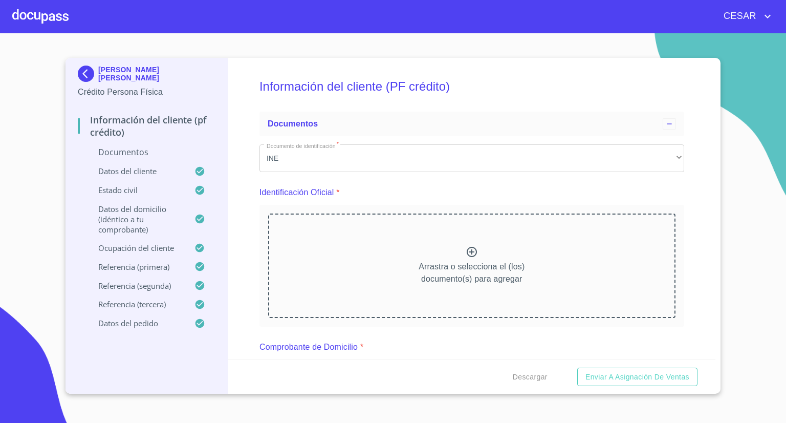
click at [242, 213] on div "Información del cliente (PF crédito) Documentos Documento de identificación   *…" at bounding box center [472, 208] width 488 height 301
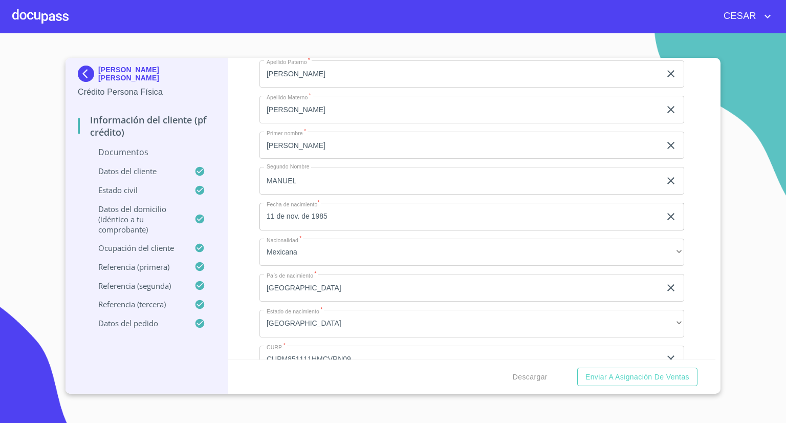
scroll to position [1433, 0]
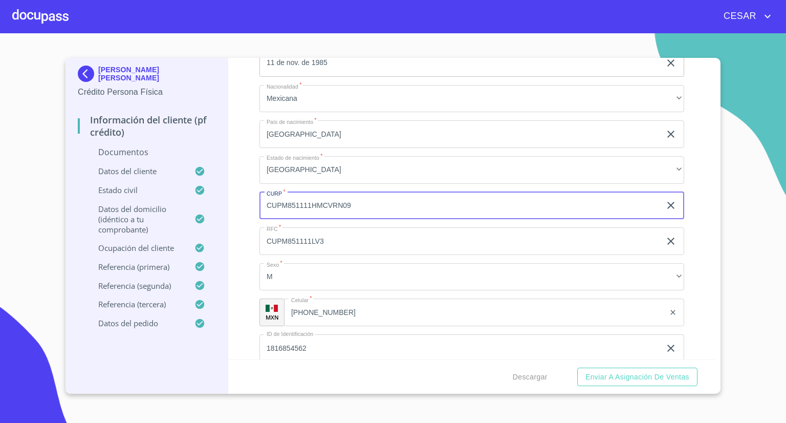
click at [297, 202] on input "CUPM851111HMCVRN09" at bounding box center [459, 206] width 401 height 28
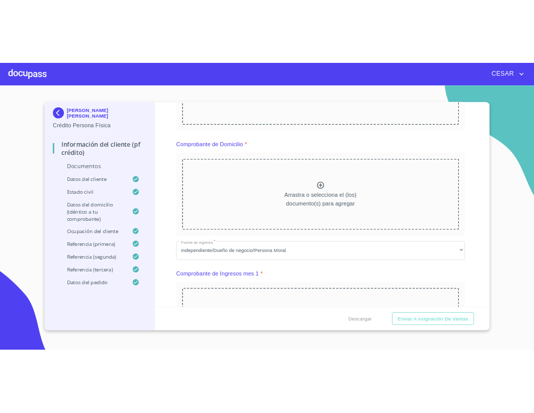
scroll to position [205, 0]
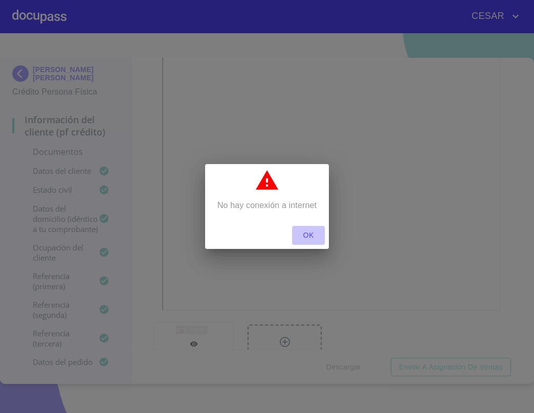
click at [317, 238] on span "OK" at bounding box center [308, 235] width 25 height 13
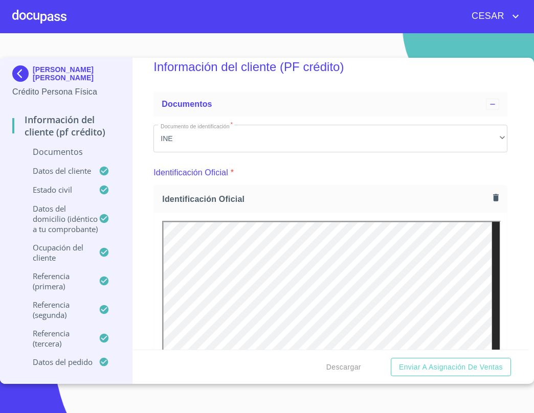
scroll to position [0, 0]
